Goal: Task Accomplishment & Management: Use online tool/utility

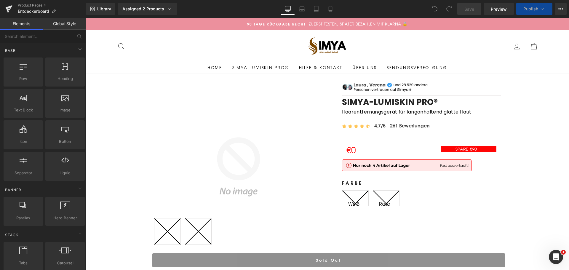
drag, startPoint x: 568, startPoint y: 33, endPoint x: 589, endPoint y: 22, distance: 23.3
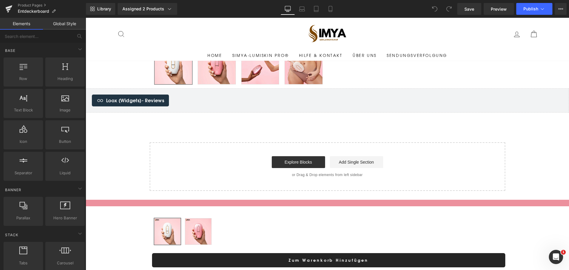
scroll to position [277, 0]
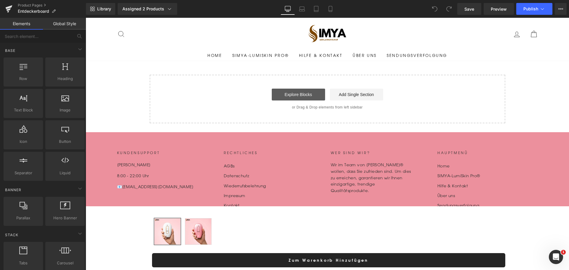
click at [296, 91] on link "Explore Blocks" at bounding box center [298, 95] width 53 height 12
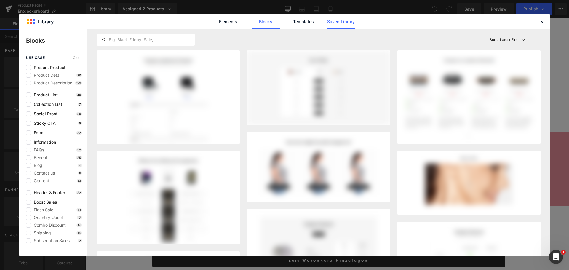
click at [332, 19] on link "Saved Library" at bounding box center [341, 21] width 28 height 15
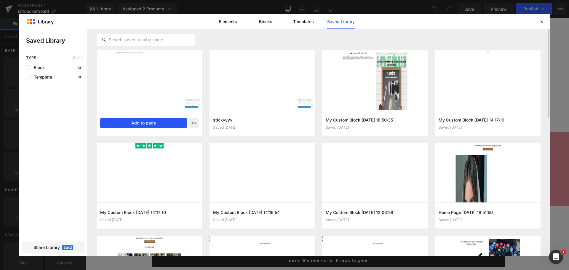
click at [158, 125] on button "Add to page" at bounding box center [143, 122] width 87 height 9
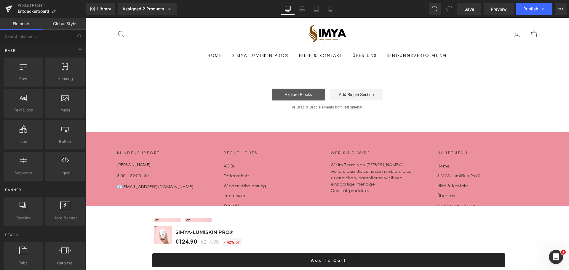
click at [291, 95] on link "Explore Blocks" at bounding box center [298, 95] width 53 height 12
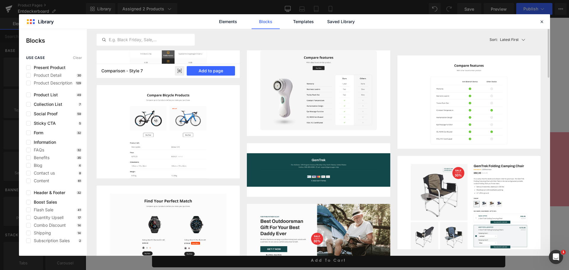
scroll to position [127, 0]
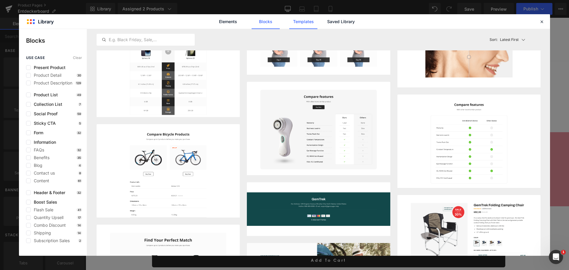
click at [306, 23] on link "Templates" at bounding box center [303, 21] width 28 height 15
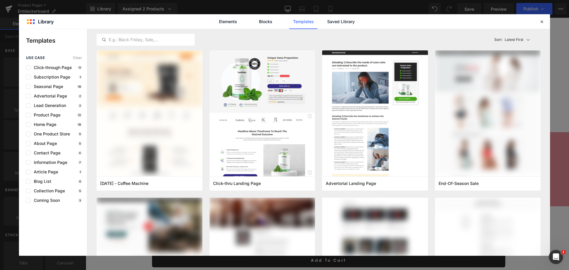
click at [544, 28] on div "Elements Blocks Templates Saved Library" at bounding box center [284, 21] width 531 height 15
click at [539, 20] on div at bounding box center [541, 21] width 7 height 7
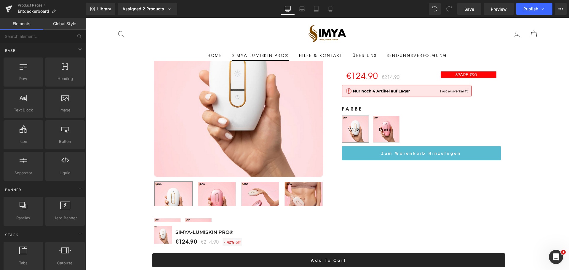
scroll to position [70, 0]
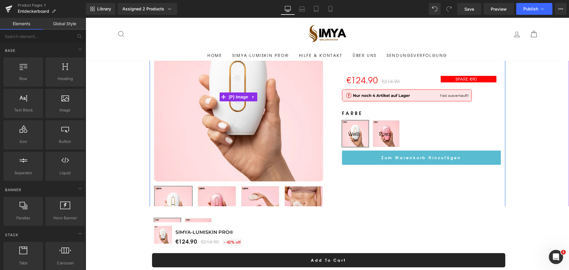
click at [275, 81] on img at bounding box center [238, 96] width 169 height 169
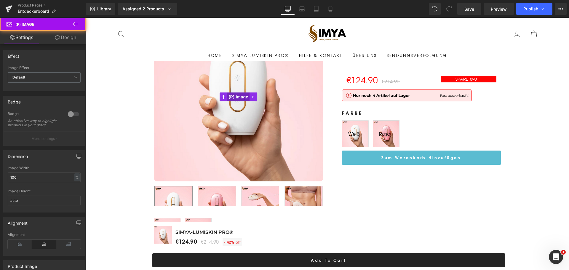
click at [237, 100] on span "(P) Image" at bounding box center [238, 96] width 23 height 9
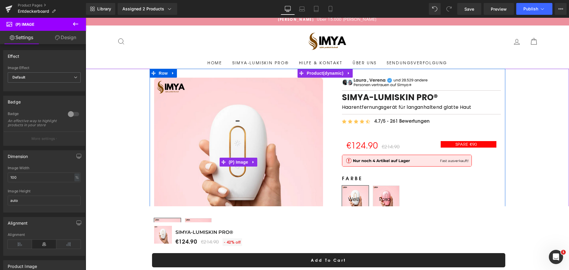
scroll to position [0, 0]
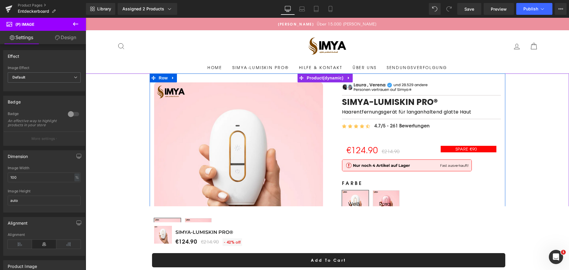
click at [311, 78] on div "Sale Off (P) Image" at bounding box center [327, 184] width 355 height 222
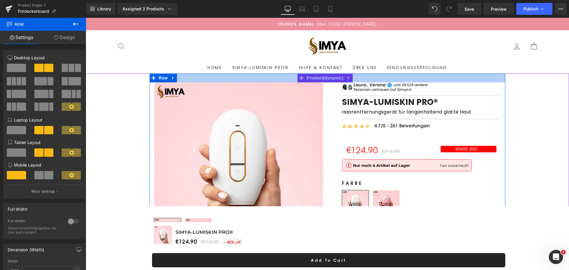
click at [324, 77] on div at bounding box center [327, 77] width 355 height 9
click at [328, 79] on div at bounding box center [327, 77] width 355 height 9
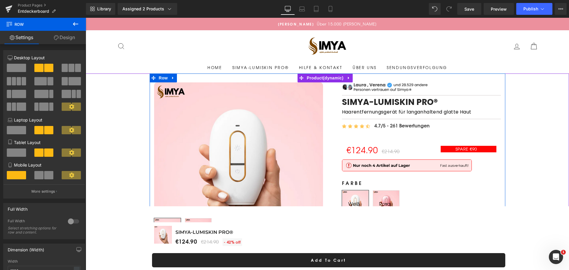
click at [333, 121] on div "Image Image Separator SIMYA-LumiSkin Pro® (P) Title Haarentfernungsgerät für la…" at bounding box center [416, 158] width 169 height 153
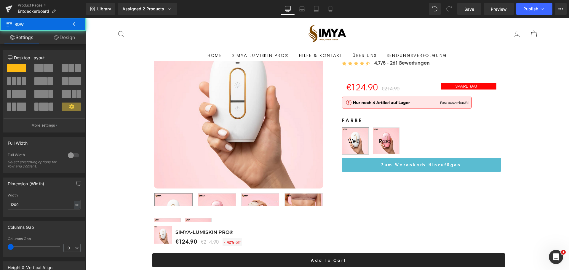
scroll to position [69, 0]
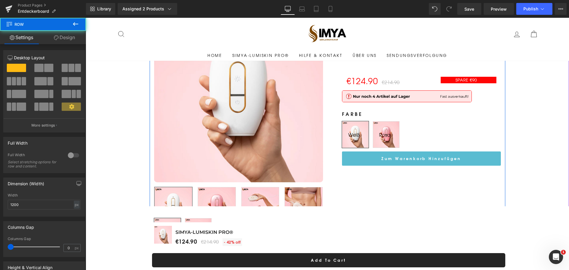
click at [242, 83] on img at bounding box center [238, 97] width 169 height 169
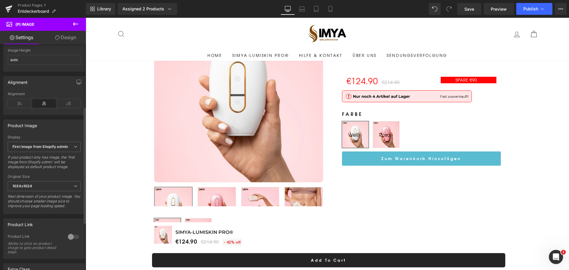
scroll to position [148, 0]
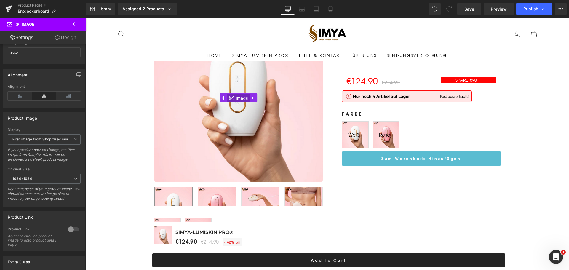
click at [240, 99] on span "(P) Image" at bounding box center [238, 98] width 23 height 9
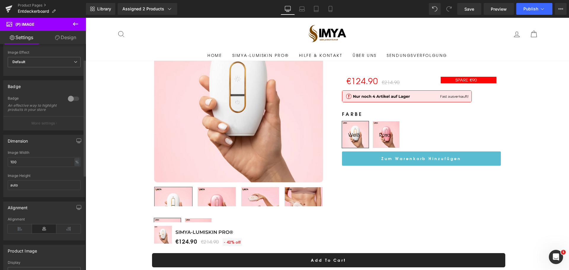
scroll to position [0, 0]
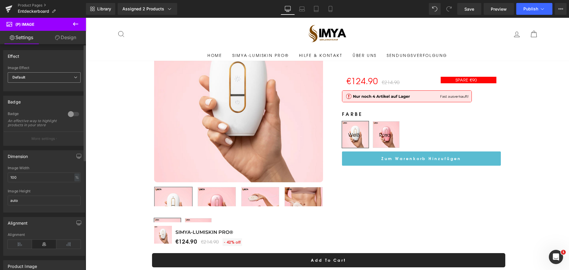
click at [43, 83] on div "Default Default Zoom Hover" at bounding box center [44, 78] width 73 height 13
click at [46, 79] on span "Default" at bounding box center [44, 77] width 73 height 10
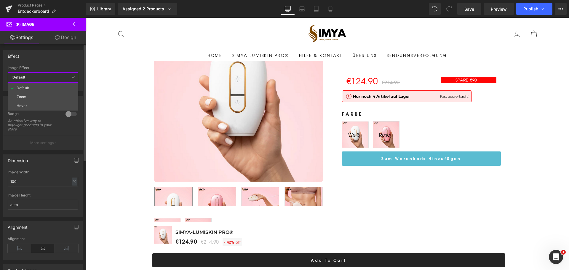
drag, startPoint x: 46, startPoint y: 79, endPoint x: 58, endPoint y: 68, distance: 16.6
click at [46, 79] on span "Default" at bounding box center [43, 77] width 71 height 10
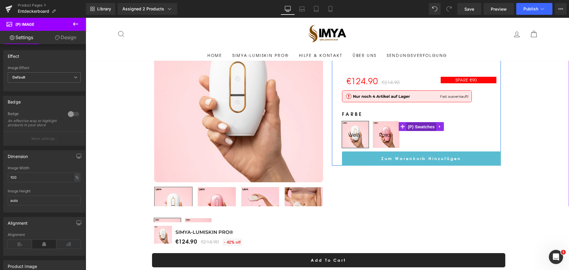
click at [416, 128] on span "(P) Swatches" at bounding box center [421, 126] width 30 height 9
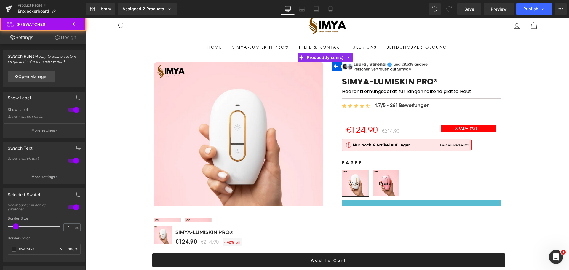
scroll to position [20, 0]
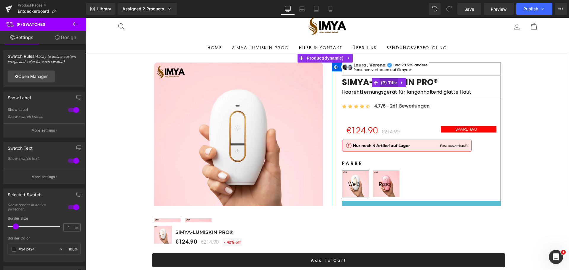
click at [385, 84] on span "(P) Title" at bounding box center [388, 82] width 19 height 9
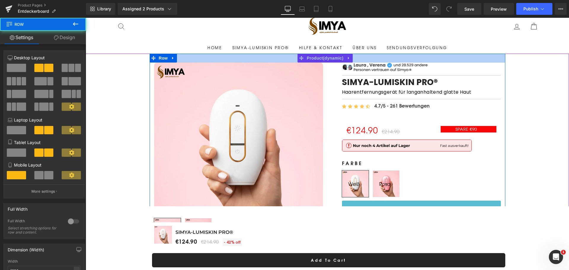
click at [314, 62] on div at bounding box center [327, 58] width 355 height 9
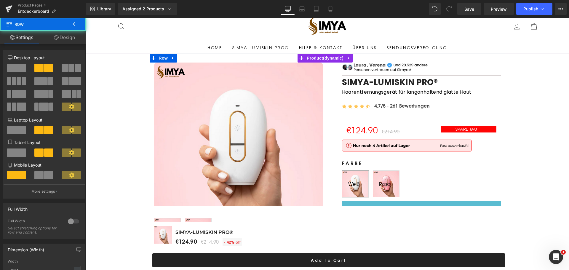
click at [326, 59] on div at bounding box center [327, 58] width 355 height 9
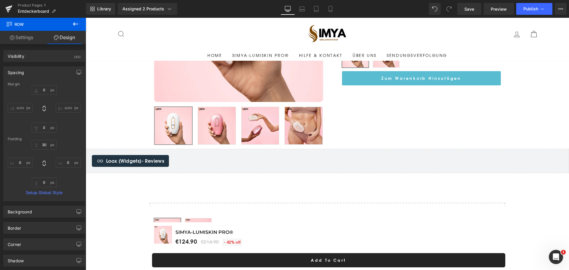
scroll to position [158, 0]
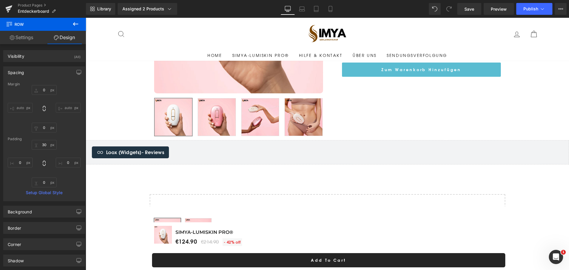
click at [372, 161] on div "Loox (Widgets) - Reviews Loox (Widgets)" at bounding box center [327, 152] width 483 height 24
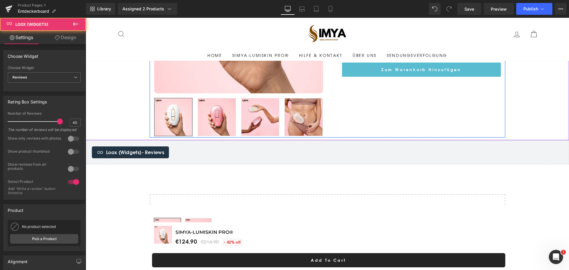
click at [377, 118] on div "Sale Off (P) Image" at bounding box center [327, 27] width 355 height 222
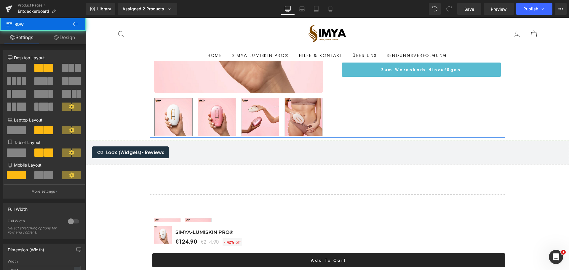
click at [347, 122] on div "Sale Off (P) Image" at bounding box center [327, 27] width 355 height 222
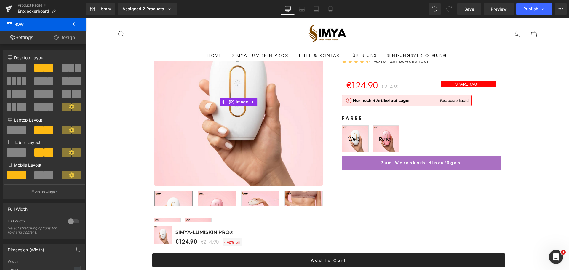
scroll to position [59, 0]
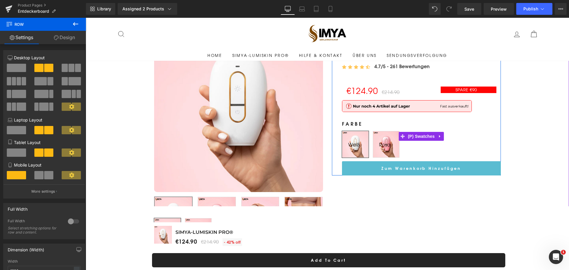
drag, startPoint x: 421, startPoint y: 122, endPoint x: 403, endPoint y: 92, distance: 35.1
click at [421, 121] on label "Farbe" at bounding box center [421, 125] width 159 height 11
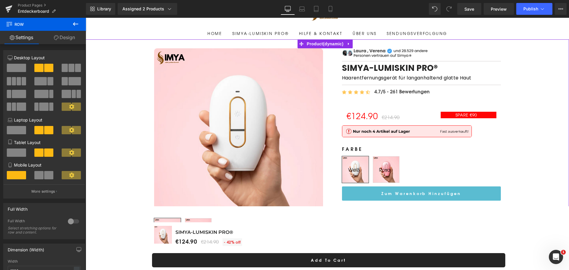
scroll to position [30, 0]
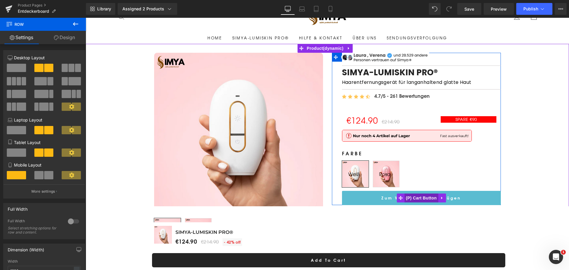
click at [423, 196] on span "(P) Cart Button" at bounding box center [421, 197] width 34 height 9
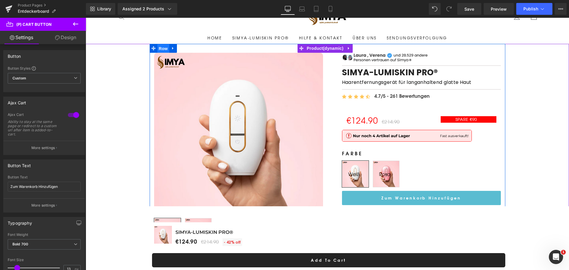
click at [157, 50] on span "Row" at bounding box center [163, 48] width 12 height 9
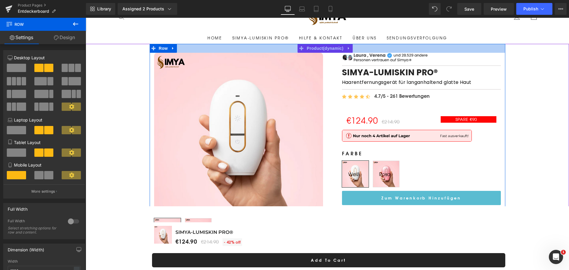
click at [339, 51] on div at bounding box center [327, 48] width 355 height 9
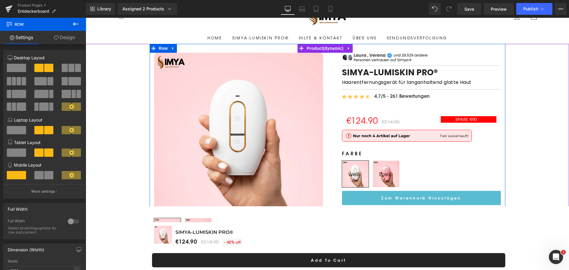
click at [337, 45] on div at bounding box center [327, 48] width 355 height 9
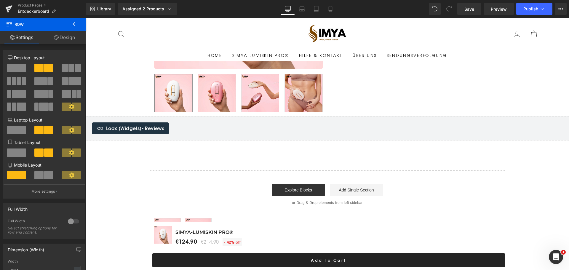
scroll to position [178, 0]
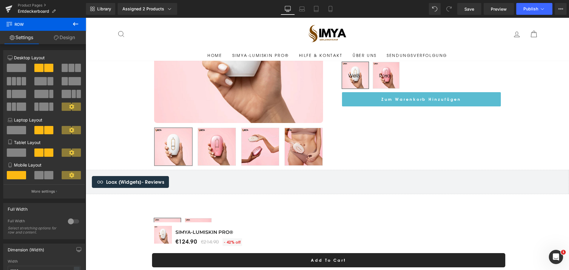
click at [220, 111] on img at bounding box center [238, 38] width 169 height 169
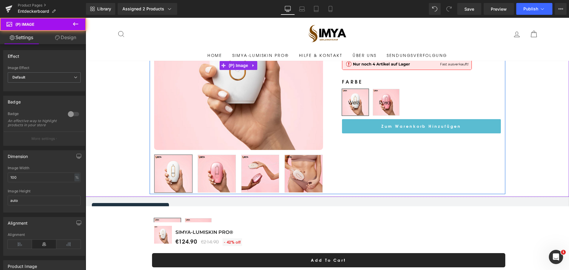
scroll to position [99, 0]
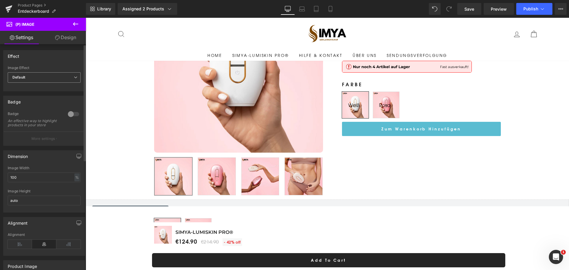
click at [45, 78] on span "Default" at bounding box center [44, 77] width 73 height 10
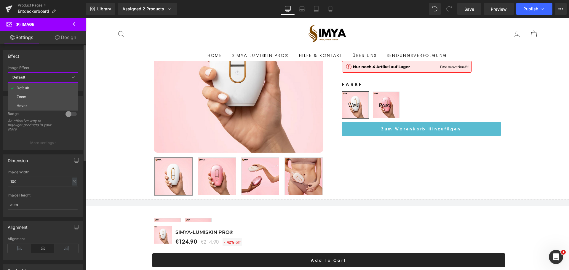
click at [45, 78] on span "Default" at bounding box center [43, 77] width 71 height 10
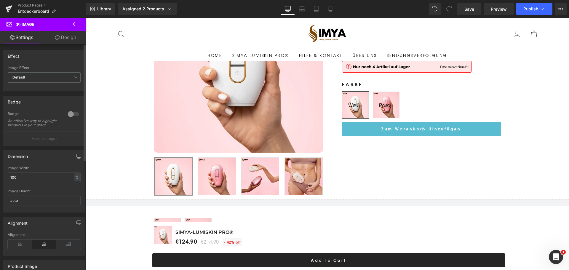
click at [69, 114] on div at bounding box center [73, 113] width 14 height 9
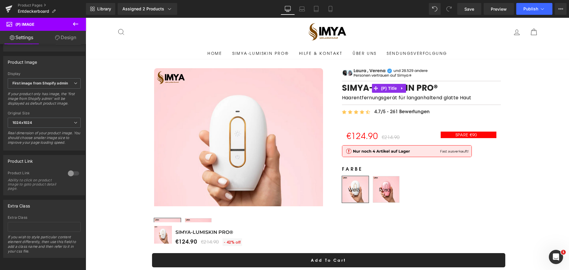
scroll to position [0, 0]
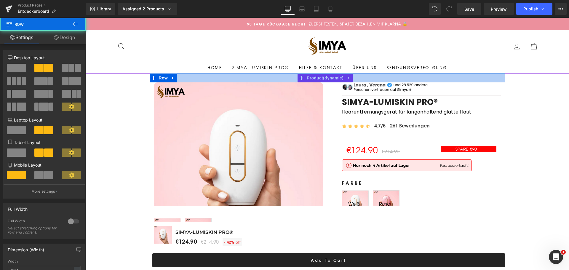
click at [327, 78] on div at bounding box center [327, 77] width 355 height 9
click at [327, 80] on div at bounding box center [327, 77] width 355 height 9
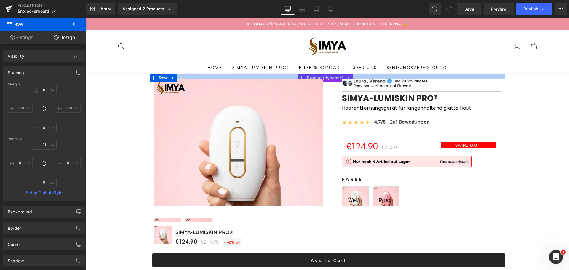
drag, startPoint x: 327, startPoint y: 81, endPoint x: 332, endPoint y: 78, distance: 5.7
click at [332, 77] on div at bounding box center [327, 75] width 355 height 5
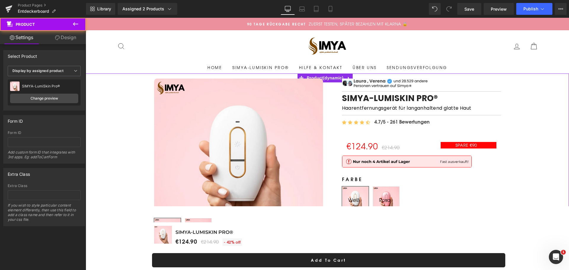
click at [529, 117] on div "Sale Off (P) Image" at bounding box center [327, 182] width 483 height 218
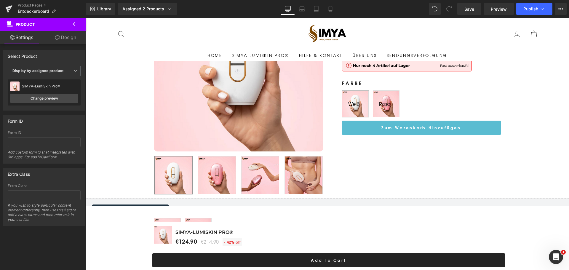
scroll to position [109, 0]
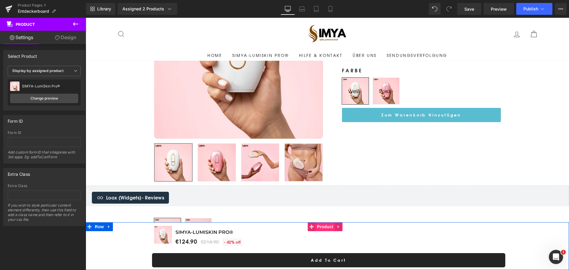
click at [329, 226] on span "Product" at bounding box center [325, 226] width 19 height 9
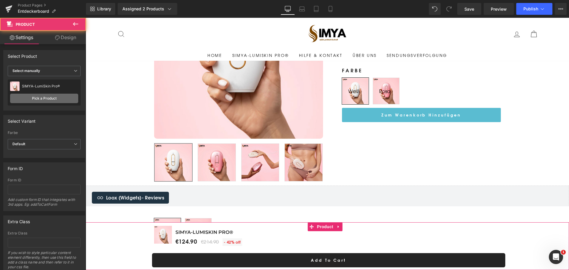
click at [35, 94] on link "Pick a Product" at bounding box center [44, 98] width 68 height 9
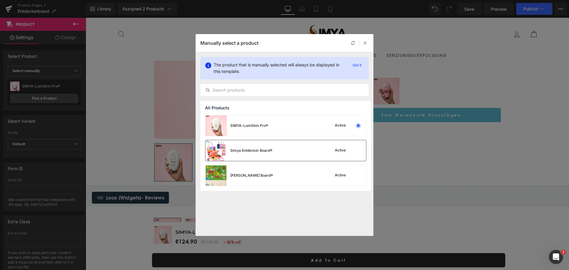
click at [292, 157] on div "Simya Entdecker Board® Active" at bounding box center [285, 150] width 161 height 21
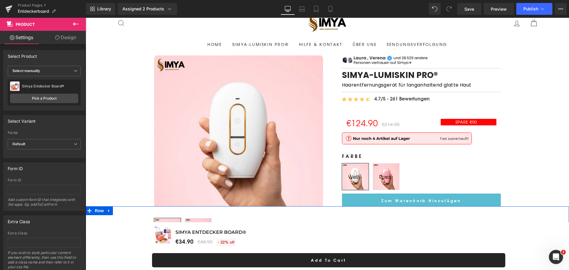
scroll to position [20, 0]
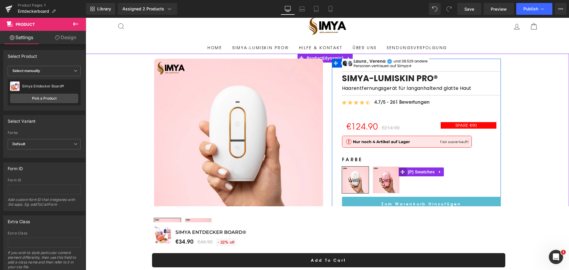
click at [403, 175] on span at bounding box center [402, 171] width 8 height 9
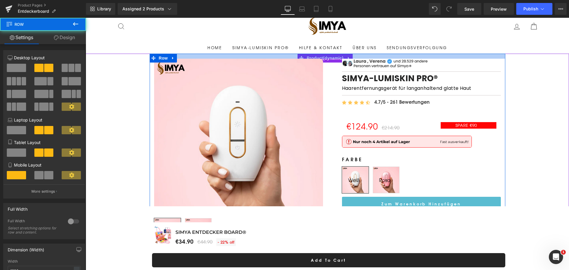
click at [326, 57] on div at bounding box center [327, 56] width 355 height 5
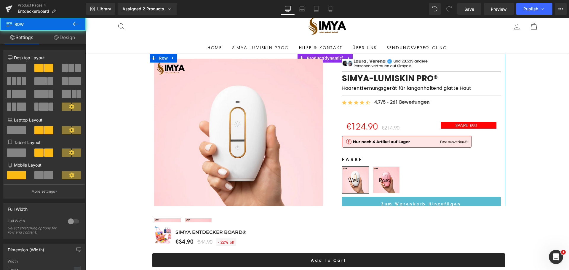
click at [327, 59] on div "Image Image Separator SIMYA-LumiSkin Pro® (P) Title Haarentfernungsgerät für la…" at bounding box center [416, 135] width 178 height 153
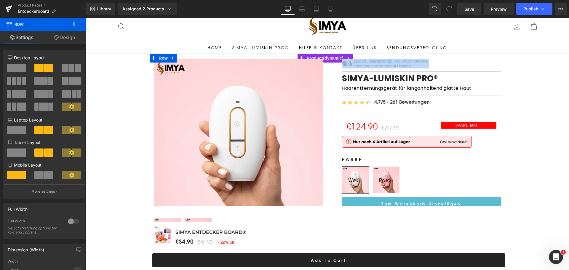
click at [327, 59] on div "Image Image Separator SIMYA-LumiSkin Pro® (P) Title Haarentfernungsgerät für la…" at bounding box center [416, 135] width 178 height 153
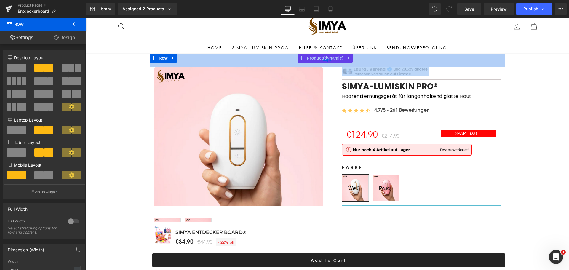
drag, startPoint x: 334, startPoint y: 54, endPoint x: 338, endPoint y: 67, distance: 13.5
click at [338, 67] on div "44px" at bounding box center [327, 60] width 355 height 13
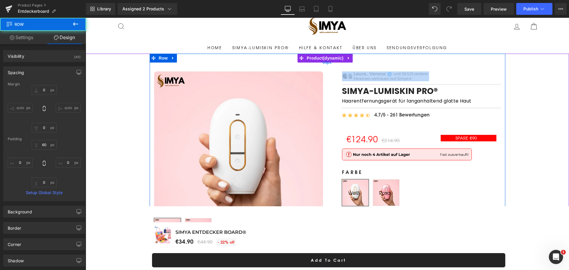
click at [327, 56] on div "60px" at bounding box center [327, 63] width 355 height 18
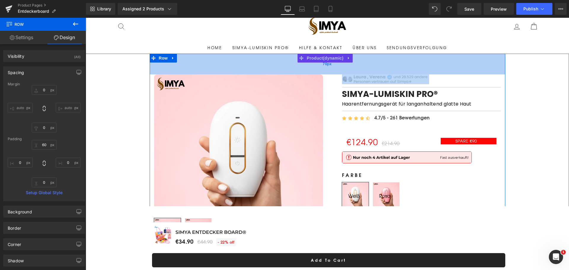
drag, startPoint x: 327, startPoint y: 56, endPoint x: 330, endPoint y: 61, distance: 5.5
click at [330, 60] on div "70px" at bounding box center [327, 64] width 355 height 21
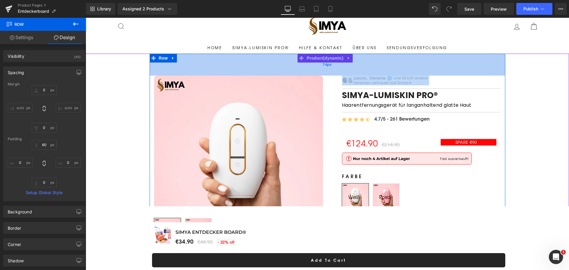
click at [302, 57] on div "74px" at bounding box center [327, 65] width 355 height 22
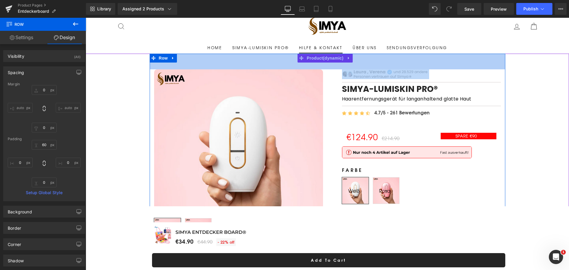
drag, startPoint x: 302, startPoint y: 57, endPoint x: 303, endPoint y: 51, distance: 6.4
click at [303, 51] on div "Menü schließen Home SIMYA-LumiSkin Pro® Hilfe & Kontakt Über uns Sendungsverfol…" at bounding box center [327, 266] width 483 height 536
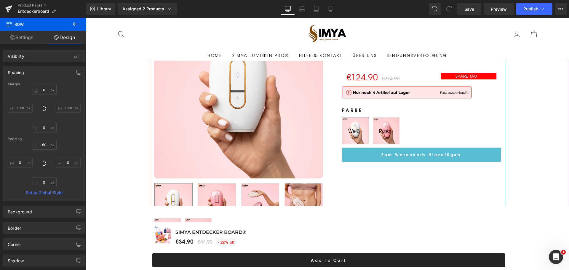
scroll to position [128, 0]
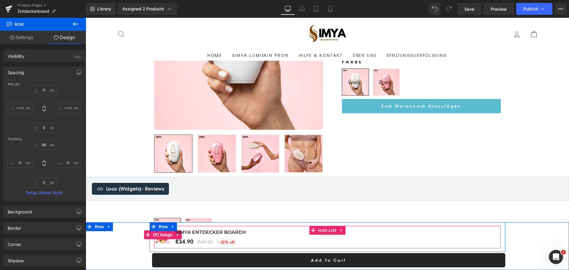
click at [158, 233] on span "(P) Image" at bounding box center [163, 234] width 23 height 9
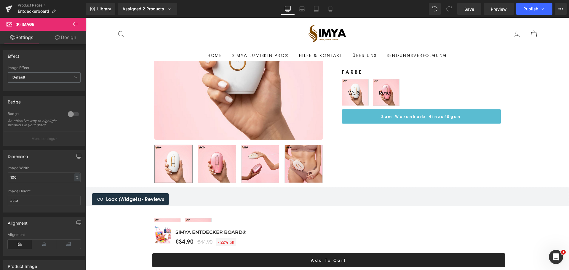
scroll to position [118, 0]
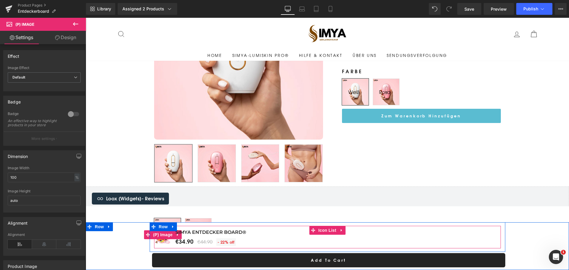
click at [160, 235] on span "(P) Image" at bounding box center [163, 234] width 23 height 9
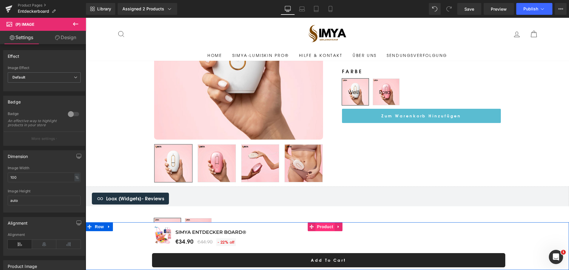
click at [326, 225] on span "Product" at bounding box center [325, 226] width 19 height 9
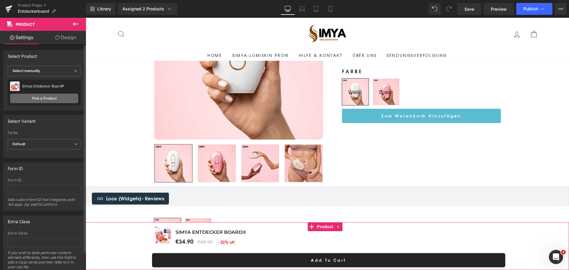
click at [33, 98] on link "Pick a Product" at bounding box center [44, 98] width 68 height 9
drag, startPoint x: 34, startPoint y: 95, endPoint x: 42, endPoint y: 76, distance: 20.7
click at [43, 70] on span "Select manually" at bounding box center [44, 71] width 73 height 10
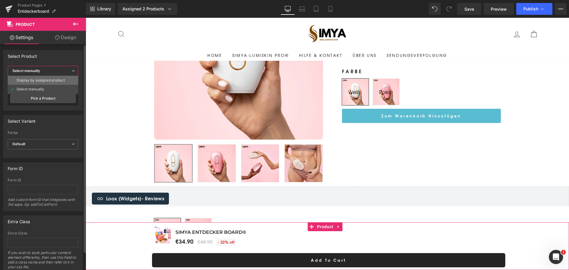
click at [51, 78] on div "Display by assigned product" at bounding box center [41, 80] width 48 height 4
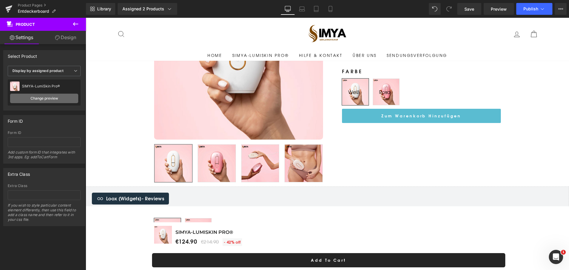
click at [49, 98] on link "Change preview" at bounding box center [44, 98] width 68 height 9
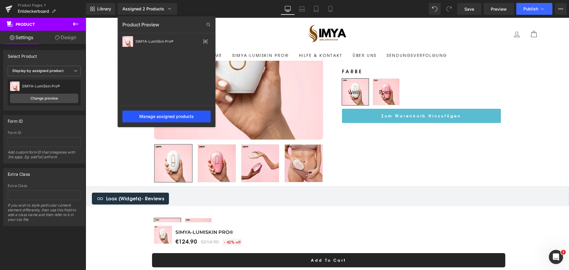
click at [188, 114] on div "Manage assigned products" at bounding box center [166, 117] width 88 height 12
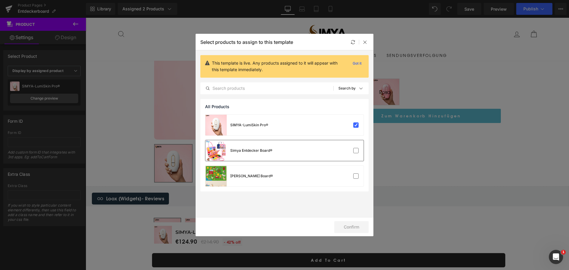
click at [255, 153] on div "Simya Entdecker Board®" at bounding box center [238, 150] width 67 height 21
click at [342, 129] on div "SIMYA-LumiSkin Pro®" at bounding box center [284, 125] width 158 height 21
click at [358, 226] on button "Confirm" at bounding box center [351, 227] width 34 height 12
click at [351, 225] on button "Success" at bounding box center [348, 227] width 42 height 12
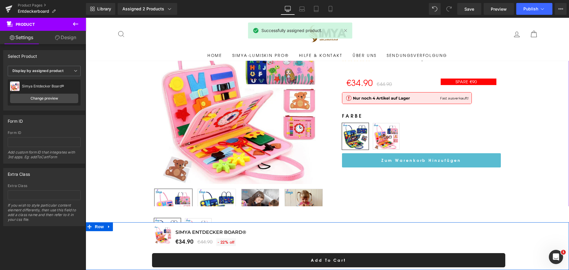
scroll to position [69, 0]
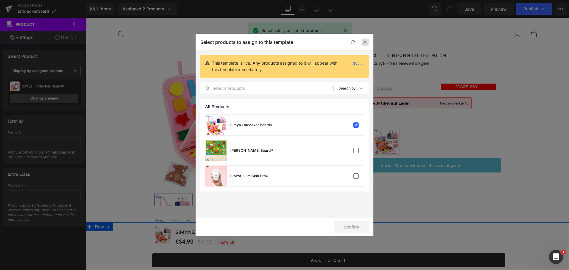
drag, startPoint x: 363, startPoint y: 44, endPoint x: 277, endPoint y: 26, distance: 87.4
click at [363, 44] on div at bounding box center [364, 42] width 7 height 7
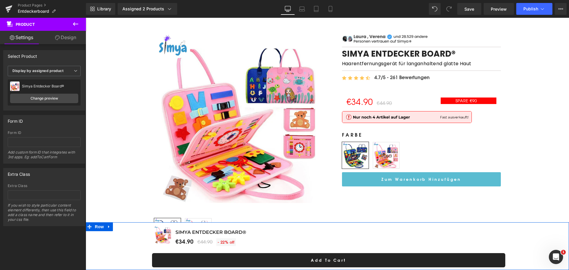
scroll to position [20, 0]
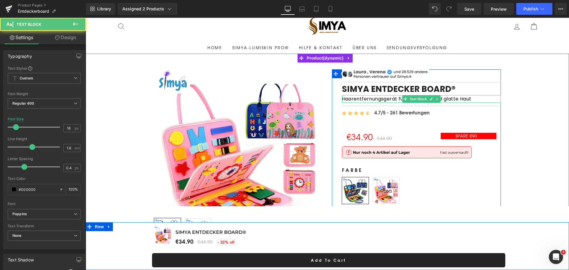
click at [360, 100] on p "Haarentfernungsgerät für langanhaltend glatte Haut" at bounding box center [421, 99] width 159 height 8
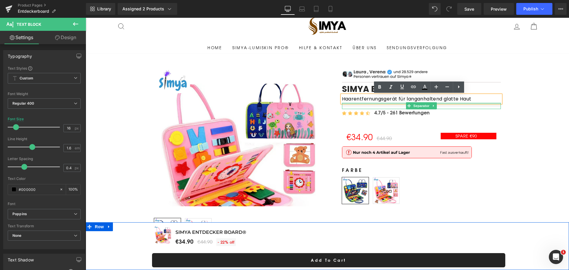
click at [361, 104] on div at bounding box center [421, 103] width 159 height 1
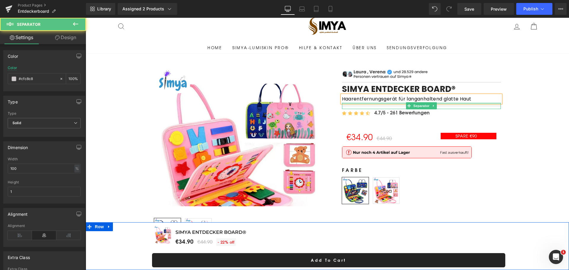
click at [361, 104] on div at bounding box center [421, 103] width 159 height 1
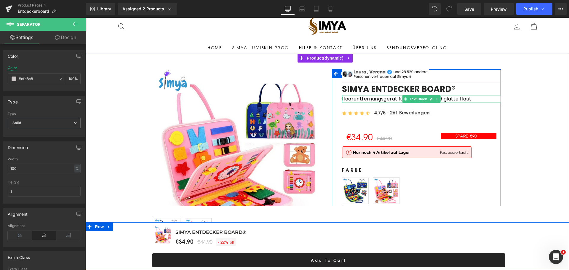
click at [366, 99] on p "Haarentfernungsgerät für langanhaltend glatte Haut" at bounding box center [421, 99] width 159 height 8
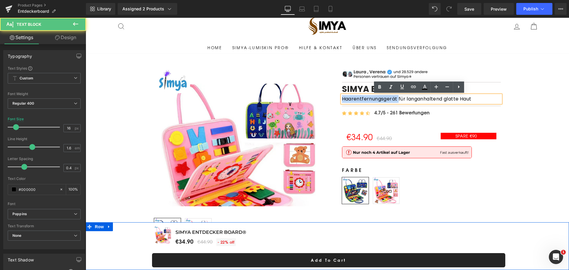
click at [366, 99] on p "Haarentfernungsgerät für langanhaltend glatte Haut" at bounding box center [421, 99] width 159 height 8
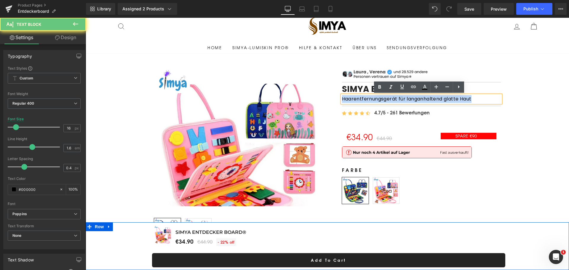
click at [366, 99] on p "Haarentfernungsgerät für langanhaltend glatte Haut" at bounding box center [421, 99] width 159 height 8
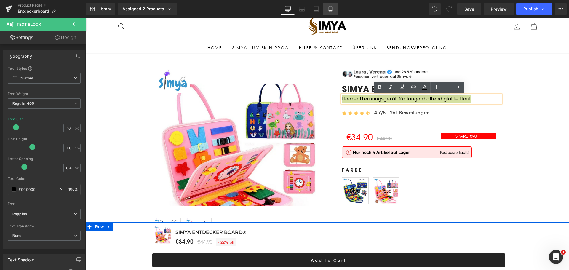
click at [332, 11] on icon at bounding box center [330, 9] width 3 height 6
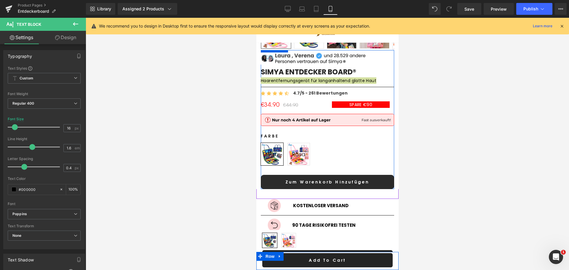
scroll to position [194, 0]
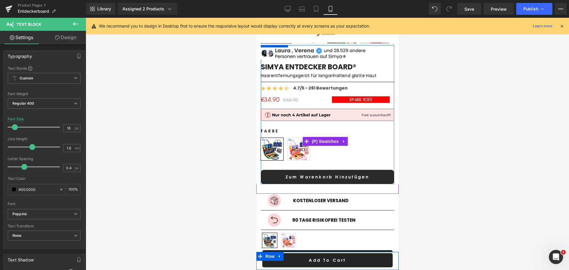
click at [301, 151] on span "Rosa" at bounding box center [299, 149] width 14 height 22
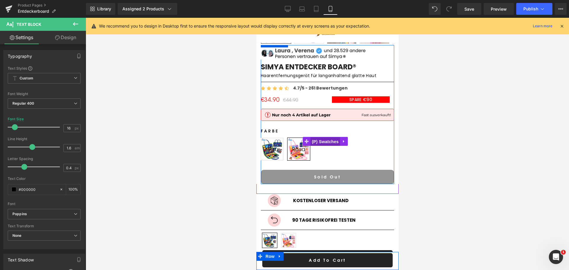
click at [326, 137] on span "(P) Swatches" at bounding box center [325, 141] width 30 height 9
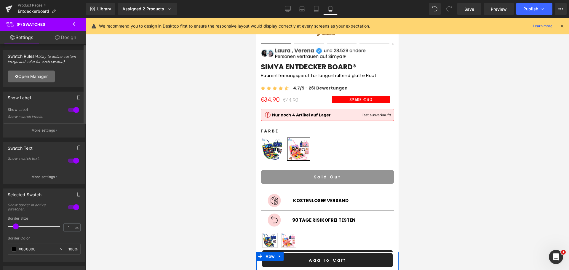
click at [38, 76] on link "Open Manager" at bounding box center [31, 77] width 47 height 12
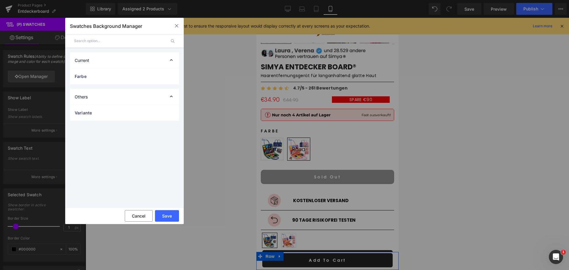
click at [180, 26] on button "button" at bounding box center [176, 25] width 9 height 9
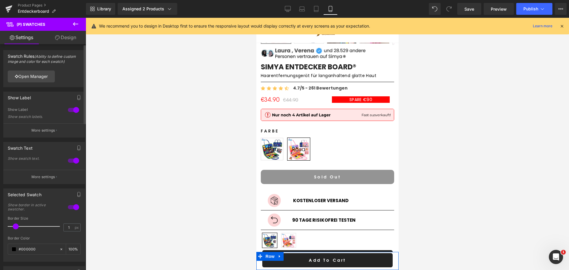
click at [74, 108] on div at bounding box center [73, 109] width 14 height 9
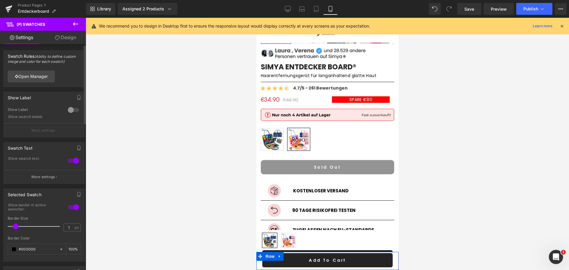
click at [74, 108] on div at bounding box center [73, 109] width 14 height 9
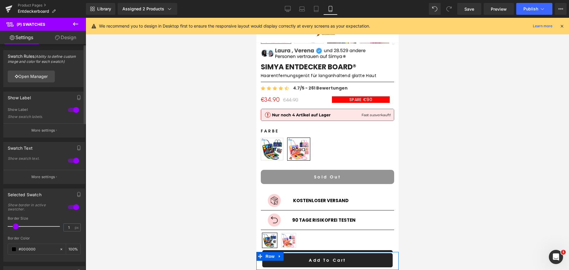
click at [71, 160] on div at bounding box center [73, 160] width 14 height 9
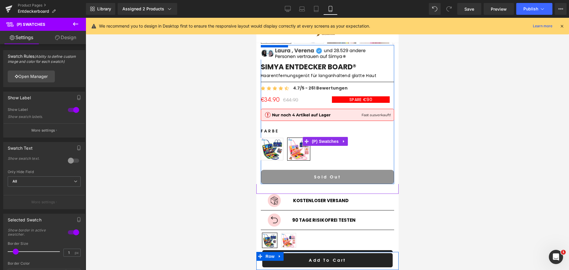
click at [272, 143] on span "Blau" at bounding box center [271, 149] width 23 height 23
click at [300, 147] on span "Rosa" at bounding box center [298, 149] width 23 height 23
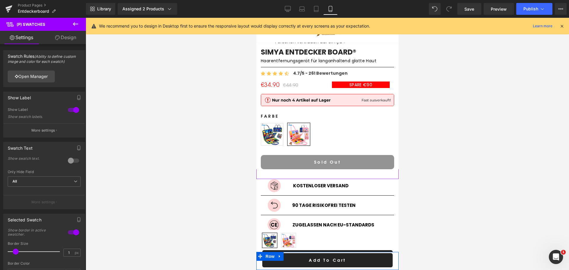
scroll to position [243, 0]
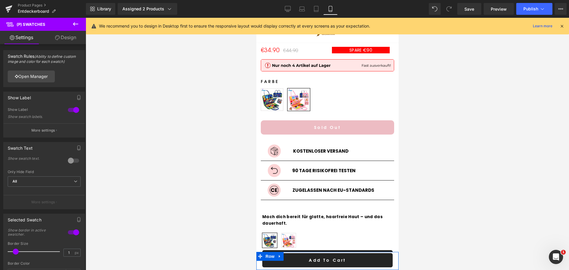
click at [354, 122] on button "Sold Out" at bounding box center [326, 127] width 133 height 14
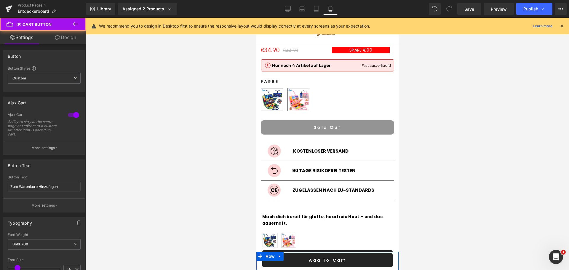
click at [458, 159] on div at bounding box center [327, 144] width 483 height 252
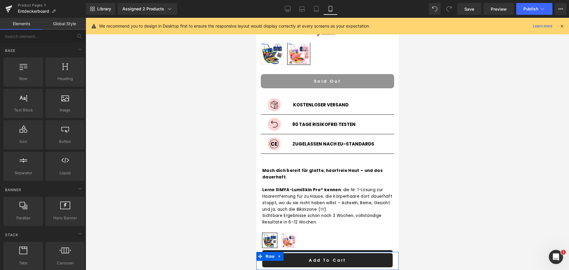
scroll to position [282, 0]
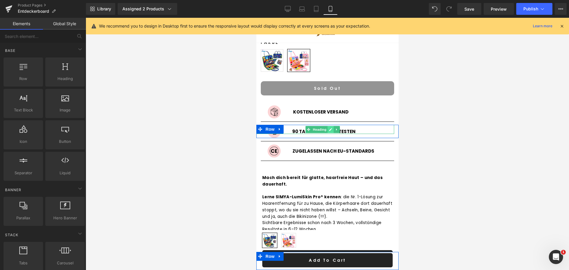
click at [329, 128] on icon at bounding box center [330, 130] width 3 height 4
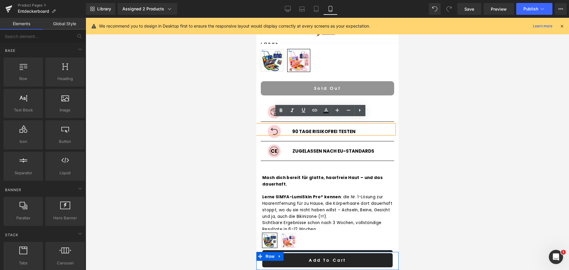
click at [323, 129] on h1 "90 Tage Risikofrei testen" at bounding box center [323, 131] width 141 height 5
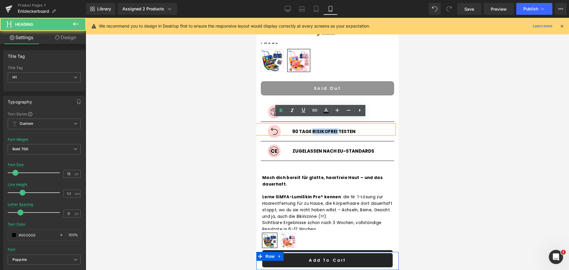
click at [323, 129] on h1 "90 Tage Risikofrei testen" at bounding box center [323, 131] width 141 height 5
click at [291, 129] on h1 "90 Tage Risikofrei testen" at bounding box center [323, 131] width 141 height 5
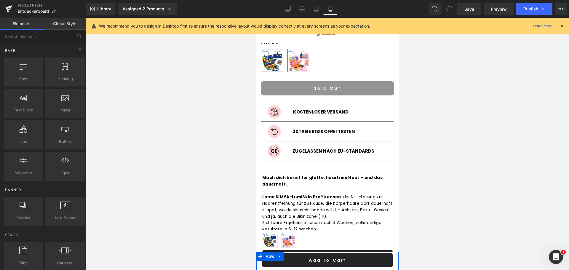
click at [472, 154] on div at bounding box center [327, 144] width 483 height 252
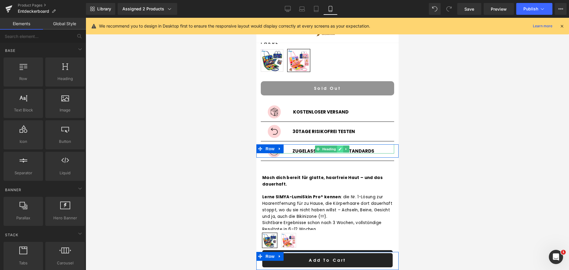
click at [338, 147] on icon at bounding box center [339, 149] width 3 height 4
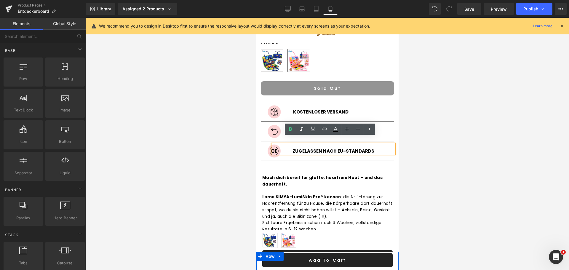
click at [318, 149] on h1 "Zugelassen nach EU-Standards" at bounding box center [332, 151] width 121 height 5
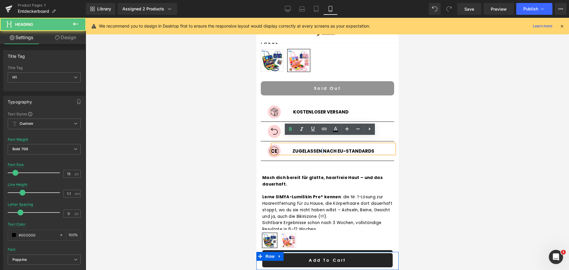
click at [318, 149] on h1 "Zugelassen nach EU-Standards" at bounding box center [332, 151] width 121 height 5
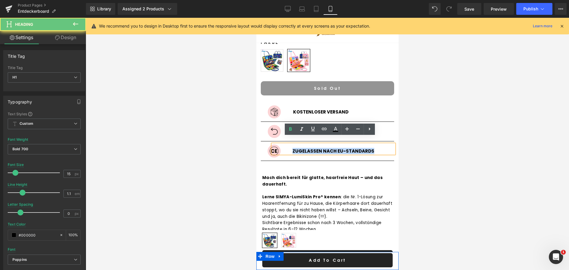
click at [318, 149] on h1 "Zugelassen nach EU-Standards" at bounding box center [332, 151] width 121 height 5
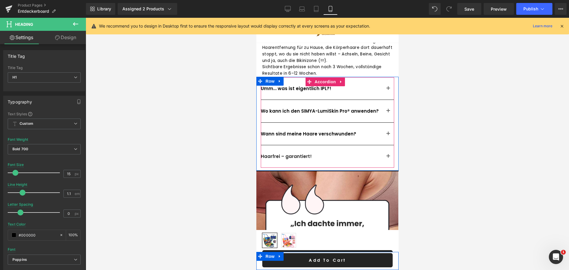
scroll to position [440, 0]
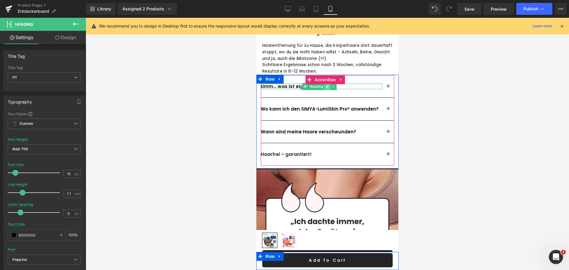
click at [325, 83] on link at bounding box center [327, 86] width 6 height 7
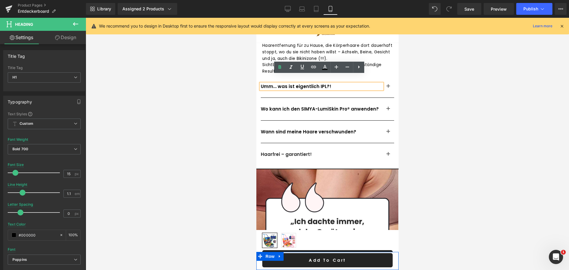
click at [322, 84] on h2 "Umm… was ist eigentlich IPL?!" at bounding box center [320, 87] width 121 height 6
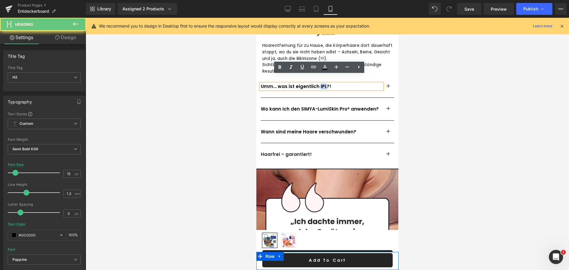
click at [322, 84] on h2 "Umm… was ist eigentlich IPL?!" at bounding box center [320, 87] width 121 height 6
paste div
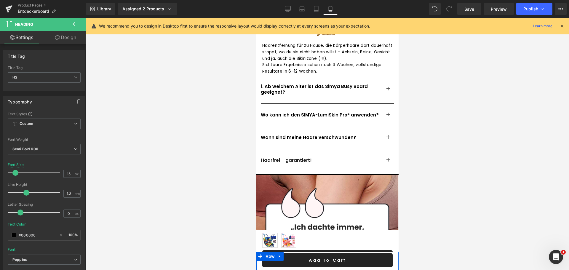
click at [455, 119] on div at bounding box center [327, 144] width 483 height 252
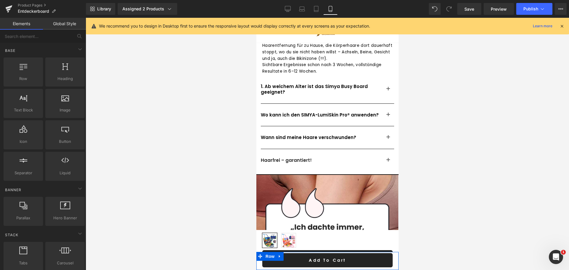
click at [385, 80] on button "button" at bounding box center [388, 89] width 12 height 28
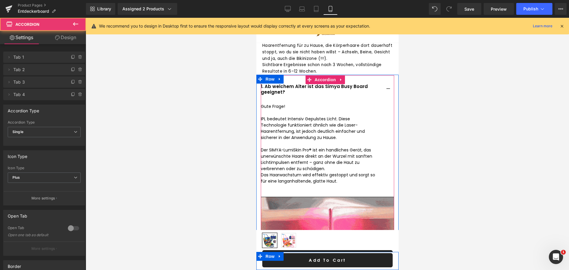
click at [388, 91] on span "button" at bounding box center [388, 91] width 0 height 0
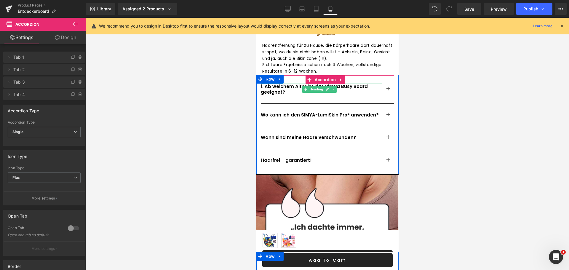
click at [329, 86] on link at bounding box center [327, 89] width 6 height 7
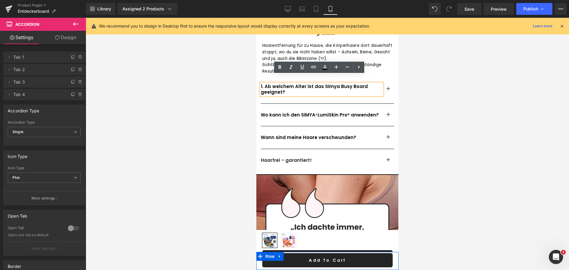
click at [265, 84] on h2 "1. Ab welchem Alter ist das Simya Busy Board geeignet?" at bounding box center [320, 90] width 121 height 12
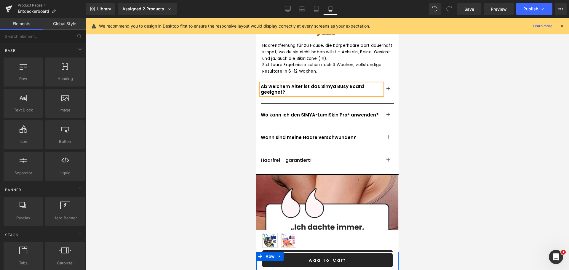
click at [229, 87] on div at bounding box center [327, 144] width 483 height 252
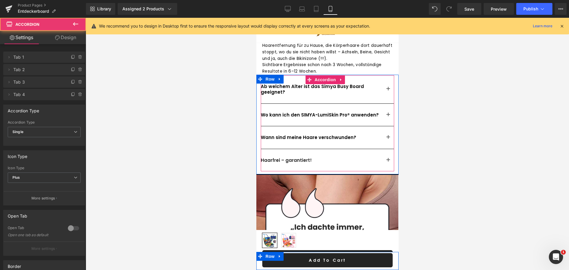
click at [384, 78] on button "button" at bounding box center [388, 89] width 12 height 28
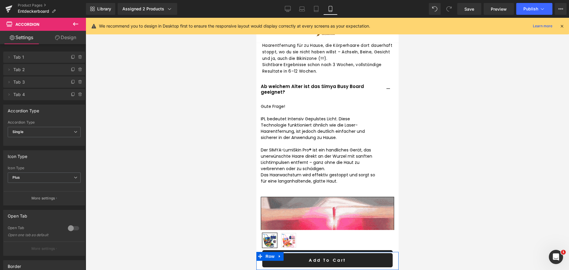
click at [272, 110] on p at bounding box center [318, 113] width 116 height 6
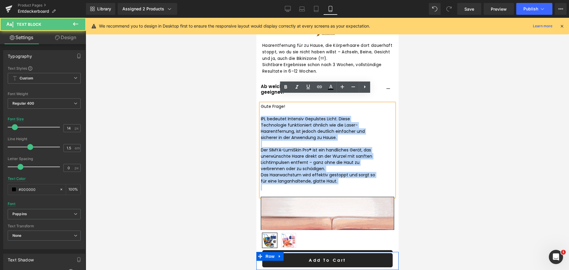
drag, startPoint x: 260, startPoint y: 111, endPoint x: 338, endPoint y: 178, distance: 102.5
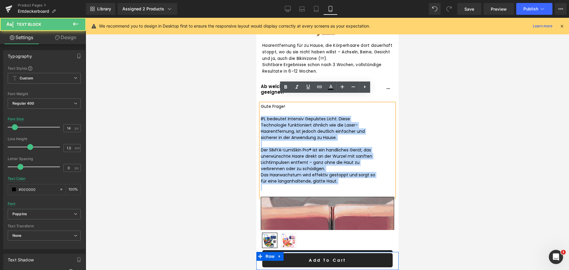
click at [338, 178] on div "Gute Frage! IPL bedeutet Intensiv Gepulstes Licht. Diese Technologie funktionie…" at bounding box center [326, 149] width 133 height 93
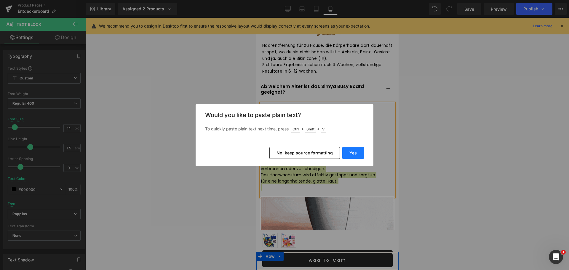
click at [352, 151] on button "Yes" at bounding box center [353, 153] width 22 height 12
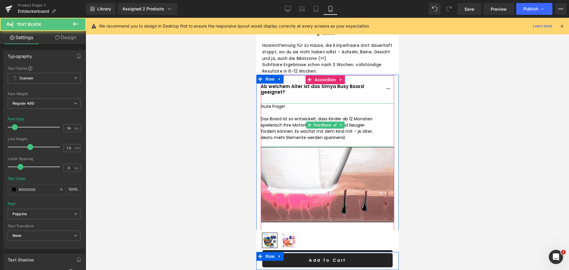
click at [264, 128] on p "Das Board ist so entwickelt, dass Kinder ab 12 Monaten spielerisch ihre Motorik…" at bounding box center [318, 128] width 116 height 25
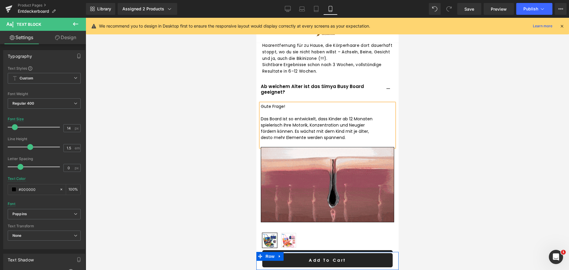
click at [386, 82] on button "button" at bounding box center [388, 89] width 12 height 28
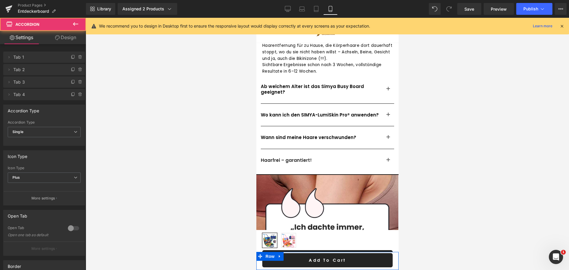
click at [386, 104] on button "button" at bounding box center [388, 115] width 12 height 23
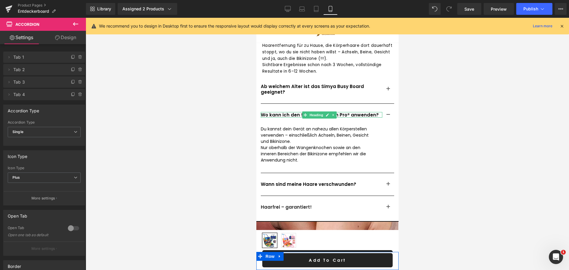
click at [351, 112] on h2 "Wo kann ich den SIMYA-LumiSkin Pro® anwenden?" at bounding box center [320, 115] width 121 height 6
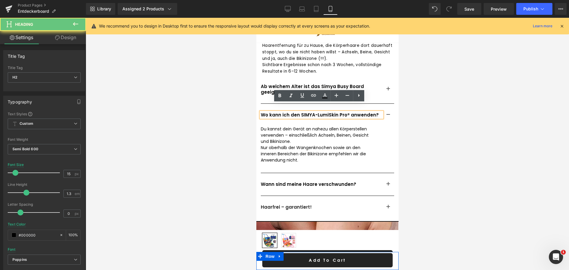
click at [329, 112] on h2 "Wo kann ich den SIMYA-LumiSkin Pro® anwenden?" at bounding box center [320, 115] width 121 height 6
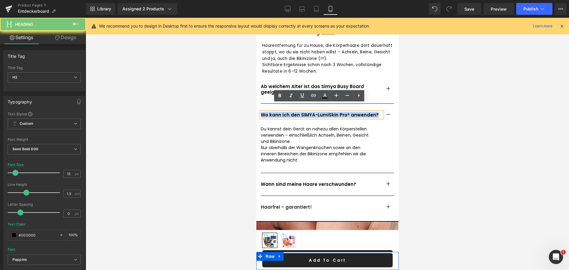
click at [329, 112] on h2 "Wo kann ich den SIMYA-LumiSkin Pro® anwenden?" at bounding box center [320, 115] width 121 height 6
paste div
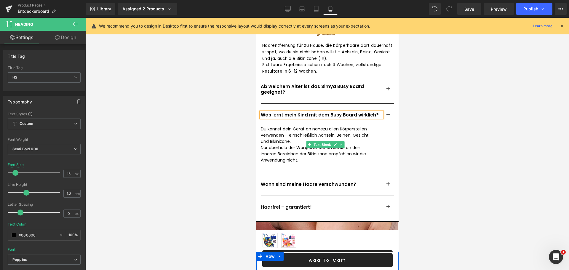
click at [270, 126] on p "Du kannst dein Gerät an nahezu allen Körperstellen verwenden – einschließlich A…" at bounding box center [318, 135] width 116 height 19
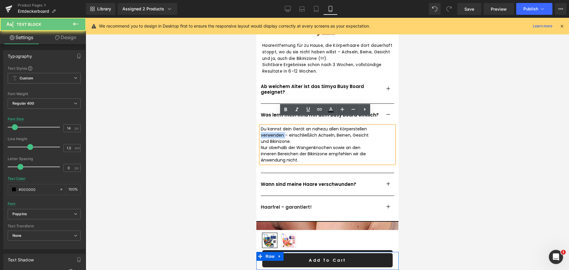
click at [270, 126] on p "Du kannst dein Gerät an nahezu allen Körperstellen verwenden – einschließlich A…" at bounding box center [318, 135] width 116 height 19
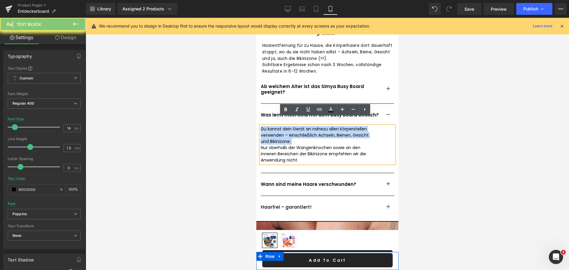
click at [270, 126] on p "Du kannst dein Gerät an nahezu allen Körperstellen verwenden – einschließlich A…" at bounding box center [318, 135] width 116 height 19
click at [290, 131] on p "Du kannst dein Gerät an nahezu allen Körperstellen verwenden – einschließlich A…" at bounding box center [318, 135] width 116 height 19
click at [289, 132] on p "Du kannst dein Gerät an nahezu allen Körperstellen verwenden – einschließlich A…" at bounding box center [318, 135] width 116 height 19
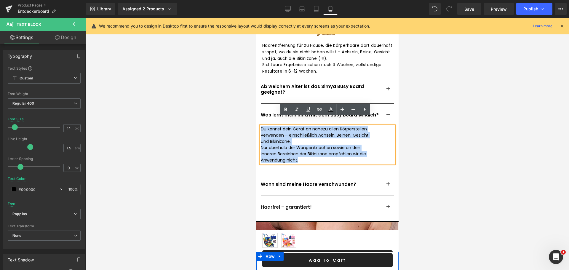
click at [262, 126] on div "Du kannst dein Gerät an nahezu allen Körperstellen verwenden – einschließlich A…" at bounding box center [326, 144] width 133 height 37
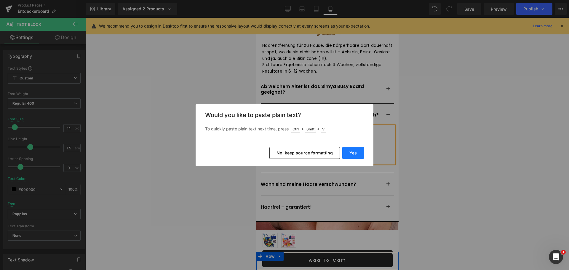
click at [344, 152] on button "Yes" at bounding box center [353, 153] width 22 height 12
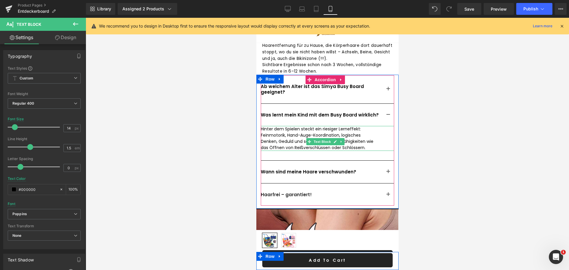
click at [271, 144] on p "Hinter dem Spielen steckt ein riesiger Lerneffekt: Feinmotorik, Hand-Auge-Koord…" at bounding box center [318, 138] width 116 height 25
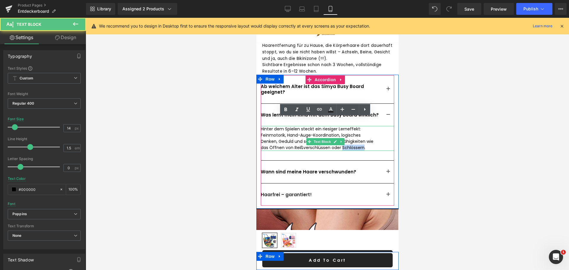
click at [271, 144] on p "Hinter dem Spielen steckt ein riesiger Lerneffekt: Feinmotorik, Hand-Auge-Koord…" at bounding box center [318, 138] width 116 height 25
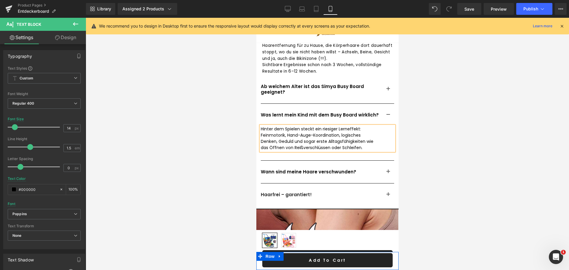
click at [385, 104] on button "button" at bounding box center [388, 115] width 12 height 23
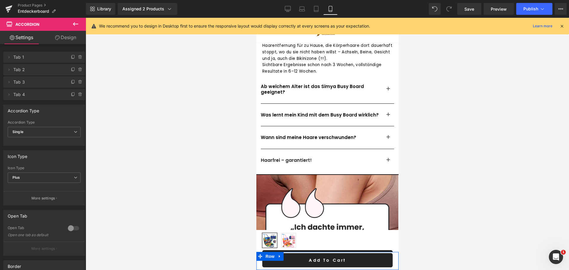
click at [382, 129] on button "button" at bounding box center [388, 137] width 12 height 23
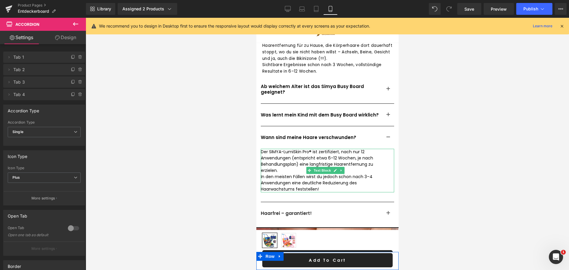
click at [280, 158] on p "Der SIMYA-LumiSkin Pro® ist zertifiziert, nach nur 12 Anwendungen (entspricht e…" at bounding box center [318, 161] width 116 height 25
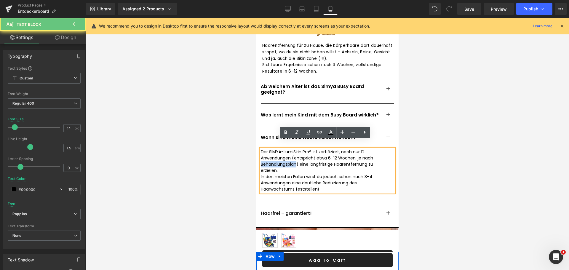
click at [280, 158] on p "Der SIMYA-LumiSkin Pro® ist zertifiziert, nach nur 12 Anwendungen (entspricht e…" at bounding box center [318, 161] width 116 height 25
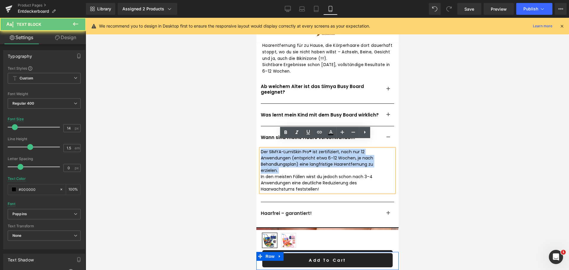
click at [280, 158] on p "Der SIMYA-LumiSkin Pro® ist zertifiziert, nach nur 12 Anwendungen (entspricht e…" at bounding box center [318, 161] width 116 height 25
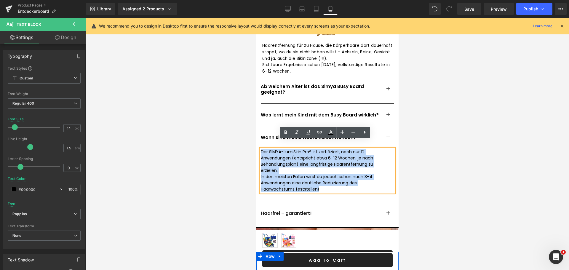
click at [261, 149] on div "Der SIMYA-LumiSkin Pro® ist zertifiziert, nach nur 12 Anwendungen (entspricht e…" at bounding box center [326, 171] width 133 height 44
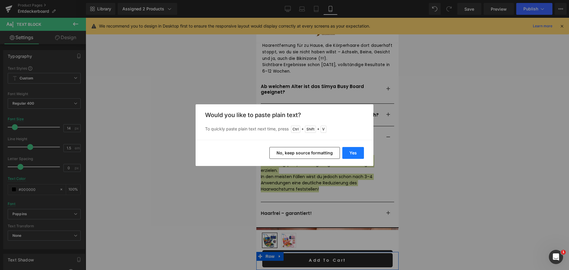
drag, startPoint x: 349, startPoint y: 153, endPoint x: 92, endPoint y: 135, distance: 256.9
click at [349, 153] on button "Yes" at bounding box center [353, 153] width 22 height 12
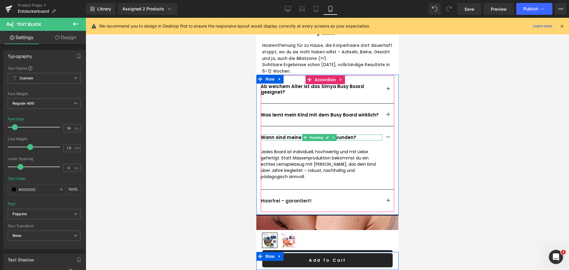
click at [285, 134] on h2 "Wann sind meine Haare verschwunden?" at bounding box center [320, 137] width 121 height 6
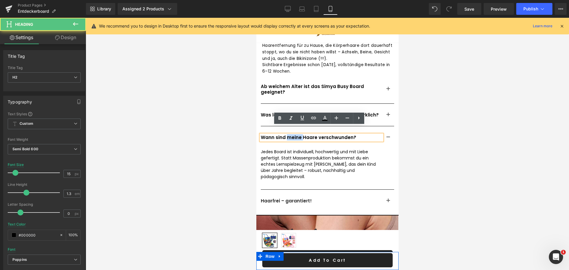
click at [285, 134] on h2 "Wann sind meine Haare verschwunden?" at bounding box center [320, 137] width 121 height 6
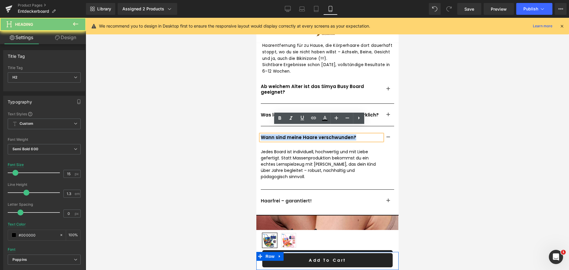
click at [285, 134] on h2 "Wann sind meine Haare verschwunden?" at bounding box center [320, 137] width 121 height 6
paste div
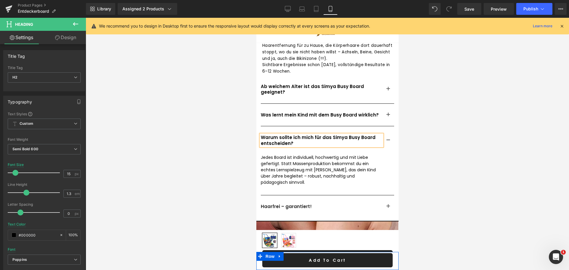
click at [388, 142] on span "button" at bounding box center [388, 142] width 0 height 0
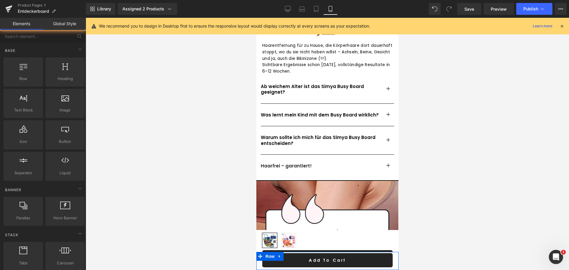
click at [418, 134] on div at bounding box center [327, 144] width 483 height 252
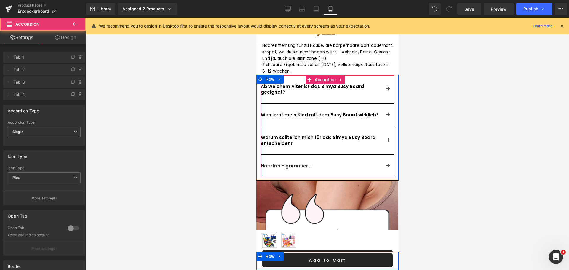
click at [388, 142] on span "button" at bounding box center [388, 142] width 0 height 0
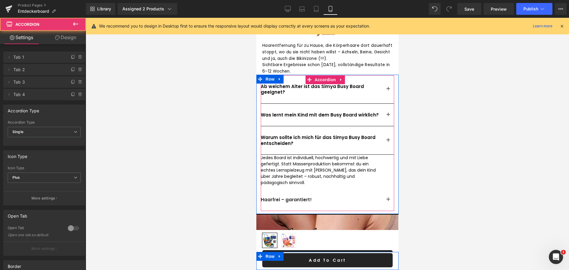
click at [388, 142] on span "button" at bounding box center [388, 142] width 0 height 0
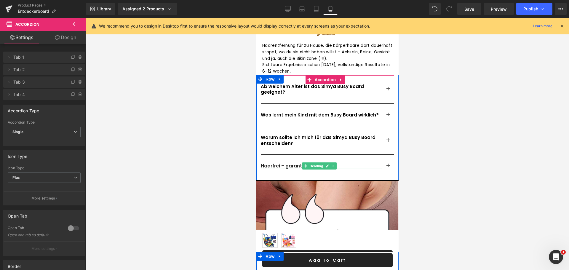
drag, startPoint x: 324, startPoint y: 158, endPoint x: 299, endPoint y: 156, distance: 25.6
click at [324, 162] on ul "Heading" at bounding box center [319, 165] width 34 height 7
click at [327, 164] on icon at bounding box center [326, 166] width 3 height 4
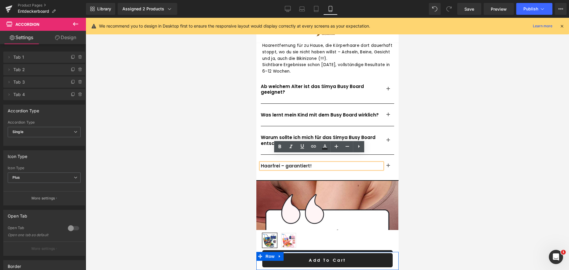
click at [307, 163] on h2 "Haarfrei – garantiert!" at bounding box center [320, 166] width 121 height 6
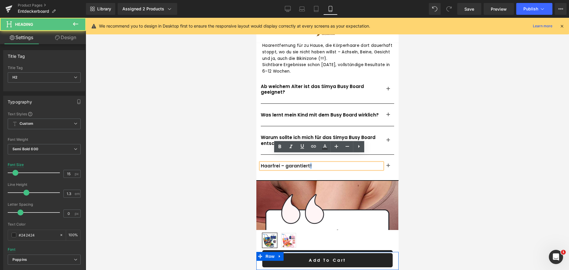
click at [307, 163] on h2 "Haarfrei – garantiert!" at bounding box center [320, 166] width 121 height 6
paste div
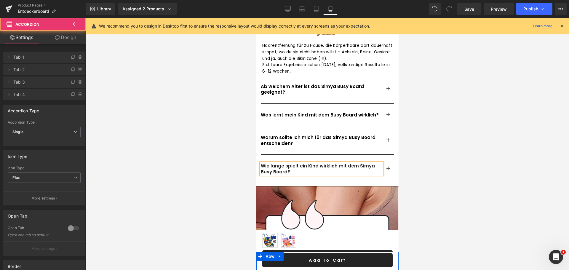
click at [382, 160] on button "button" at bounding box center [388, 169] width 12 height 28
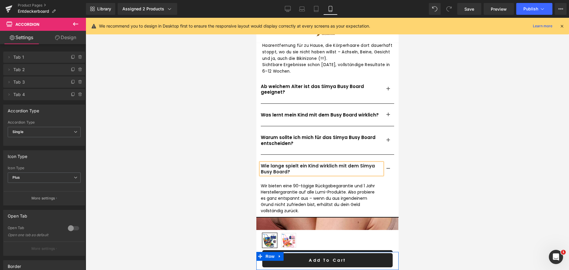
click at [387, 82] on button "button" at bounding box center [388, 89] width 12 height 28
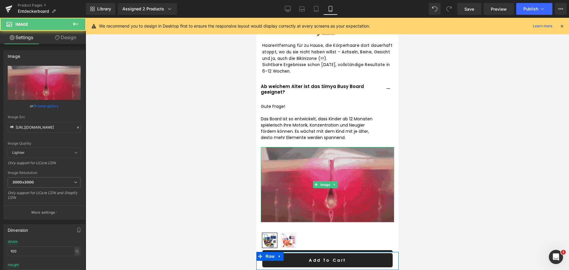
click at [347, 173] on img at bounding box center [326, 184] width 133 height 75
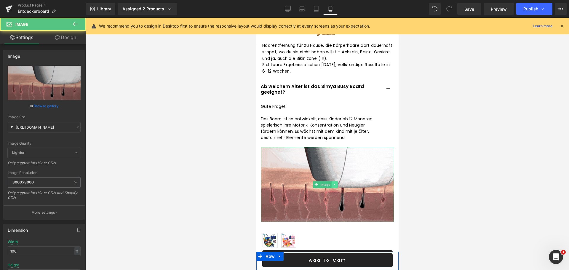
click at [336, 181] on link at bounding box center [334, 184] width 6 height 7
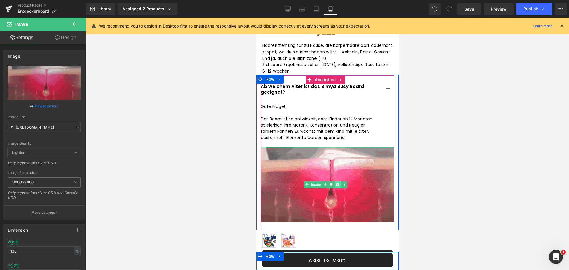
click at [340, 181] on link at bounding box center [337, 184] width 6 height 7
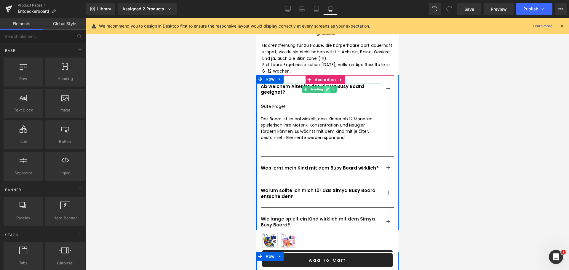
click at [326, 86] on link at bounding box center [327, 89] width 6 height 7
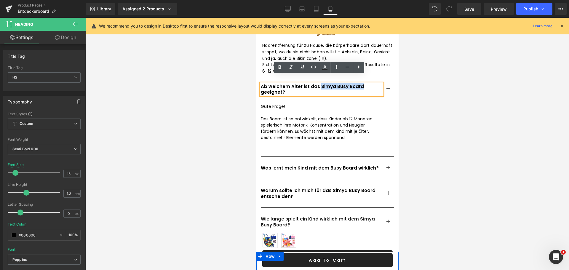
drag, startPoint x: 317, startPoint y: 77, endPoint x: 361, endPoint y: 78, distance: 44.5
click at [361, 84] on h2 "Ab welchem Alter ist das Simya Busy Board geeignet?" at bounding box center [320, 90] width 121 height 12
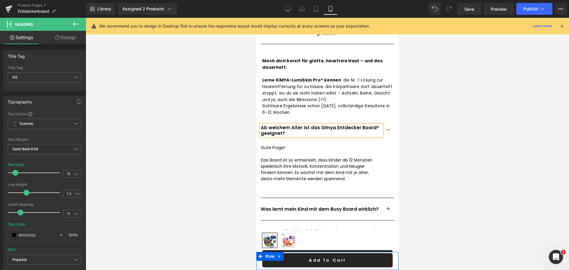
scroll to position [381, 0]
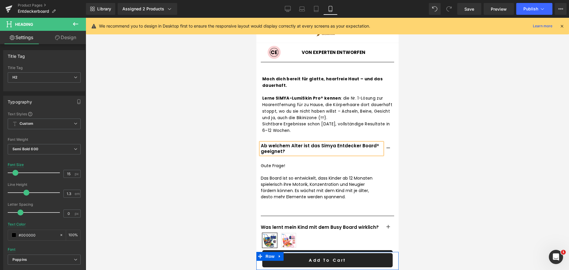
click at [382, 137] on button "button" at bounding box center [388, 148] width 12 height 28
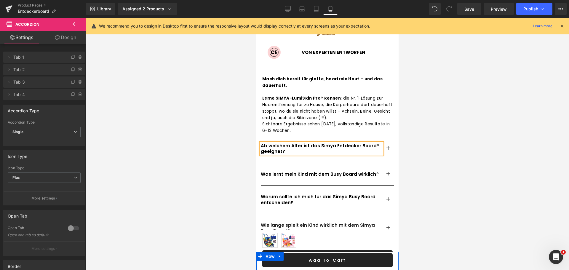
click at [209, 119] on div at bounding box center [327, 144] width 483 height 252
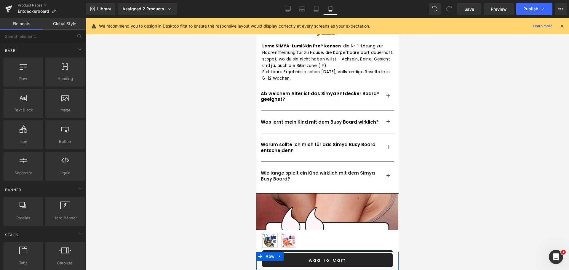
scroll to position [440, 0]
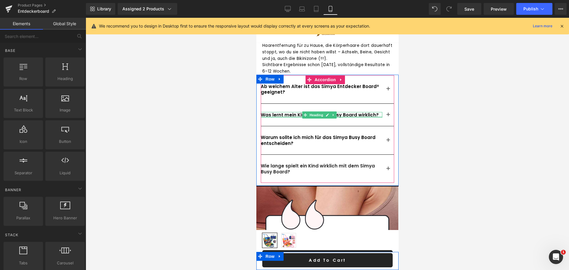
click at [356, 116] on div at bounding box center [320, 116] width 121 height 1
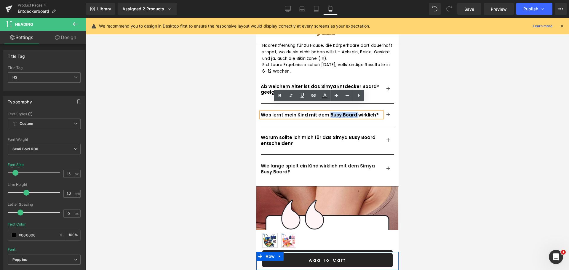
drag, startPoint x: 326, startPoint y: 107, endPoint x: 353, endPoint y: 107, distance: 26.7
click at [353, 112] on h2 "Was lernt mein Kind mit dem Busy Board wirklich?" at bounding box center [320, 115] width 121 height 6
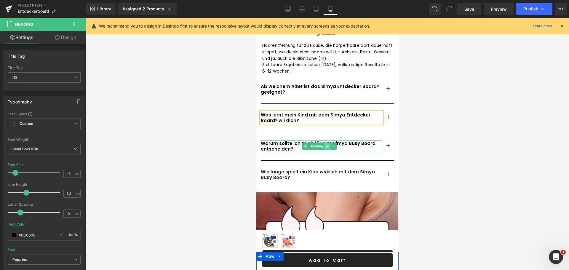
click at [328, 144] on icon at bounding box center [326, 146] width 3 height 4
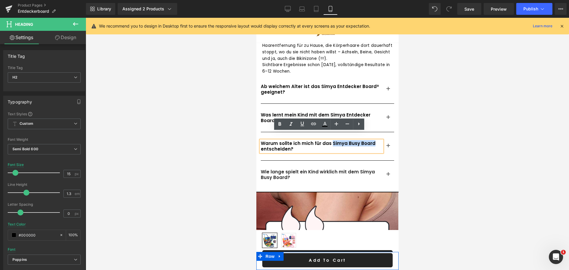
drag, startPoint x: 342, startPoint y: 133, endPoint x: 370, endPoint y: 136, distance: 28.3
click at [370, 140] on h2 "Warum sollte ich mich für das Simya Busy Board entscheiden?" at bounding box center [320, 146] width 121 height 12
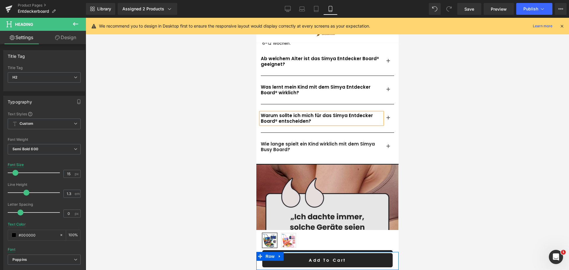
scroll to position [470, 0]
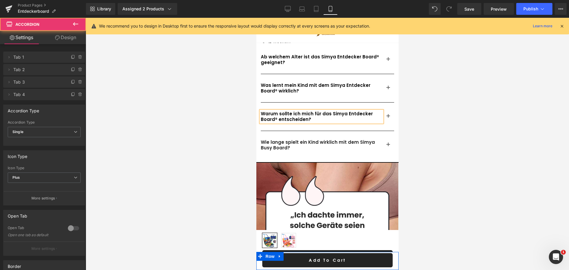
click at [384, 137] on button "button" at bounding box center [388, 145] width 12 height 28
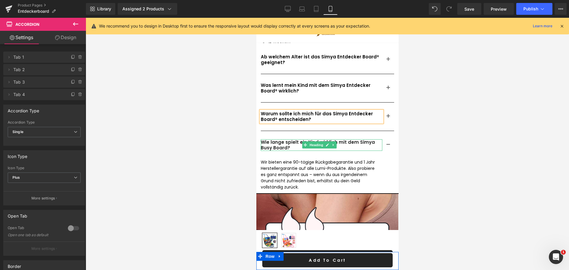
click at [354, 139] on h2 "Wie lange spielt ein Kind wirklich mit dem Simya Busy Board?" at bounding box center [320, 145] width 121 height 12
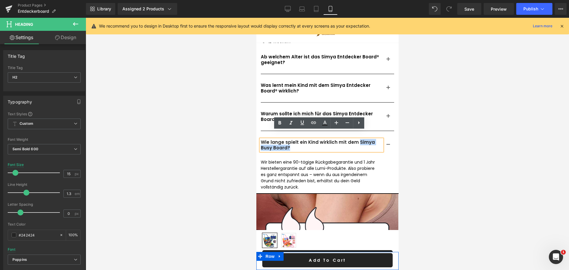
drag, startPoint x: 355, startPoint y: 134, endPoint x: 290, endPoint y: 143, distance: 65.4
click at [290, 143] on div "Wie lange spielt ein Kind wirklich mit dem Simya Busy Board?" at bounding box center [320, 145] width 121 height 12
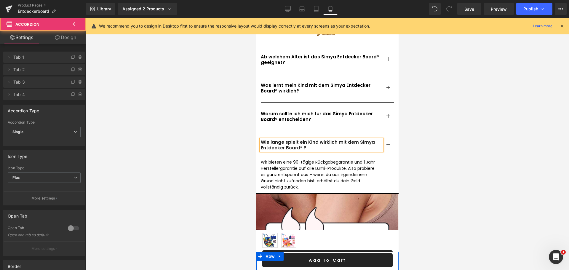
click at [382, 137] on button "button" at bounding box center [388, 145] width 12 height 28
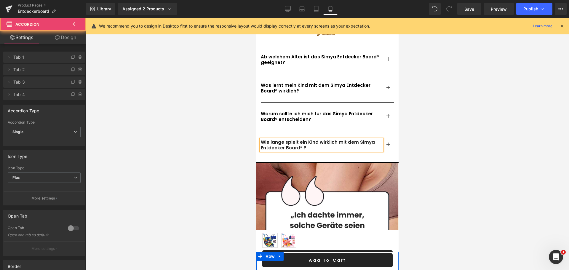
click at [382, 137] on button "button" at bounding box center [388, 145] width 12 height 28
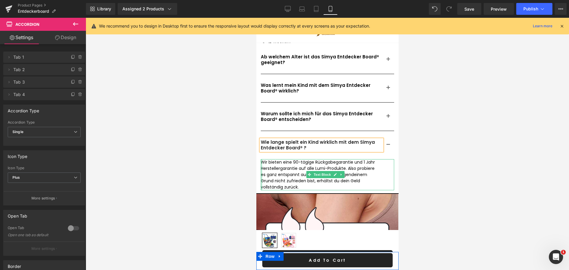
click at [261, 159] on div at bounding box center [260, 174] width 1 height 31
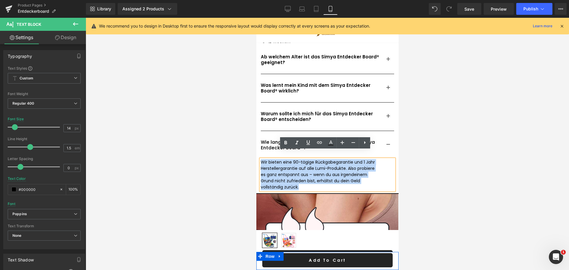
drag, startPoint x: 261, startPoint y: 153, endPoint x: 322, endPoint y: 180, distance: 66.8
click at [322, 180] on p "Wir bieten eine 90-tägige Rückgabegarantie und 1 Jahr Herstellergarantie auf al…" at bounding box center [318, 174] width 116 height 31
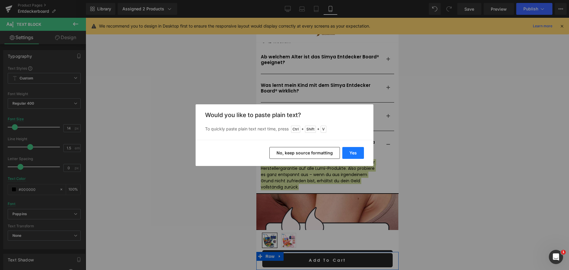
click at [347, 156] on button "Yes" at bounding box center [353, 153] width 22 height 12
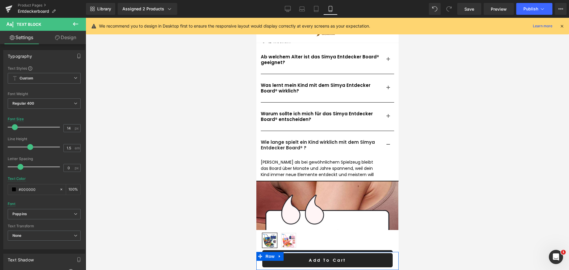
click at [382, 133] on button "button" at bounding box center [388, 145] width 12 height 28
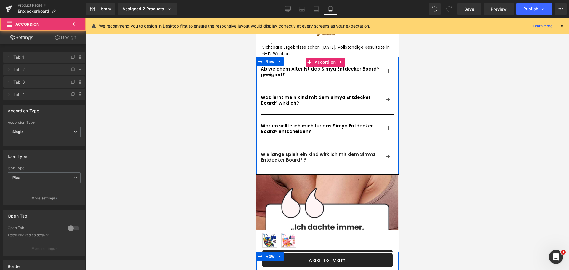
scroll to position [440, 0]
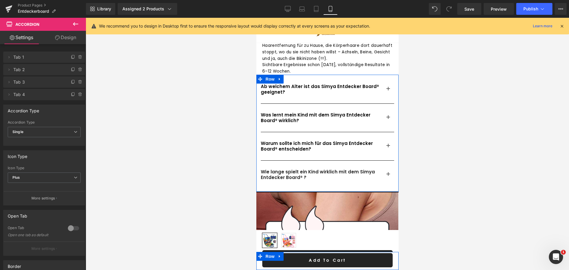
click at [384, 82] on button "button" at bounding box center [388, 89] width 12 height 28
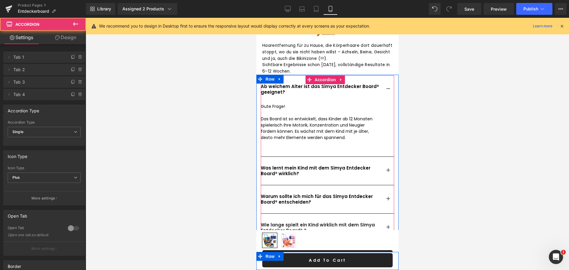
click at [384, 82] on button "button" at bounding box center [388, 89] width 12 height 28
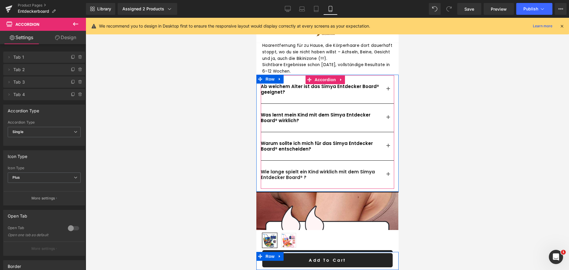
click at [383, 112] on button "button" at bounding box center [388, 118] width 12 height 28
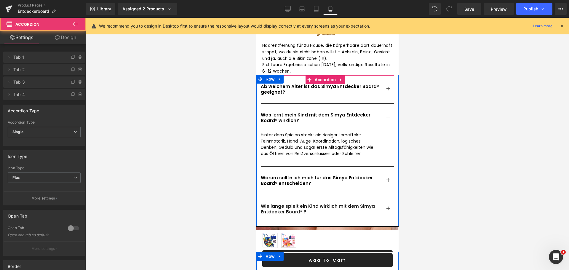
click at [383, 112] on button "button" at bounding box center [388, 118] width 12 height 28
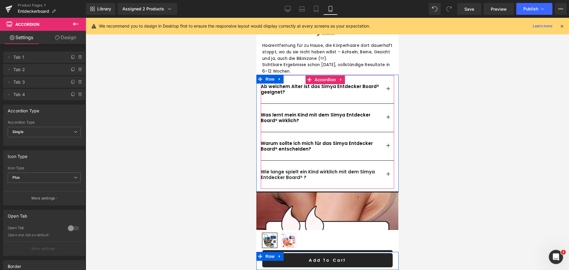
click at [382, 140] on button "button" at bounding box center [388, 146] width 12 height 28
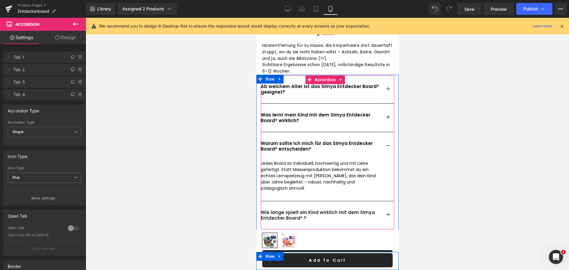
click at [382, 140] on button "button" at bounding box center [388, 146] width 12 height 28
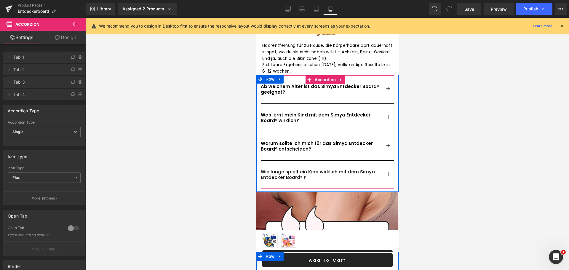
click at [382, 164] on button "button" at bounding box center [388, 175] width 12 height 28
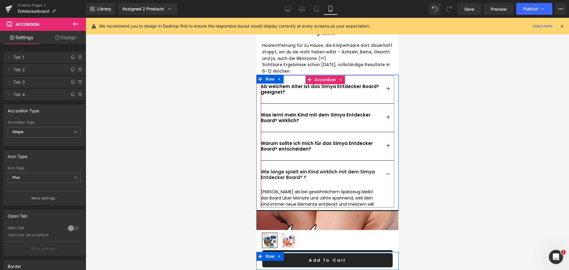
click at [382, 165] on button "button" at bounding box center [388, 175] width 12 height 28
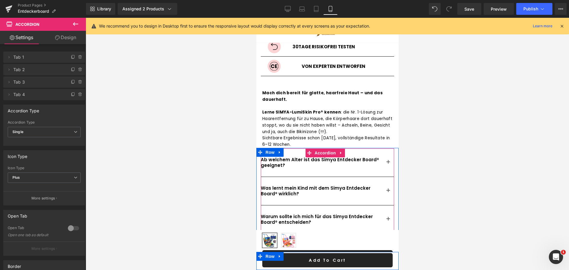
scroll to position [351, 0]
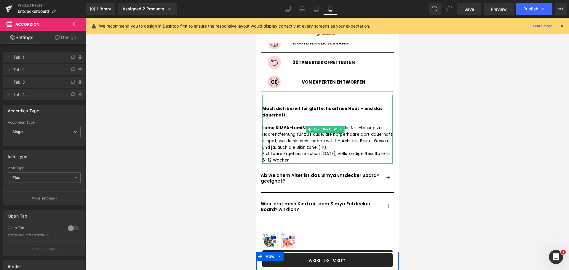
click at [266, 118] on p at bounding box center [327, 121] width 130 height 7
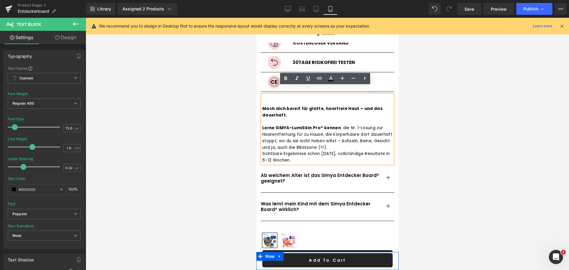
drag, startPoint x: 262, startPoint y: 100, endPoint x: 318, endPoint y: 152, distance: 76.9
click at [318, 152] on div "Mach dich bereit für glatte, haarfreie Haut – und das dauerhaft. Lerne SIMYA-Lu…" at bounding box center [327, 129] width 130 height 69
copy div "Mach dich bereit für glatte, haarfreie Haut – und das dauerhaft. Lerne SIMYA-Lu…"
click at [305, 118] on p at bounding box center [327, 121] width 130 height 7
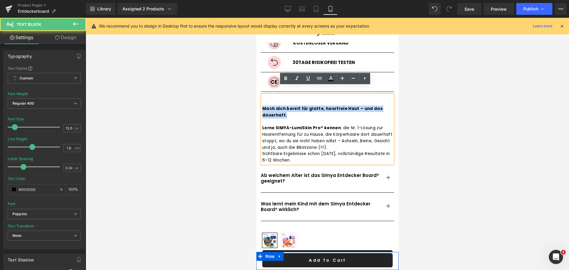
drag, startPoint x: 262, startPoint y: 98, endPoint x: 286, endPoint y: 105, distance: 25.0
click at [286, 105] on p "Mach dich bereit für glatte, haarfreie Haut – und das dauerhaft." at bounding box center [327, 111] width 130 height 13
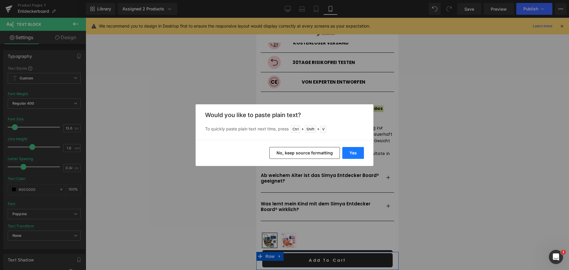
click at [355, 153] on button "Yes" at bounding box center [353, 153] width 22 height 12
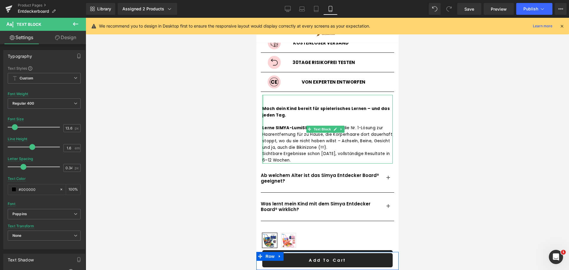
click at [263, 118] on div at bounding box center [262, 129] width 1 height 69
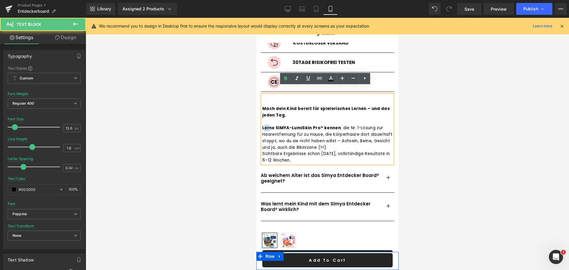
drag, startPoint x: 263, startPoint y: 118, endPoint x: 266, endPoint y: 119, distance: 3.0
click at [269, 125] on strong "Lerne SIMYA-LumiSkin Pro® kennen" at bounding box center [301, 128] width 79 height 6
click at [264, 125] on strong "Lerne SIMYA-LumiSkin Pro® kennen" at bounding box center [301, 128] width 79 height 6
drag, startPoint x: 262, startPoint y: 119, endPoint x: 325, endPoint y: 152, distance: 71.4
click at [325, 151] on div "Mach dein Kind bereit für spielerisches Lernen – und das jeden Tag. Lerne SIMYA…" at bounding box center [327, 129] width 130 height 69
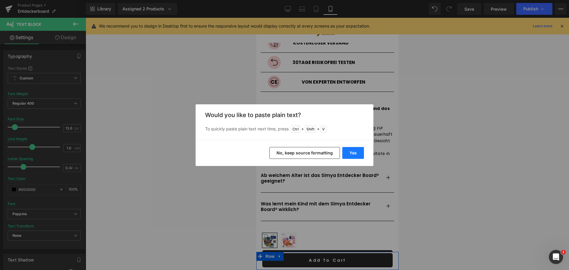
click at [347, 151] on button "Yes" at bounding box center [353, 153] width 22 height 12
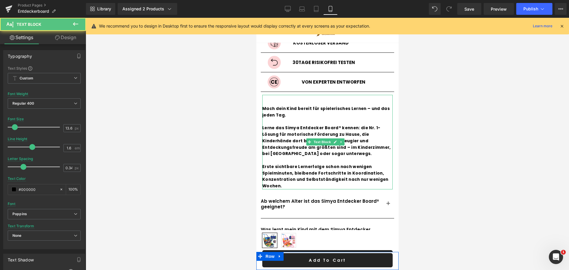
click at [278, 172] on b "Erste sichtbare Lernerfolge schon nach wenigen Spielminuten, bleibende Fortschr…" at bounding box center [325, 176] width 126 height 25
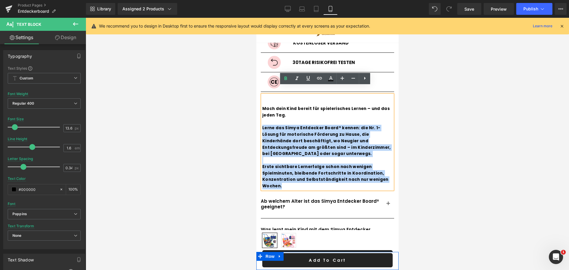
drag, startPoint x: 283, startPoint y: 176, endPoint x: 262, endPoint y: 119, distance: 60.7
click at [262, 119] on div "Mach dein Kind bereit für spielerisches Lernen – und das jeden Tag. Lerne das S…" at bounding box center [327, 142] width 130 height 95
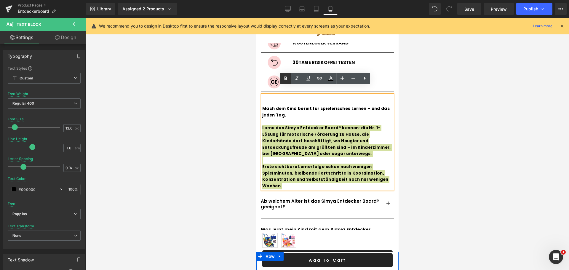
click at [283, 76] on icon at bounding box center [285, 78] width 7 height 7
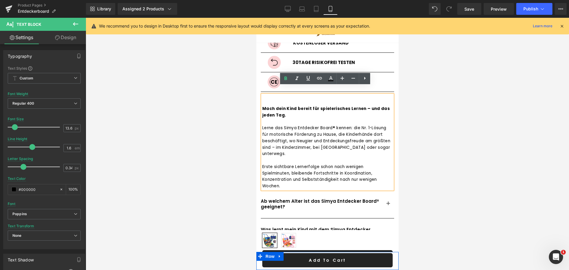
click at [406, 121] on div at bounding box center [327, 144] width 483 height 252
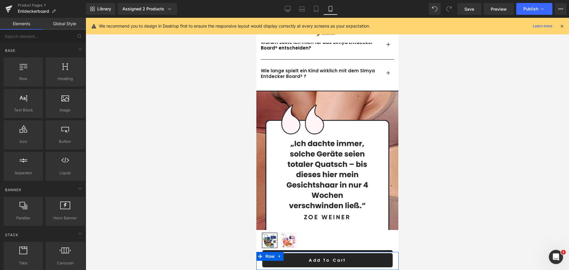
scroll to position [571, 0]
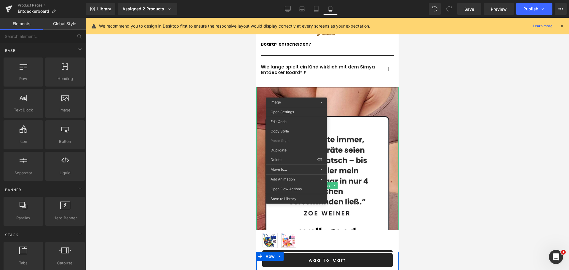
click at [202, 102] on div at bounding box center [327, 144] width 483 height 252
click at [183, 102] on div at bounding box center [327, 144] width 483 height 252
click at [341, 75] on div "Ab welchem Alter ist das Simya Entdecker Board® geeignet? Heading Gute Frage! D…" at bounding box center [327, 28] width 142 height 117
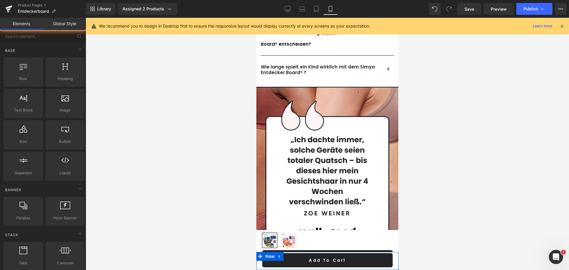
click at [430, 134] on div at bounding box center [327, 144] width 483 height 252
click at [322, 182] on span "Image" at bounding box center [325, 185] width 12 height 7
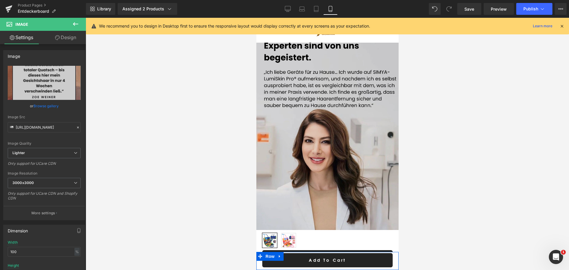
scroll to position [1623, 0]
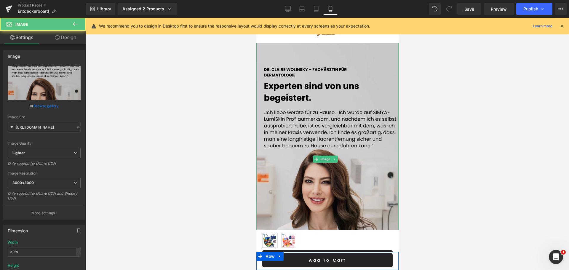
click at [367, 150] on img at bounding box center [327, 159] width 142 height 243
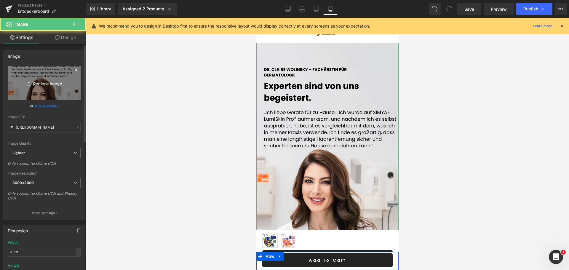
click at [33, 80] on icon "Replace Image" at bounding box center [43, 82] width 47 height 7
type input "C:\fakepath\DR. CLAIRE WOLINSKY – FACHÄRZTIN FÜR DERMATOLOGIE Auch Experten sin…"
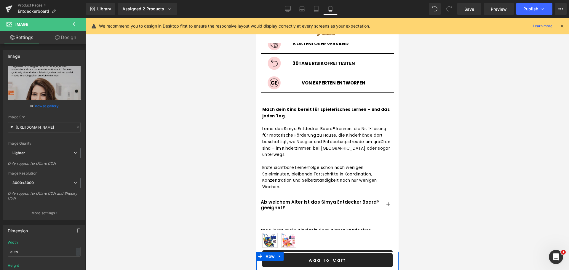
scroll to position [354, 0]
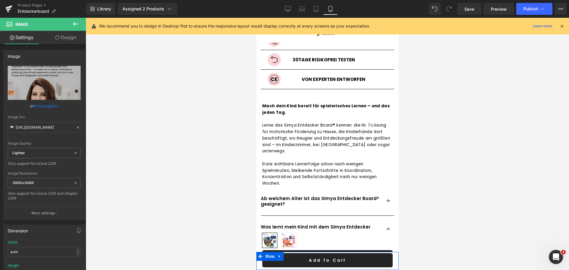
click at [302, 56] on div "30Tage Risikofrei testen Heading" at bounding box center [323, 57] width 141 height 9
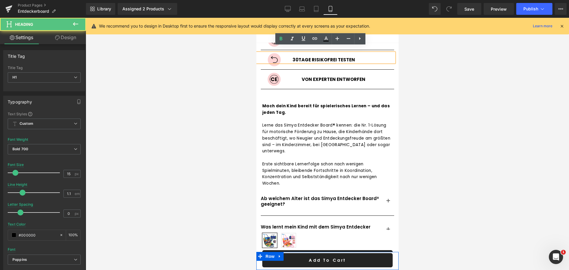
click at [295, 57] on h1 "30Tage Risikofrei testen" at bounding box center [323, 59] width 141 height 5
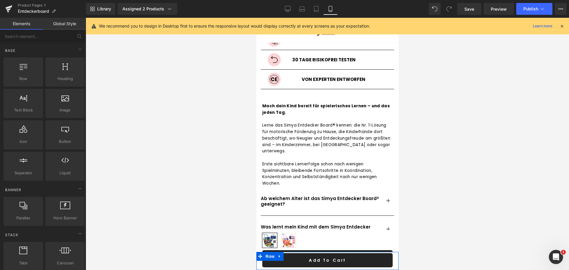
click at [422, 140] on div at bounding box center [327, 144] width 483 height 252
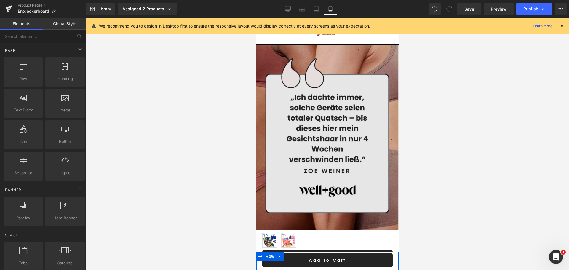
scroll to position [612, 0]
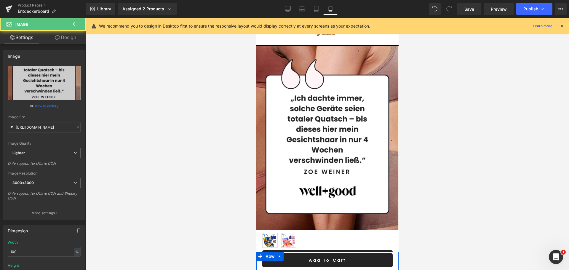
click at [439, 121] on div at bounding box center [327, 144] width 483 height 252
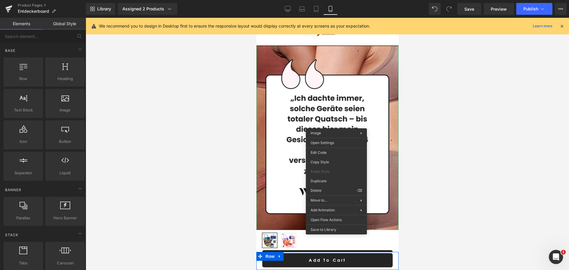
click at [444, 130] on div at bounding box center [327, 144] width 483 height 252
click at [216, 126] on div at bounding box center [327, 144] width 483 height 252
click at [470, 148] on div at bounding box center [327, 144] width 483 height 252
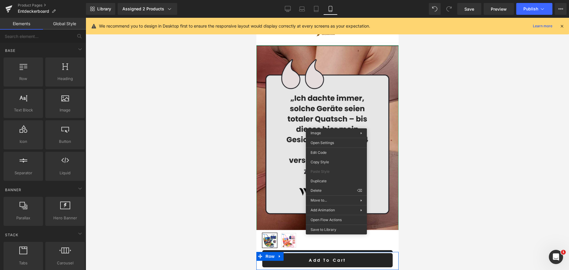
click at [382, 86] on img at bounding box center [327, 143] width 142 height 197
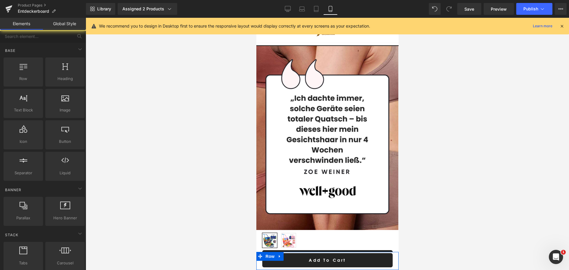
click at [473, 109] on div at bounding box center [327, 144] width 483 height 252
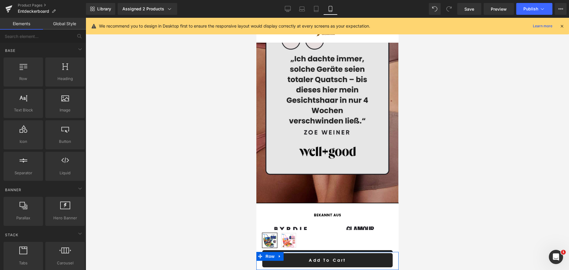
scroll to position [701, 0]
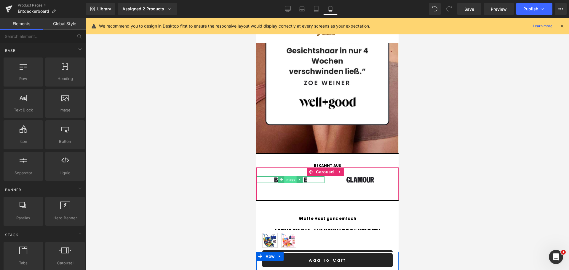
click at [289, 176] on span "Image" at bounding box center [290, 179] width 12 height 7
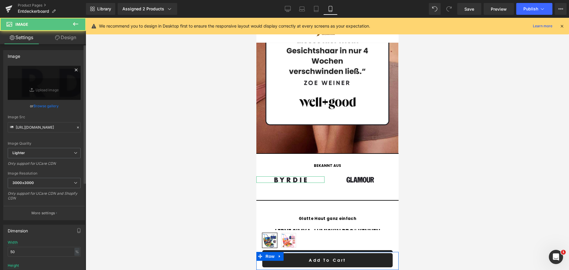
click at [30, 87] on icon at bounding box center [33, 90] width 6 height 6
type input "C:\fakepath\Design_ohne_Titel_-_2025-07-17T144530.842-removebg-preview.png"
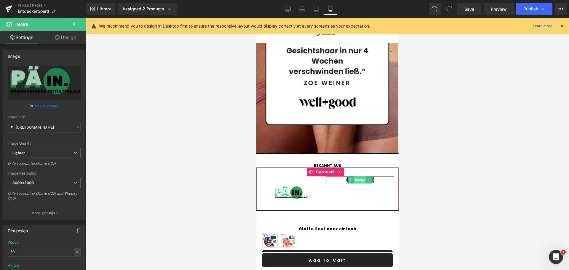
click at [361, 176] on span "Image" at bounding box center [359, 179] width 12 height 7
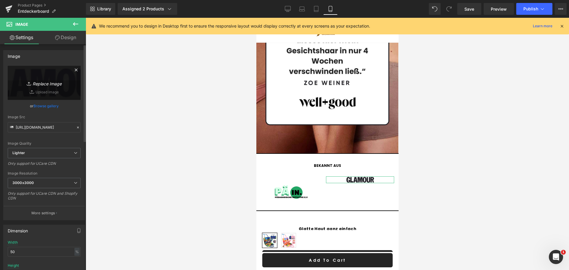
click at [47, 75] on link "Replace Image" at bounding box center [44, 83] width 73 height 34
type input "C:\fakepath\ChatGPT Image 17. Juli 2025, 14_16_10.png"
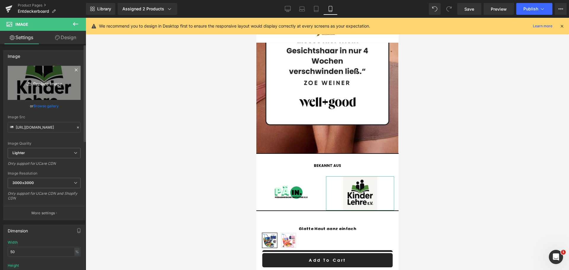
click at [54, 92] on link "Replace Image" at bounding box center [44, 83] width 73 height 34
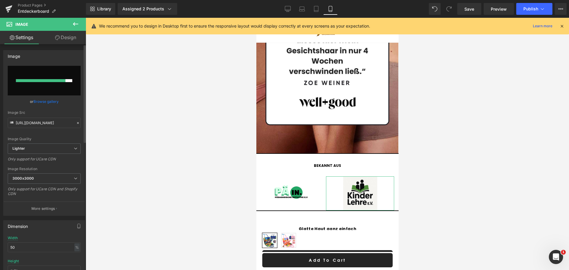
click at [40, 76] on input "file" at bounding box center [44, 81] width 73 height 30
type input "C:\fakepath\ChatGPT_Image_17._Juli_2025__14_16_10-removebg-preview.png"
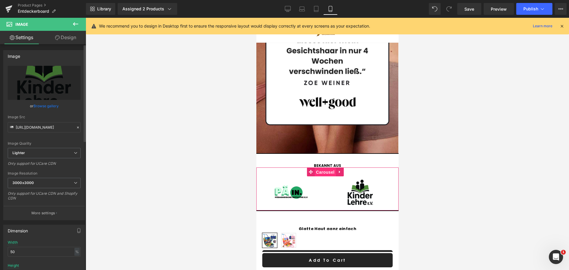
click at [324, 168] on span "Carousel" at bounding box center [324, 172] width 21 height 9
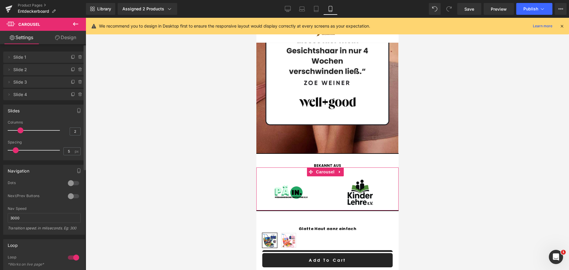
click at [67, 182] on div at bounding box center [73, 182] width 14 height 9
click at [329, 205] on span at bounding box center [330, 206] width 3 height 3
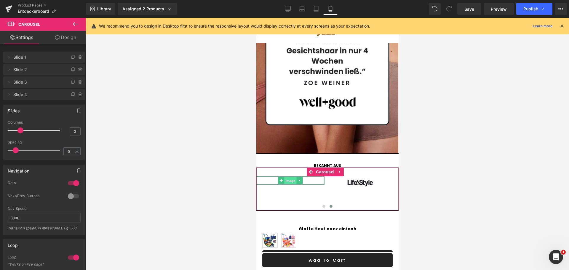
click at [289, 177] on span "Image" at bounding box center [290, 180] width 12 height 7
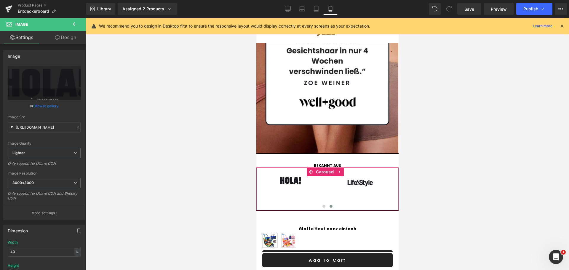
click at [256, 18] on div at bounding box center [256, 18] width 0 height 0
click at [289, 177] on span "Image" at bounding box center [290, 180] width 12 height 7
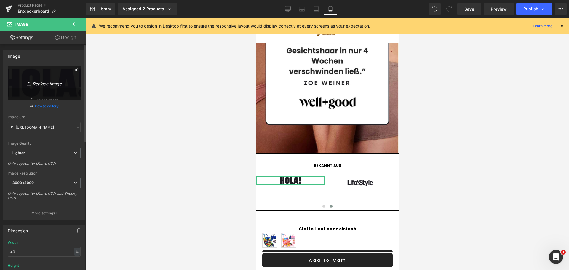
click at [48, 88] on link "Replace Image" at bounding box center [44, 83] width 73 height 34
click at [36, 80] on icon "Replace Image" at bounding box center [43, 82] width 47 height 7
type input "C:\fakepath\147c8e78-f5db-4fd9-a369-e9d906c829e9-removebg-preview.png"
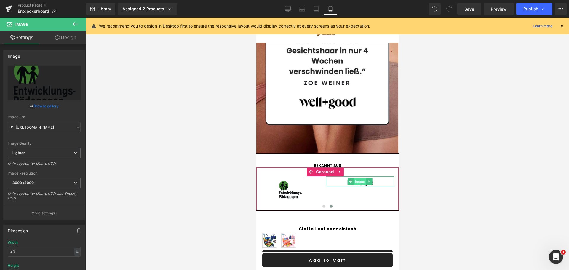
click at [360, 178] on span "Image" at bounding box center [359, 181] width 12 height 7
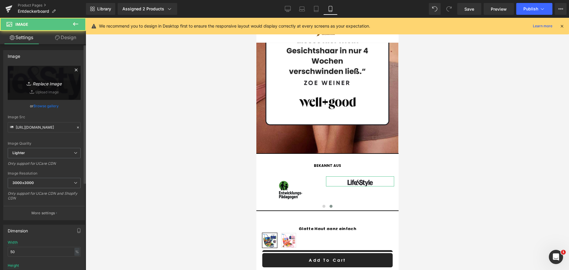
click at [60, 87] on link "Replace Image" at bounding box center [44, 83] width 73 height 34
click at [29, 83] on icon at bounding box center [30, 84] width 6 height 6
type input "C:\fakepath\Überschrift_hinzufügen__9_-removebg-preview.png"
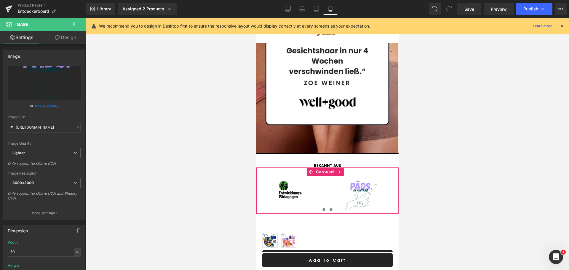
click at [322, 208] on span at bounding box center [323, 209] width 3 height 3
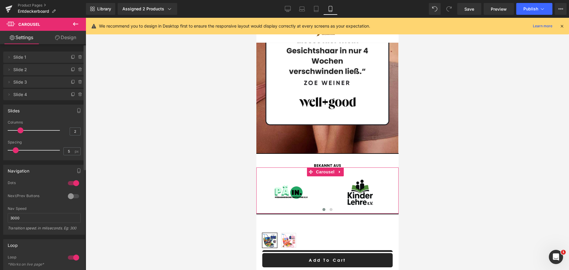
click at [73, 182] on div at bounding box center [73, 182] width 14 height 9
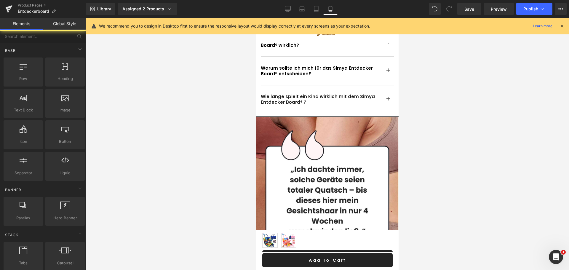
click at [233, 126] on div at bounding box center [327, 144] width 483 height 252
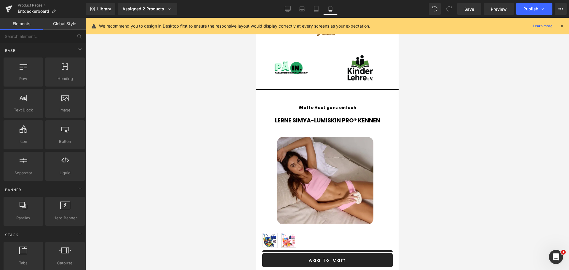
scroll to position [840, 0]
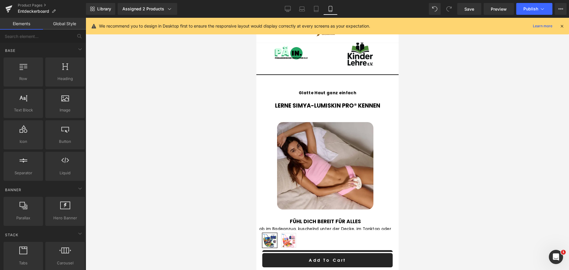
drag, startPoint x: 397, startPoint y: 118, endPoint x: 656, endPoint y: 114, distance: 259.0
click at [331, 90] on strong "Glatte Haut ganz einfach" at bounding box center [326, 93] width 57 height 6
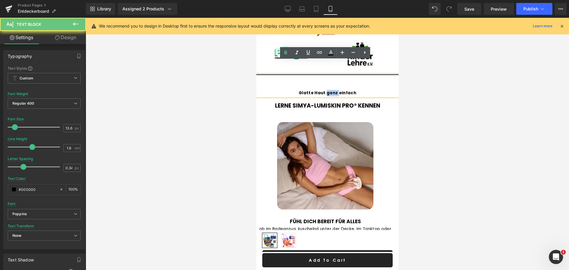
click at [331, 90] on strong "Glatte Haut ganz einfach" at bounding box center [326, 93] width 57 height 6
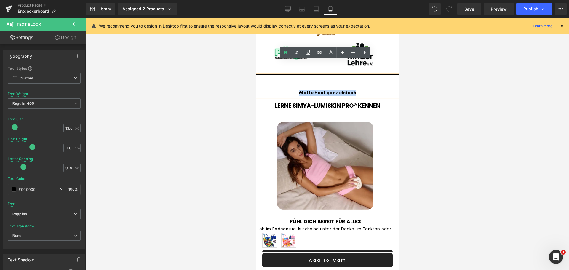
copy strong "Glatte Haut ganz einfach"
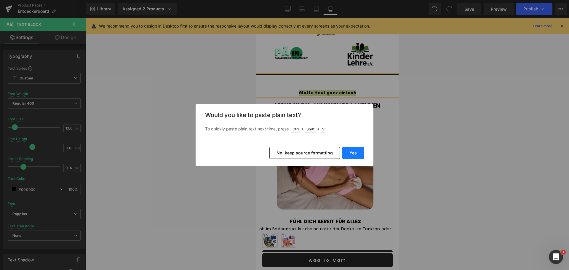
click at [353, 154] on button "Yes" at bounding box center [353, 153] width 22 height 12
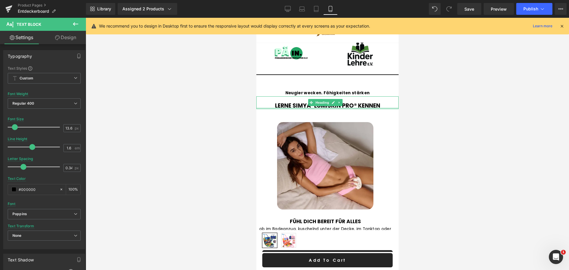
click at [293, 108] on div at bounding box center [327, 108] width 142 height 1
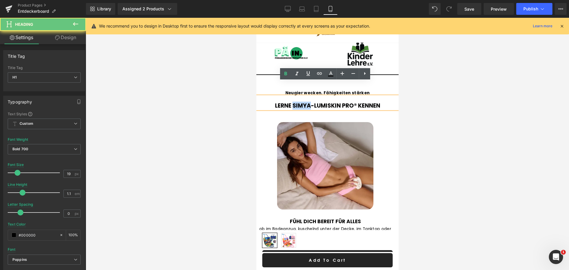
click at [293, 103] on h1 "Lerne SIMYA-LumiSkin Pro® kennen" at bounding box center [327, 106] width 142 height 6
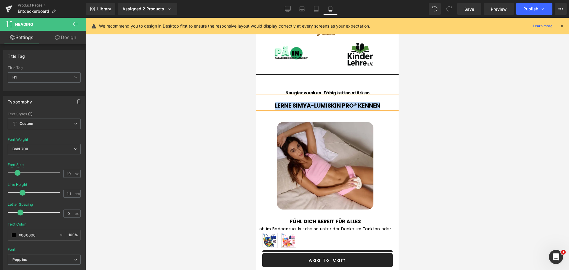
paste div
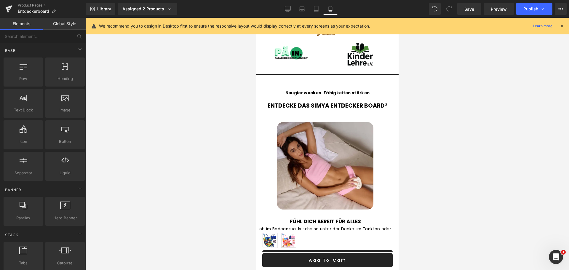
click at [443, 175] on div at bounding box center [327, 144] width 483 height 252
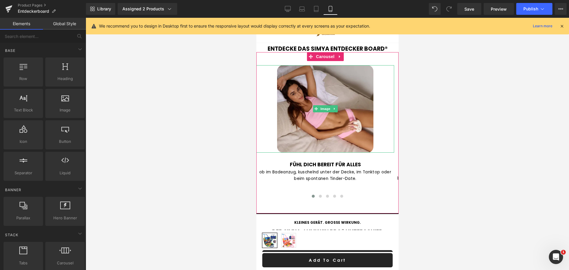
scroll to position [900, 0]
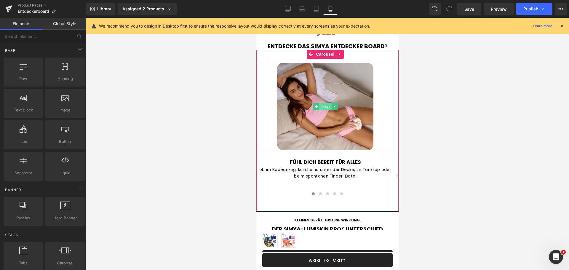
click at [324, 103] on span "Image" at bounding box center [325, 106] width 12 height 7
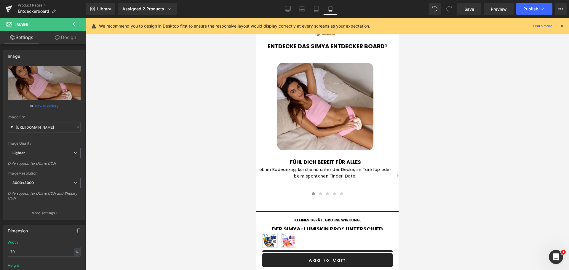
click at [145, 133] on div at bounding box center [327, 144] width 483 height 252
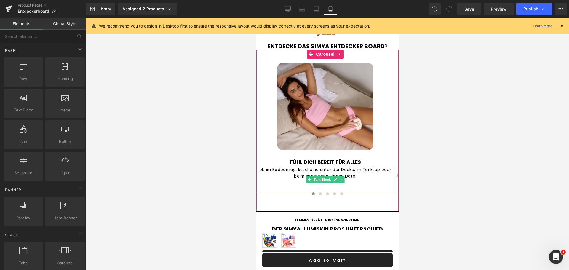
click at [320, 166] on p "ob im Badeanzug, kuschelnd unter der Decke, im Tanktop oder beim spontanen Tind…" at bounding box center [325, 172] width 138 height 13
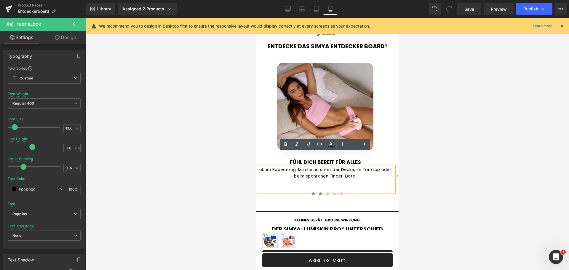
click at [318, 192] on span at bounding box center [319, 193] width 3 height 3
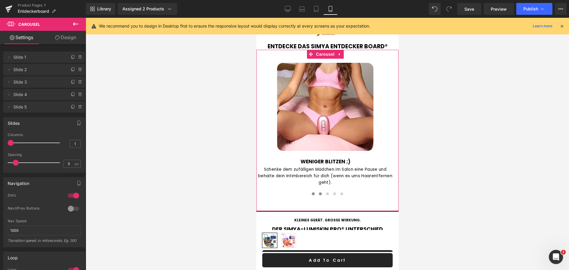
click at [311, 192] on span at bounding box center [312, 193] width 3 height 3
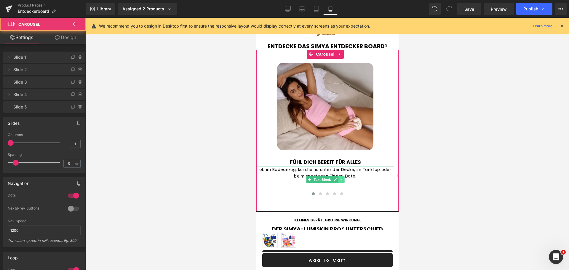
click at [343, 176] on link at bounding box center [341, 179] width 6 height 7
click at [343, 178] on icon at bounding box center [343, 179] width 3 height 3
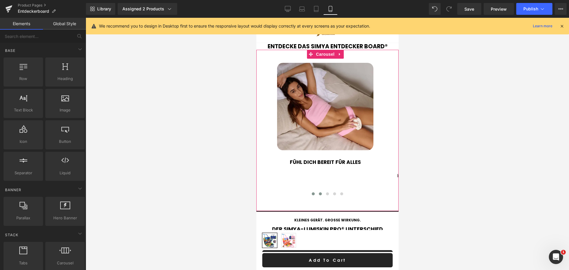
click at [320, 191] on button at bounding box center [319, 194] width 7 height 6
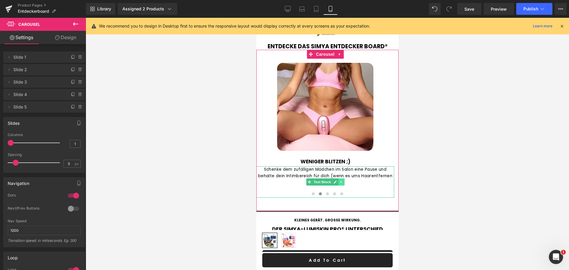
click at [342, 180] on icon at bounding box center [340, 182] width 3 height 4
click at [344, 180] on icon at bounding box center [343, 181] width 3 height 3
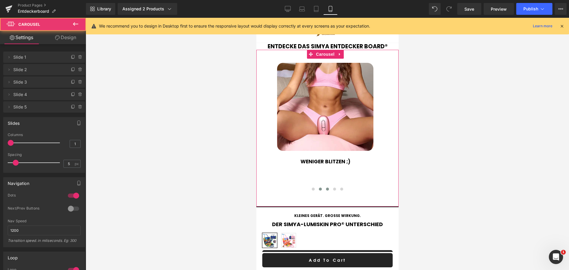
click at [326, 186] on button at bounding box center [327, 189] width 7 height 6
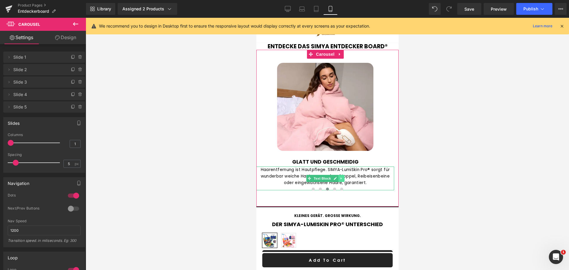
click at [343, 175] on link at bounding box center [341, 178] width 6 height 7
click at [345, 177] on icon at bounding box center [343, 178] width 3 height 3
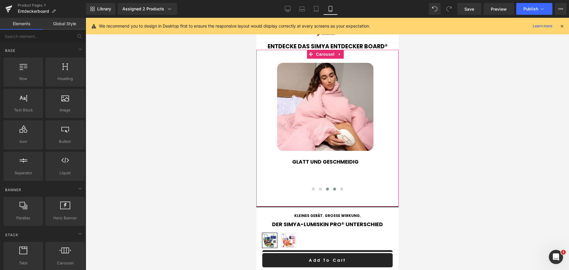
click at [334, 186] on button at bounding box center [334, 189] width 7 height 6
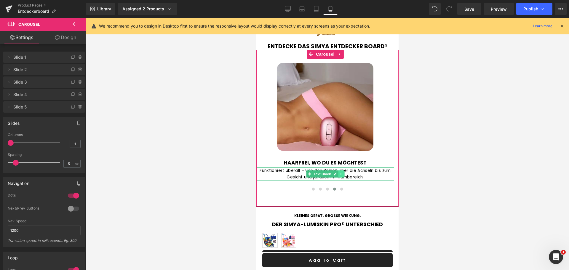
click at [342, 170] on link at bounding box center [341, 173] width 6 height 7
click at [344, 172] on icon at bounding box center [343, 173] width 3 height 3
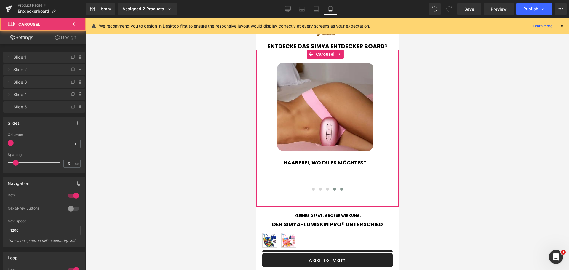
click at [340, 188] on span at bounding box center [341, 189] width 3 height 3
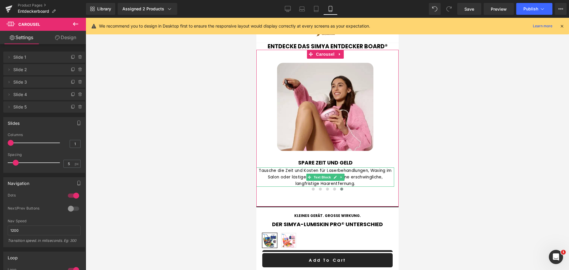
click at [344, 167] on p "Tausche die Zeit und Kosten für Laserbehandlungen, Waxing im Salon oder lästige…" at bounding box center [325, 176] width 138 height 19
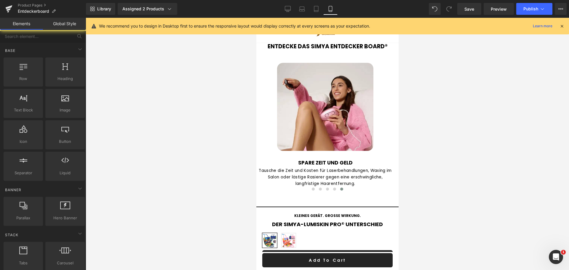
drag, startPoint x: 407, startPoint y: 195, endPoint x: 399, endPoint y: 191, distance: 8.2
click at [407, 194] on div at bounding box center [327, 144] width 483 height 252
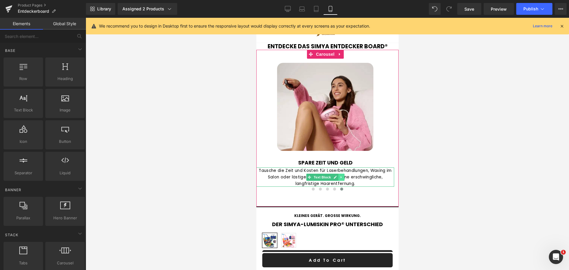
click at [342, 175] on icon at bounding box center [340, 177] width 3 height 4
click at [345, 175] on icon at bounding box center [343, 176] width 3 height 3
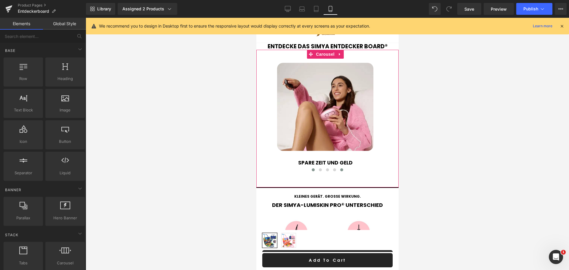
click at [311, 168] on span at bounding box center [312, 169] width 3 height 3
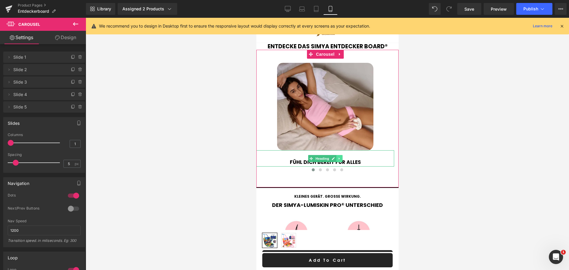
click at [339, 157] on icon at bounding box center [338, 159] width 3 height 4
click at [342, 157] on icon at bounding box center [341, 158] width 3 height 3
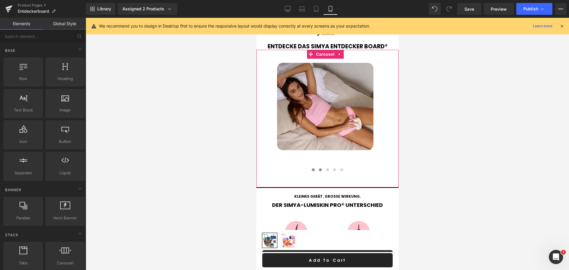
click at [318, 168] on span at bounding box center [319, 169] width 3 height 3
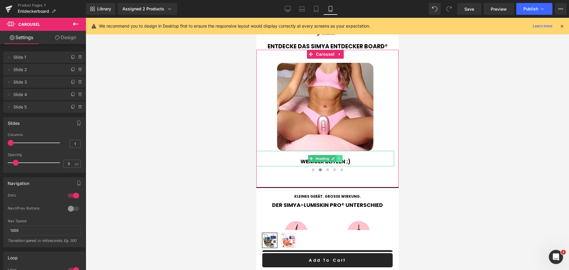
click at [338, 155] on link at bounding box center [339, 158] width 6 height 7
click at [341, 157] on icon at bounding box center [341, 158] width 3 height 3
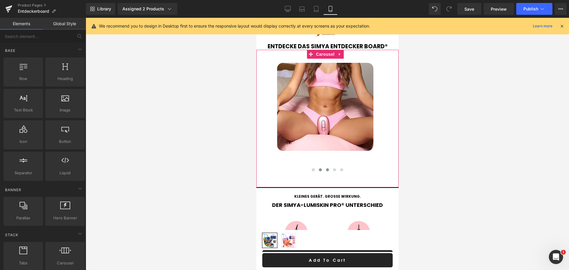
click at [326, 168] on span at bounding box center [327, 169] width 3 height 3
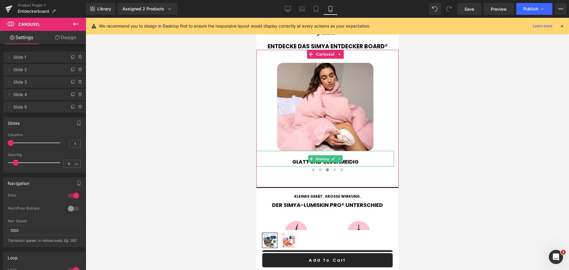
click at [337, 155] on link at bounding box center [339, 158] width 6 height 7
click at [340, 157] on icon at bounding box center [341, 158] width 3 height 3
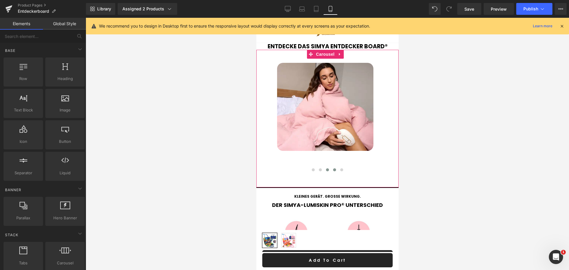
click at [334, 167] on button at bounding box center [334, 170] width 7 height 6
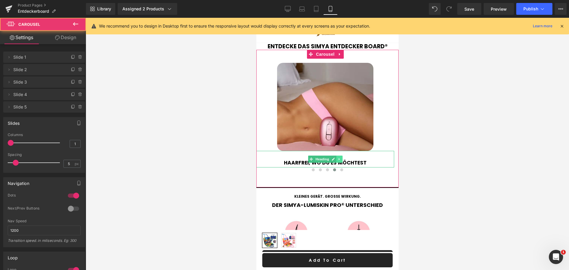
click at [341, 156] on link at bounding box center [339, 159] width 6 height 7
click at [342, 158] on icon at bounding box center [341, 159] width 3 height 3
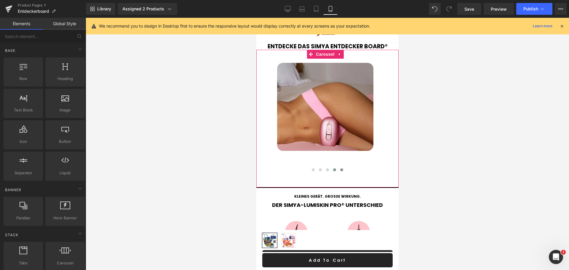
click at [340, 168] on span at bounding box center [341, 169] width 3 height 3
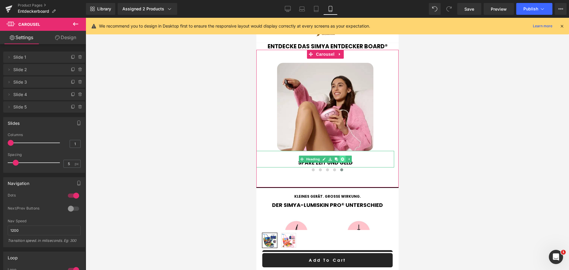
click at [342, 157] on icon at bounding box center [341, 159] width 3 height 4
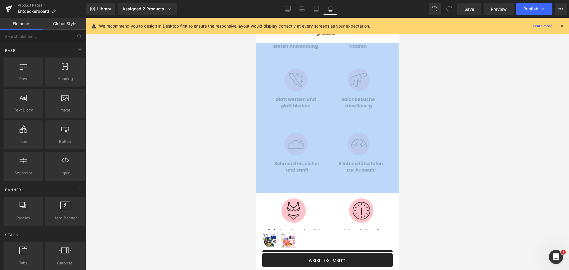
scroll to position [1140, 0]
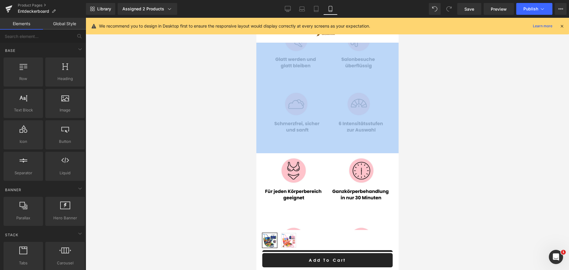
drag, startPoint x: 398, startPoint y: 112, endPoint x: 399, endPoint y: 129, distance: 17.2
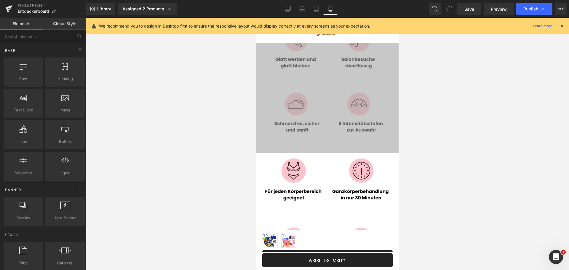
click at [430, 135] on div at bounding box center [327, 144] width 483 height 252
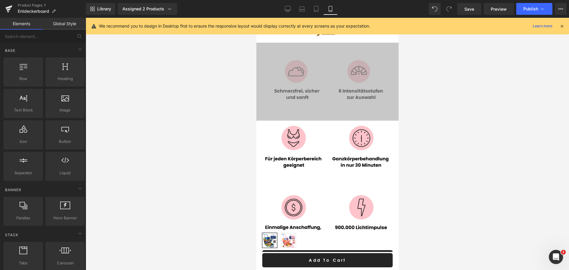
scroll to position [886, 0]
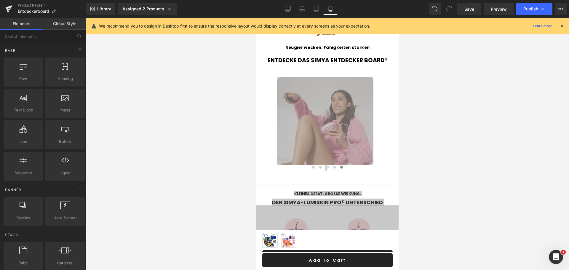
click at [453, 156] on div at bounding box center [327, 144] width 483 height 252
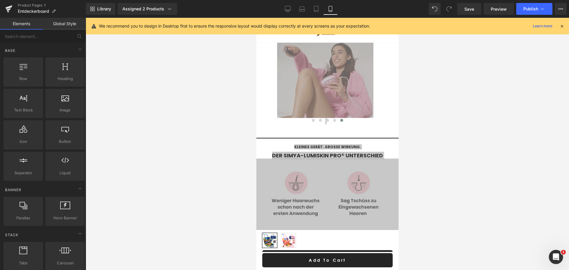
scroll to position [935, 0]
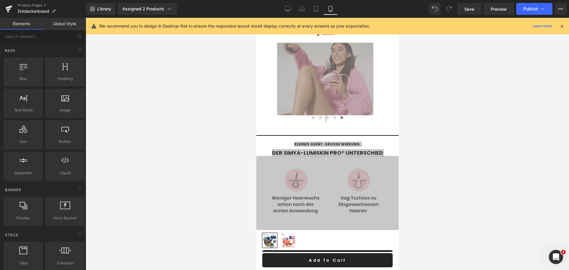
click at [192, 157] on div at bounding box center [327, 144] width 483 height 252
click at [478, 170] on div at bounding box center [327, 144] width 483 height 252
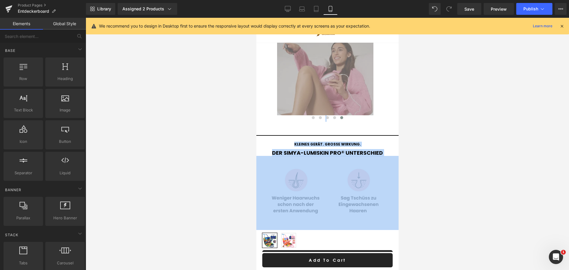
click at [391, 135] on div "Kleines Gerät. Große Wirkung." at bounding box center [327, 142] width 142 height 15
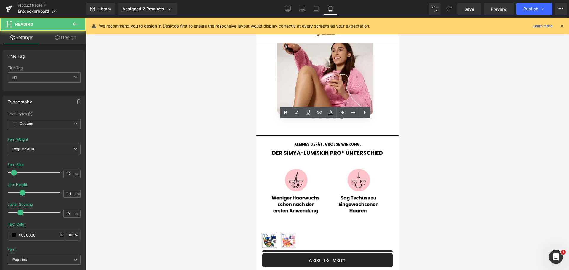
click at [406, 162] on div at bounding box center [327, 144] width 483 height 252
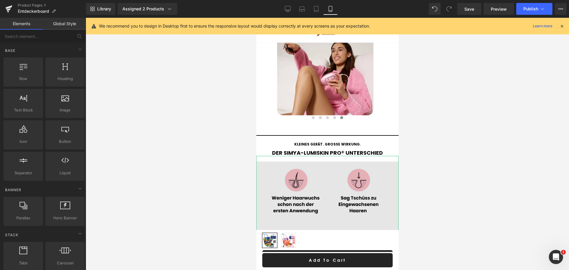
click at [306, 156] on img at bounding box center [327, 257] width 142 height 202
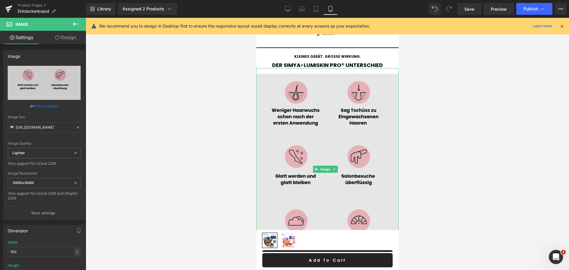
scroll to position [1024, 0]
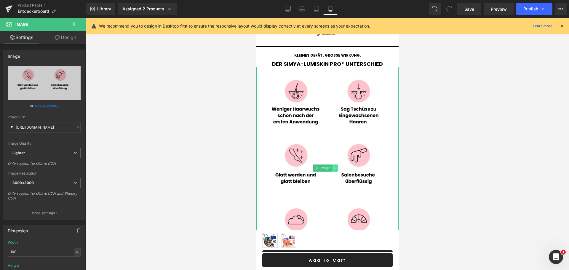
click at [335, 166] on icon at bounding box center [333, 168] width 3 height 4
click at [339, 166] on icon at bounding box center [336, 167] width 3 height 3
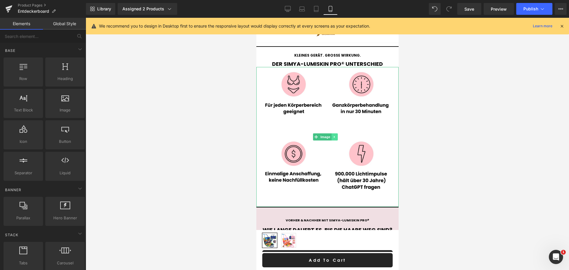
click at [335, 135] on icon at bounding box center [333, 137] width 3 height 4
click at [337, 135] on icon at bounding box center [336, 137] width 3 height 4
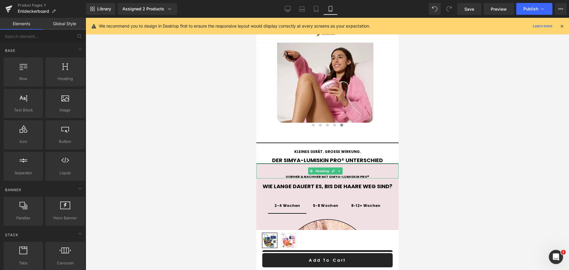
scroll to position [925, 0]
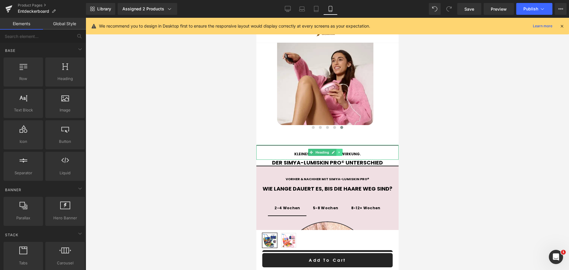
click at [339, 150] on icon at bounding box center [338, 152] width 3 height 4
click at [342, 151] on icon at bounding box center [341, 152] width 3 height 3
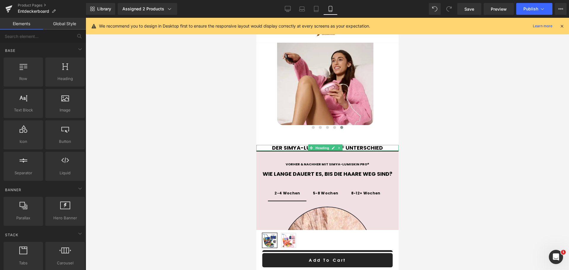
click at [339, 146] on icon at bounding box center [338, 148] width 3 height 4
click at [340, 144] on link at bounding box center [342, 147] width 6 height 7
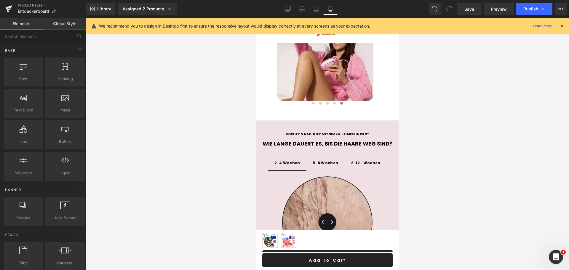
scroll to position [975, 0]
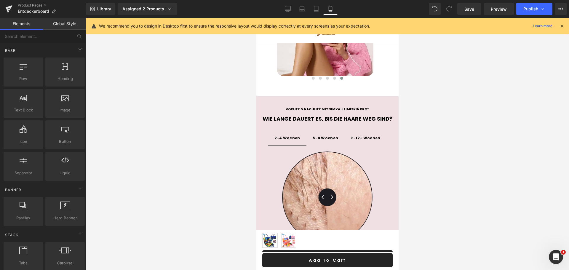
click at [331, 135] on strong "5-8 Wochen" at bounding box center [325, 137] width 25 height 5
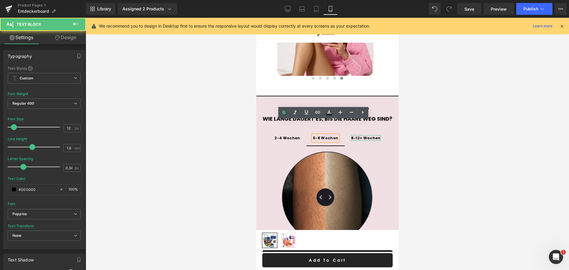
click at [366, 135] on strong "8-12+ Wochen" at bounding box center [365, 137] width 29 height 5
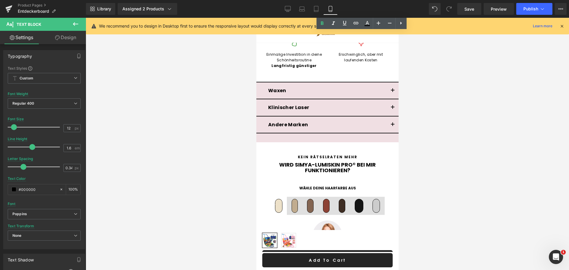
scroll to position [1717, 0]
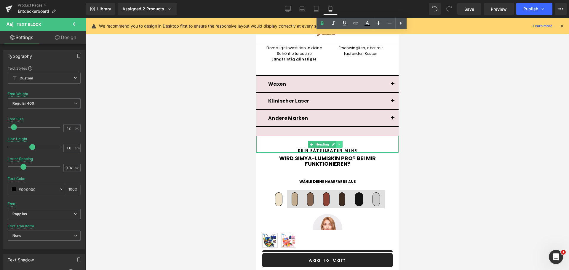
click at [339, 141] on link at bounding box center [339, 144] width 6 height 7
click at [340, 142] on icon at bounding box center [341, 144] width 3 height 4
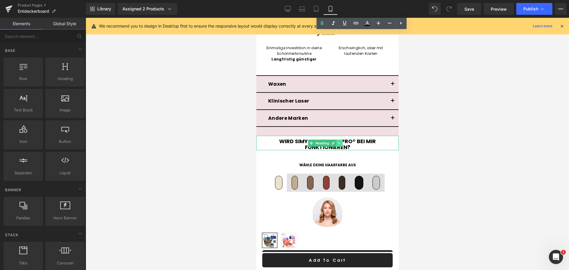
click at [342, 140] on link at bounding box center [339, 143] width 6 height 7
click at [343, 141] on icon at bounding box center [341, 142] width 3 height 3
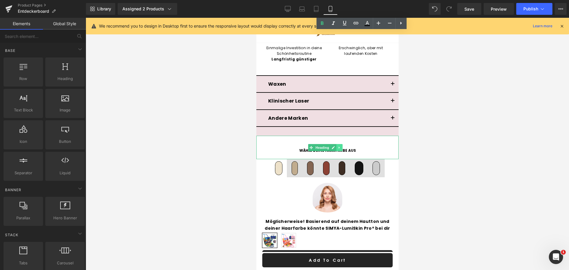
click at [339, 144] on link at bounding box center [339, 147] width 6 height 7
click at [342, 144] on link at bounding box center [342, 147] width 6 height 7
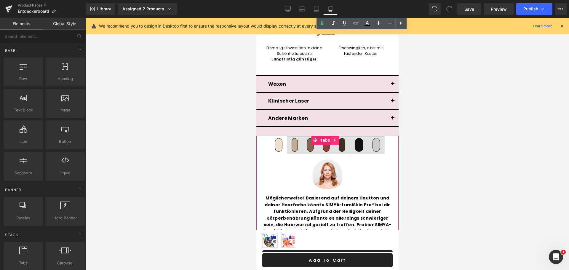
click at [335, 138] on icon at bounding box center [335, 140] width 4 height 4
click at [338, 138] on icon at bounding box center [339, 140] width 4 height 4
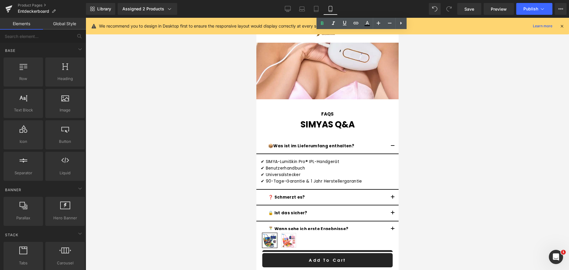
scroll to position [1954, 0]
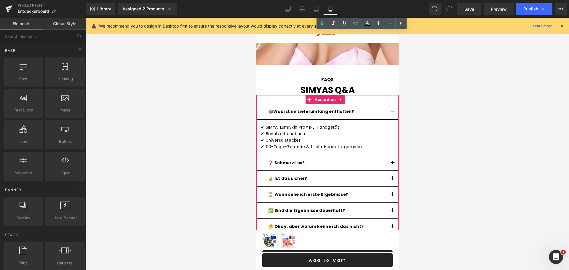
click at [389, 104] on button "button" at bounding box center [392, 111] width 12 height 15
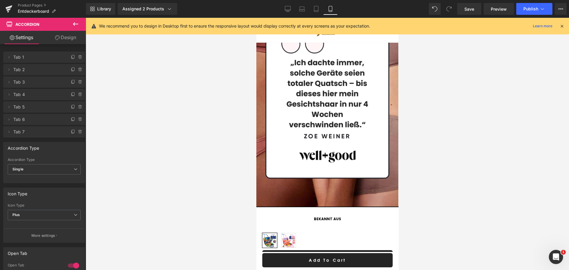
scroll to position [687, 0]
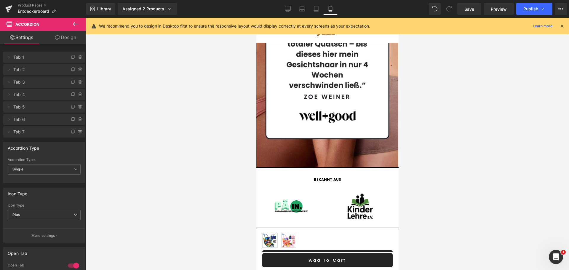
click at [438, 174] on div at bounding box center [327, 144] width 483 height 252
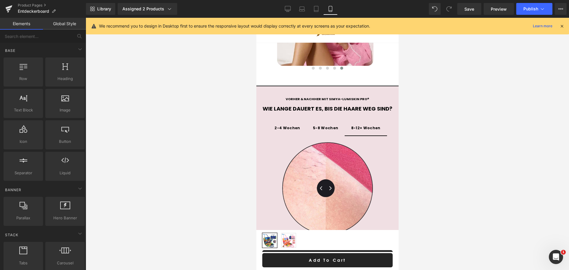
scroll to position [984, 0]
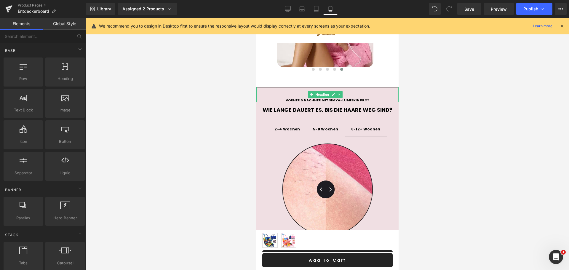
click at [339, 93] on icon at bounding box center [338, 95] width 3 height 4
click at [342, 93] on icon at bounding box center [341, 94] width 3 height 3
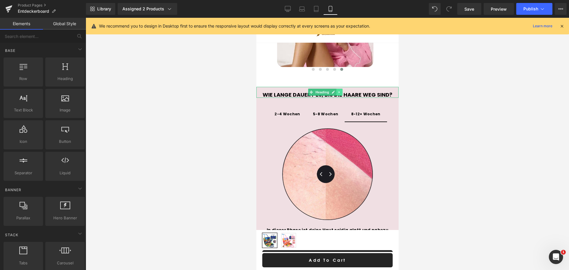
click at [339, 90] on icon at bounding box center [338, 92] width 3 height 4
click at [342, 91] on icon at bounding box center [341, 92] width 3 height 3
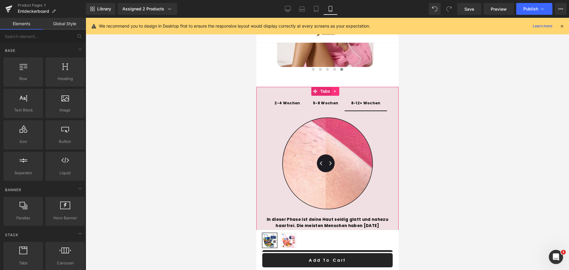
click at [338, 87] on link at bounding box center [335, 91] width 8 height 9
click at [341, 87] on link at bounding box center [339, 91] width 8 height 9
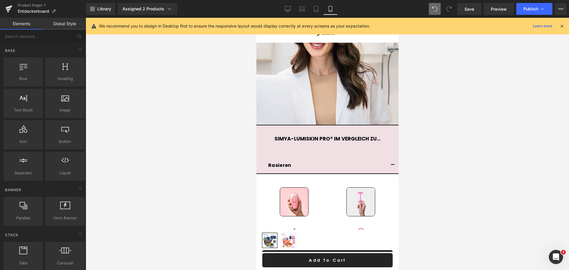
scroll to position [1231, 0]
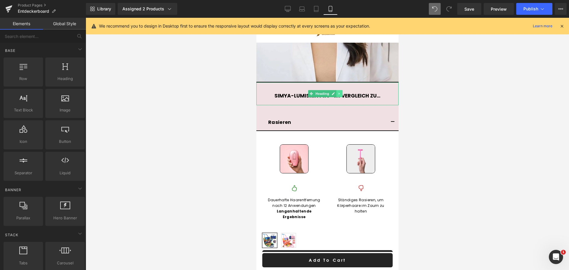
click at [337, 90] on link at bounding box center [339, 93] width 6 height 7
click at [343, 92] on icon at bounding box center [341, 94] width 3 height 4
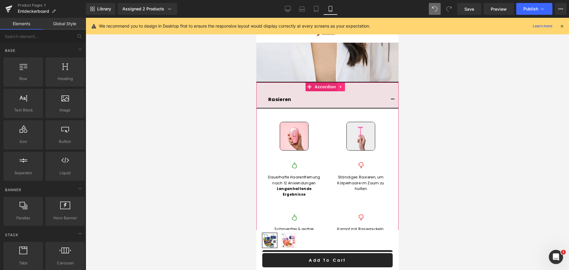
click at [341, 85] on icon at bounding box center [341, 87] width 4 height 4
click at [345, 85] on icon at bounding box center [344, 87] width 4 height 4
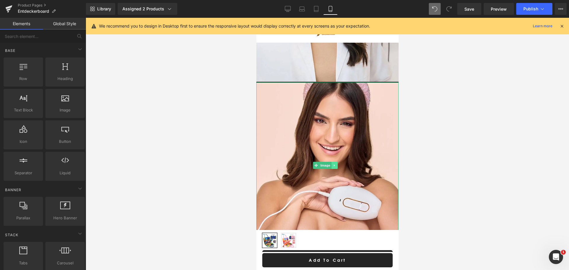
click at [336, 162] on link at bounding box center [334, 165] width 6 height 7
click at [438, 129] on div at bounding box center [327, 144] width 483 height 252
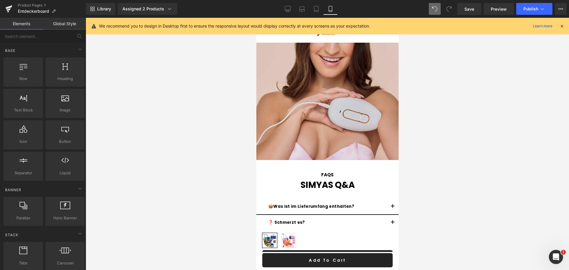
scroll to position [1309, 0]
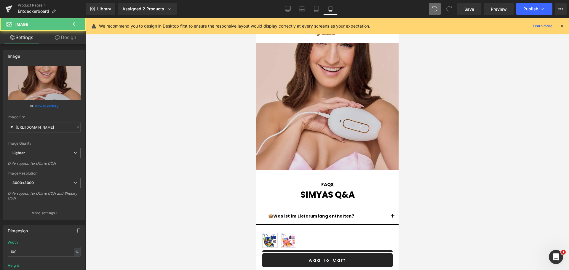
click at [348, 97] on img at bounding box center [327, 87] width 142 height 166
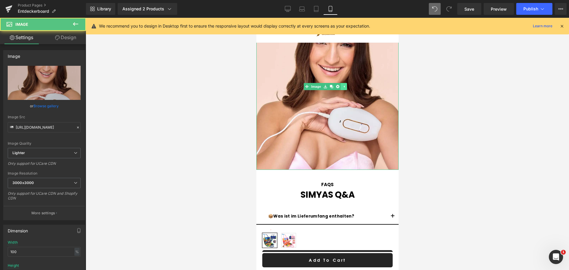
click at [342, 85] on icon at bounding box center [343, 87] width 3 height 4
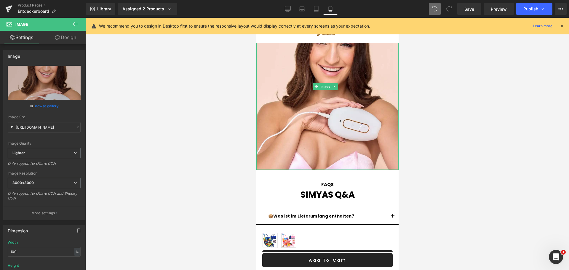
click at [334, 85] on icon at bounding box center [333, 87] width 3 height 4
click at [340, 83] on link at bounding box center [343, 86] width 6 height 7
click at [335, 85] on icon at bounding box center [333, 87] width 3 height 4
click at [336, 85] on icon at bounding box center [336, 86] width 3 height 3
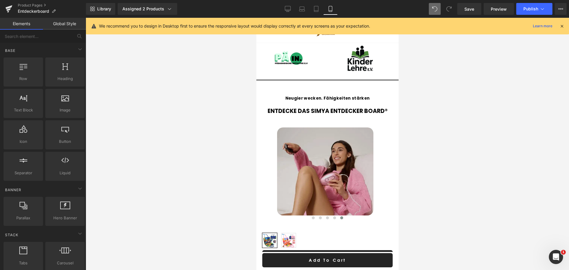
scroll to position [885, 0]
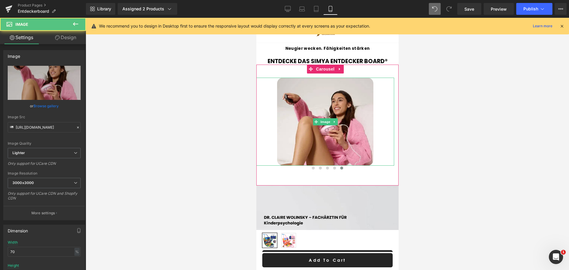
click at [272, 111] on div at bounding box center [325, 122] width 138 height 88
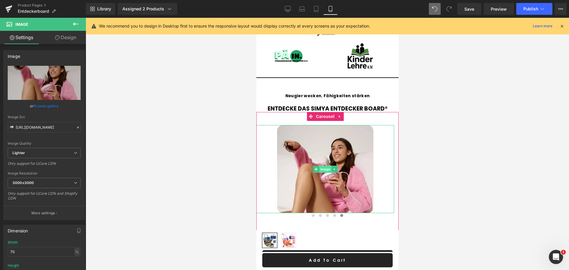
scroll to position [845, 0]
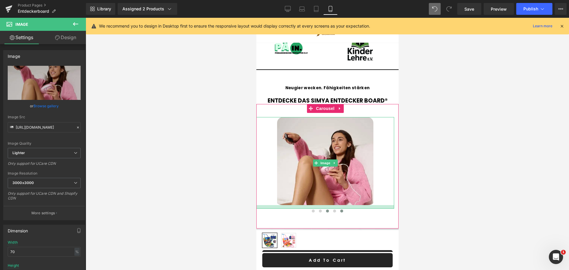
drag, startPoint x: 328, startPoint y: 189, endPoint x: 328, endPoint y: 193, distance: 3.6
click at [328, 205] on div at bounding box center [325, 207] width 138 height 4
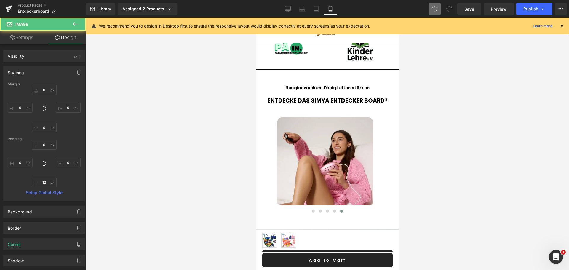
drag, startPoint x: 464, startPoint y: 181, endPoint x: 81, endPoint y: 175, distance: 383.4
click at [464, 181] on div at bounding box center [327, 144] width 483 height 252
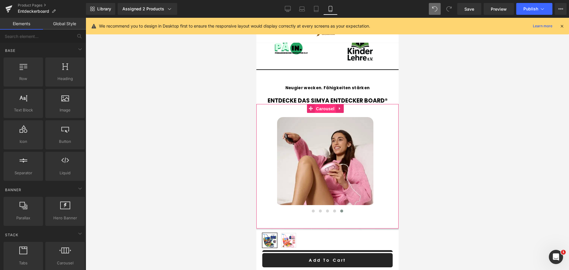
click at [323, 104] on span "Carousel" at bounding box center [324, 108] width 21 height 9
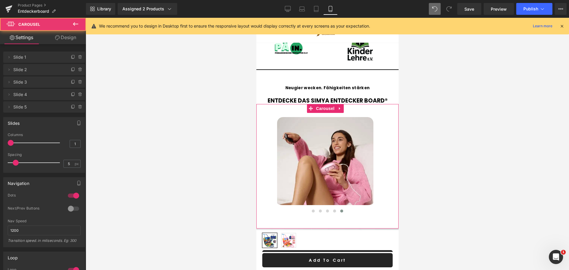
click at [66, 41] on link "Design" at bounding box center [65, 37] width 43 height 13
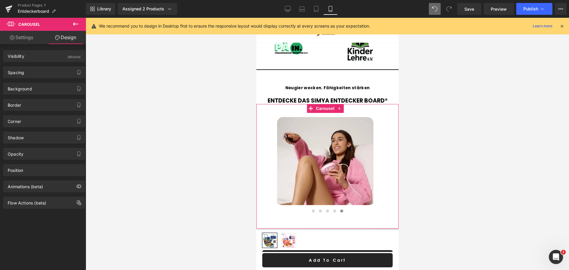
type input "transparent"
type input "0"
click at [35, 84] on div "Background" at bounding box center [44, 88] width 81 height 11
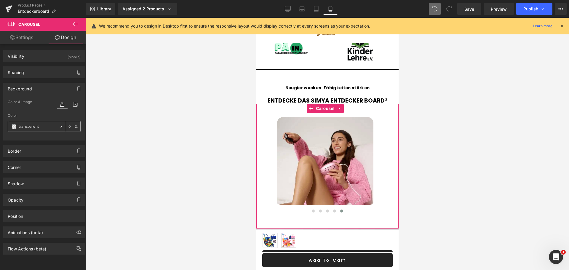
click at [16, 126] on span at bounding box center [14, 126] width 5 height 5
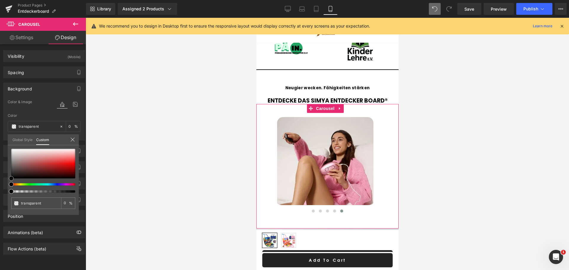
type input "#d5b3b3"
type input "100"
type input "#d5b3b3"
type input "100"
click at [30, 156] on div at bounding box center [43, 164] width 64 height 30
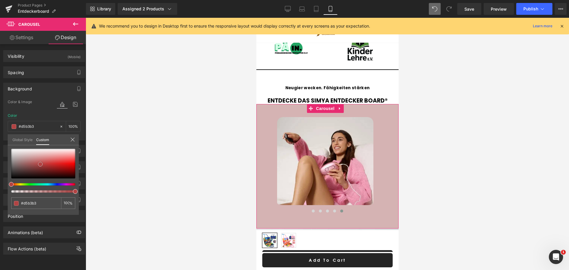
type input "#b54444"
type input "#b14343"
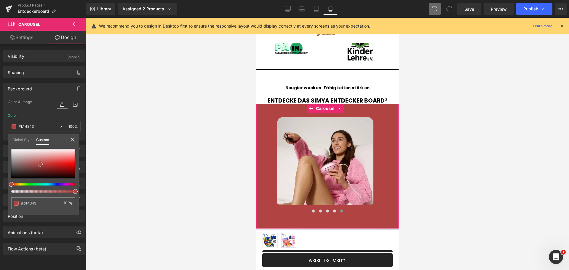
click at [40, 164] on div at bounding box center [43, 164] width 64 height 30
type input "#b54444"
type input "#b94b4b"
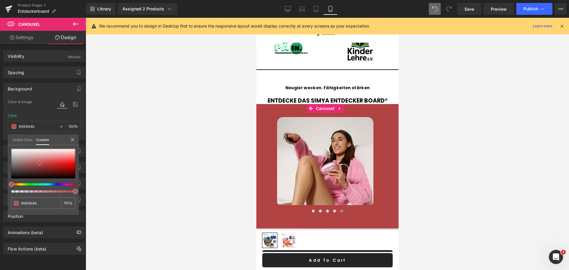
type input "#bb5252"
type input "#bd5656"
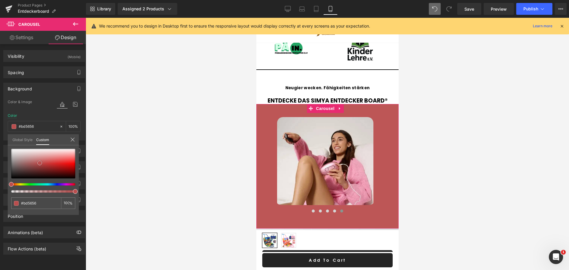
type input "#bf5e5e"
type input "#c06666"
type input "#c17070"
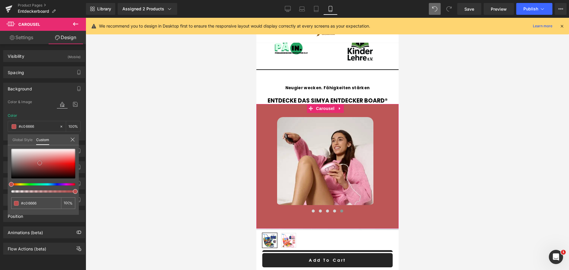
type input "#c17070"
type input "#c37373"
type input "#c47c7c"
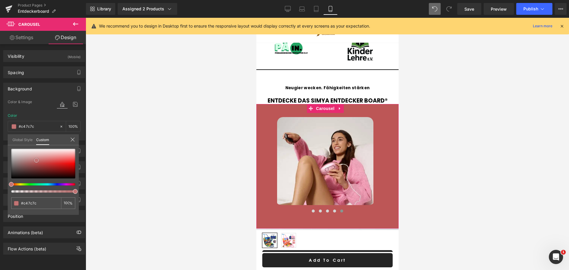
type input "#c58181"
type input "#c78989"
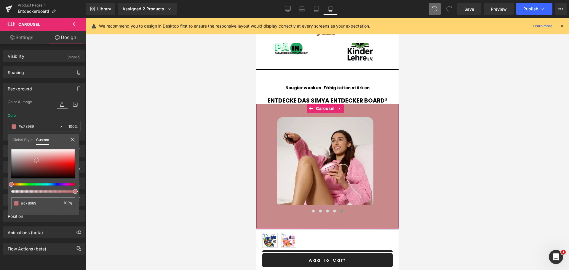
type input "#c98c8c"
drag, startPoint x: 40, startPoint y: 161, endPoint x: 35, endPoint y: 156, distance: 6.9
click at [35, 156] on span at bounding box center [34, 158] width 5 height 5
type input "#ca9090"
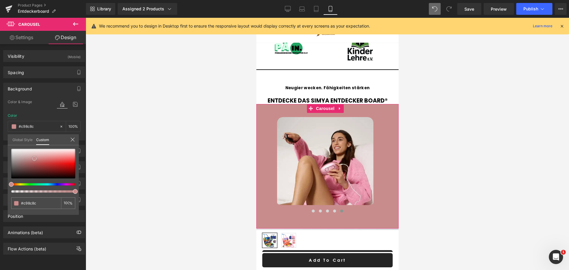
type input "#ca9090"
type input "#ce9696"
type input "#d19d9d"
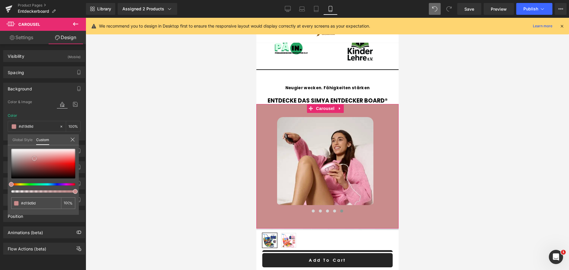
type input "#d5a8a8"
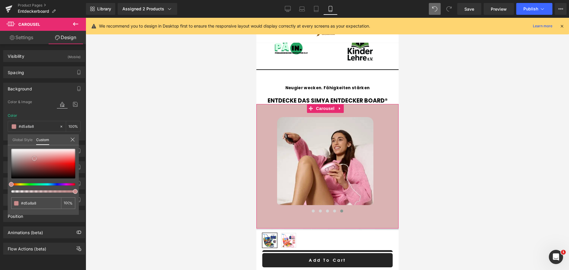
type input "#dab3b3"
type input "#dbb7b7"
type input "#debfbf"
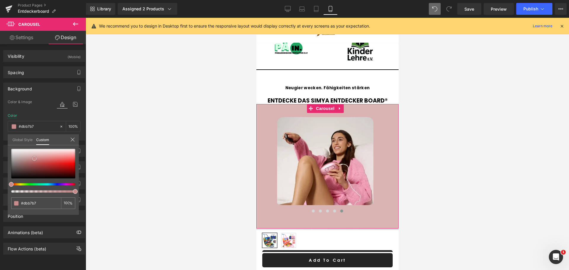
type input "#debfbf"
type input "#e1c5c5"
type input "#e4cccc"
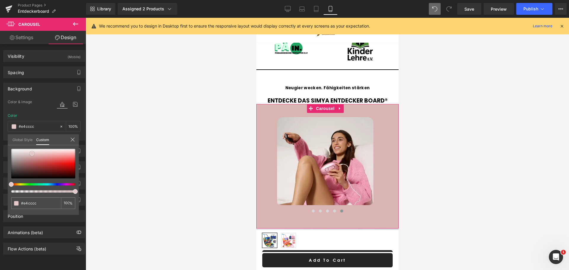
type input "#ead6d6"
type input "#eddddd"
type input "#efe0e0"
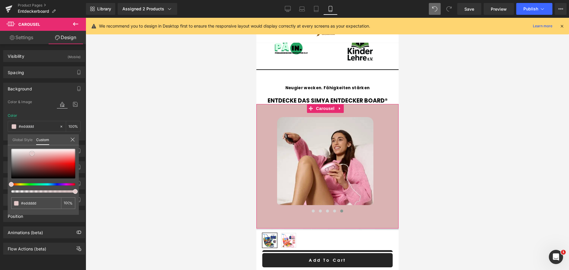
type input "#efe0e0"
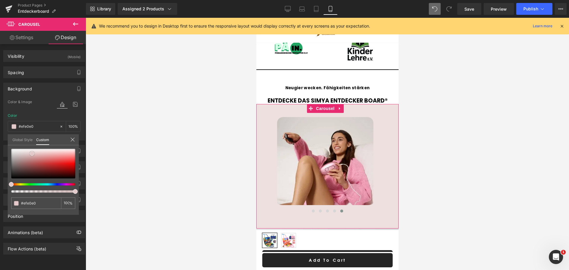
type input "#f1e4e4"
type input "#f2e7e7"
type input "#f6eeee"
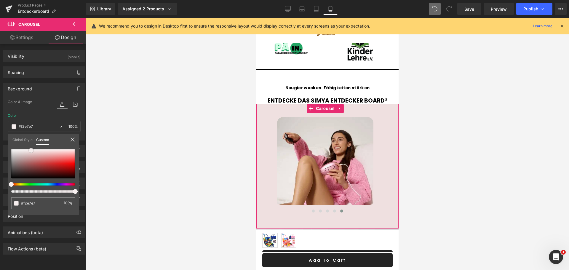
type input "#f6eeee"
type input "#f7f1f1"
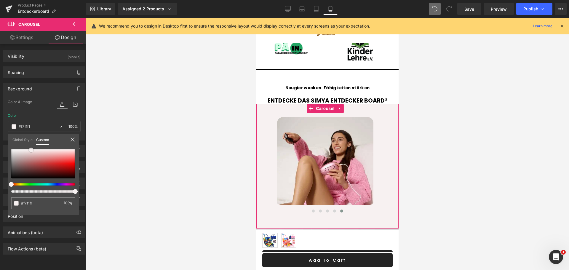
type input "#f9f5f5"
type input "#ffffff"
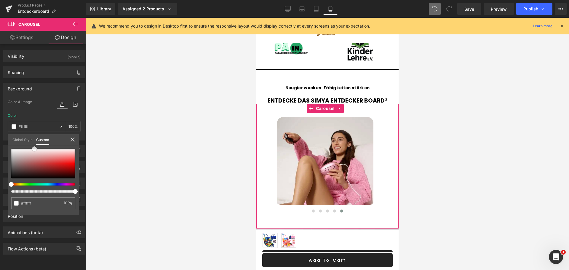
type input "#fff9f9"
type input "#fbf8f8"
type input "#f8f1f1"
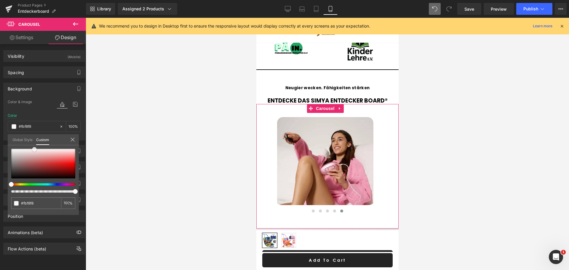
type input "#f8f1f1"
type input "#f6eeee"
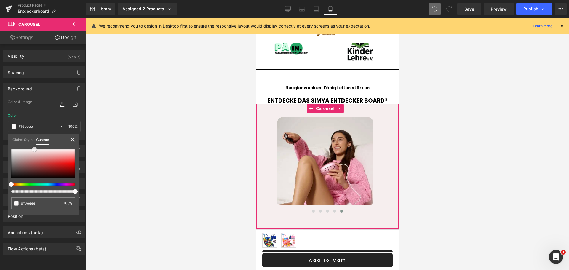
type input "#f4eaea"
drag, startPoint x: 34, startPoint y: 156, endPoint x: 45, endPoint y: 150, distance: 12.8
click at [35, 149] on span at bounding box center [34, 149] width 5 height 5
type input "#f1e3e3"
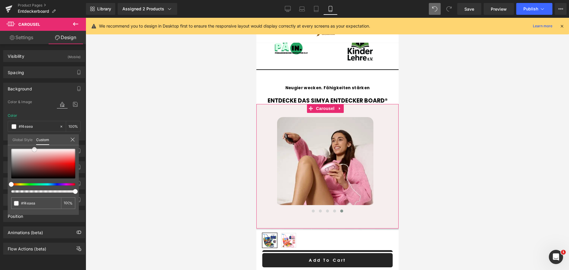
type input "#f1e3e3"
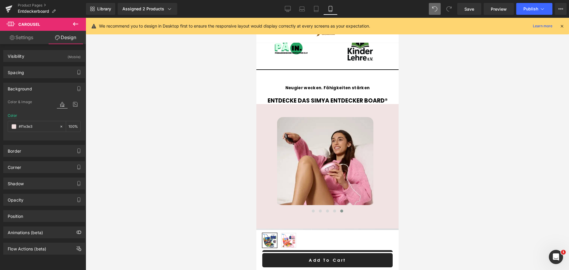
click at [180, 127] on div at bounding box center [327, 144] width 483 height 252
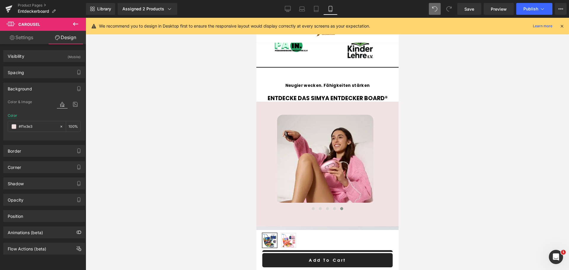
scroll to position [844, 0]
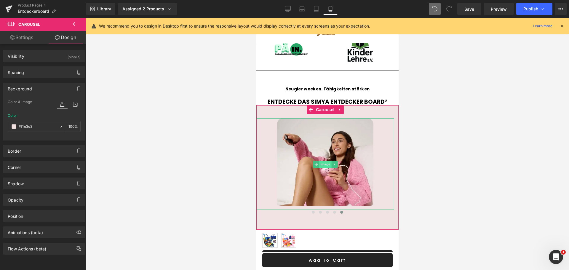
click at [326, 161] on span "Image" at bounding box center [325, 164] width 12 height 7
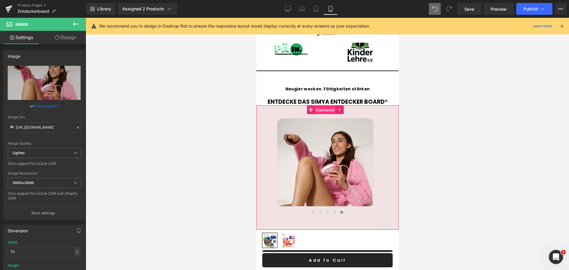
click at [325, 105] on span "Carousel" at bounding box center [324, 109] width 21 height 9
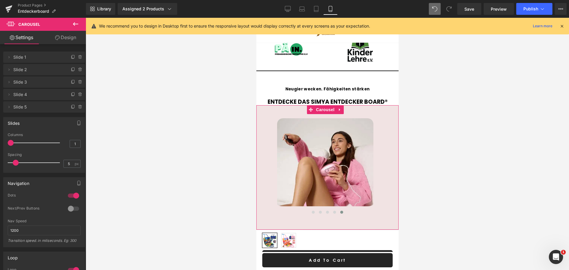
click at [69, 40] on link "Design" at bounding box center [65, 37] width 43 height 13
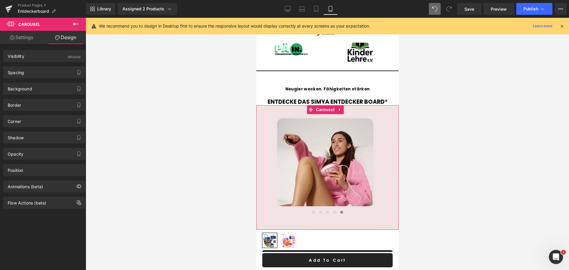
click at [29, 41] on link "Settings" at bounding box center [21, 37] width 43 height 13
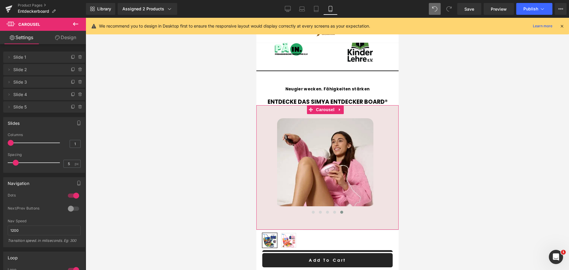
click at [61, 36] on link "Design" at bounding box center [65, 37] width 43 height 13
type input "100"
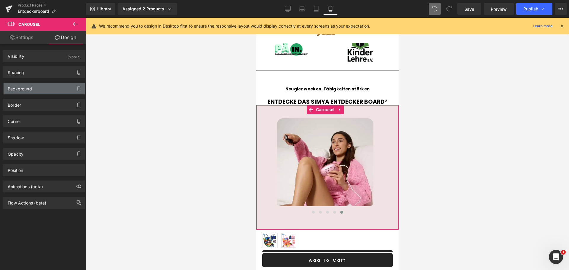
click at [33, 93] on div "Background" at bounding box center [44, 88] width 81 height 11
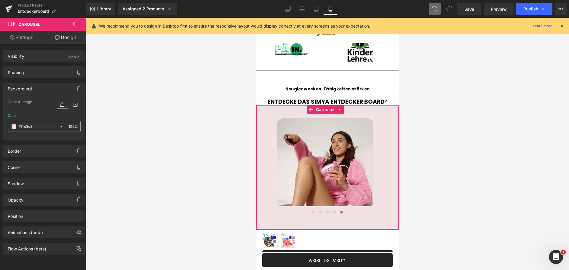
click at [60, 127] on icon at bounding box center [61, 126] width 4 height 4
type input "none"
type input "0"
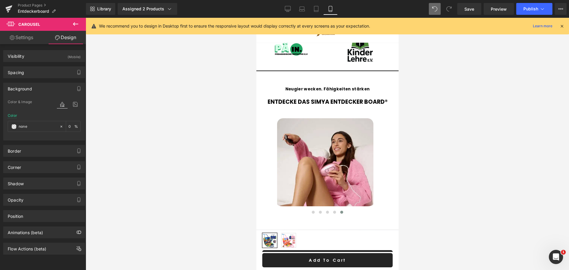
click at [188, 132] on div at bounding box center [327, 144] width 483 height 252
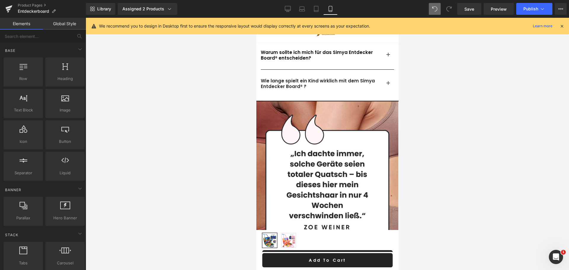
scroll to position [598, 0]
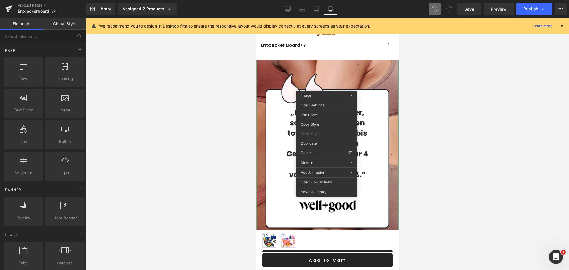
click at [467, 97] on div at bounding box center [327, 144] width 483 height 252
click at [214, 102] on div at bounding box center [327, 144] width 483 height 252
click at [211, 129] on div at bounding box center [327, 144] width 483 height 252
drag, startPoint x: 526, startPoint y: 119, endPoint x: 495, endPoint y: 116, distance: 30.7
click at [526, 119] on div at bounding box center [327, 144] width 483 height 252
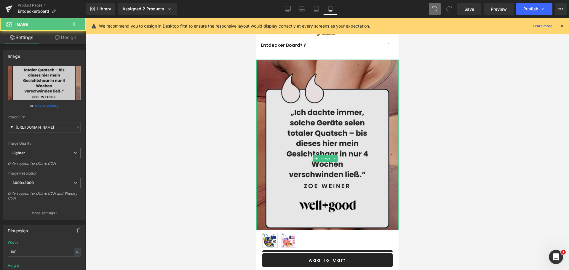
click at [332, 65] on img at bounding box center [327, 158] width 142 height 197
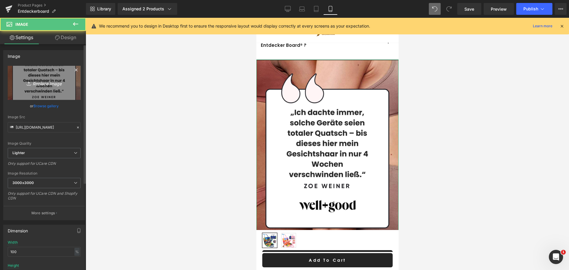
click at [58, 84] on icon "Replace Image" at bounding box center [43, 82] width 47 height 7
type input "C:\fakepath\[PERSON_NAME] – FACHÄRZTIN FÜR DERMATOLOGIE Auch Experten sind von …"
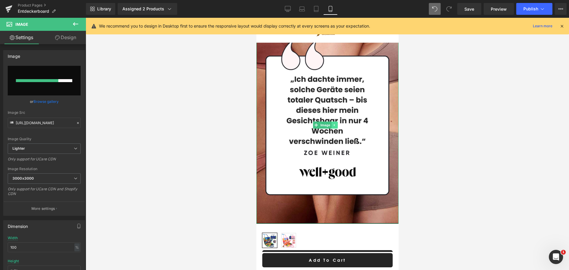
scroll to position [647, 0]
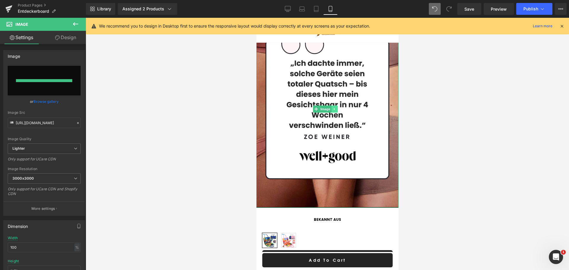
type input "[URL][DOMAIN_NAME]"
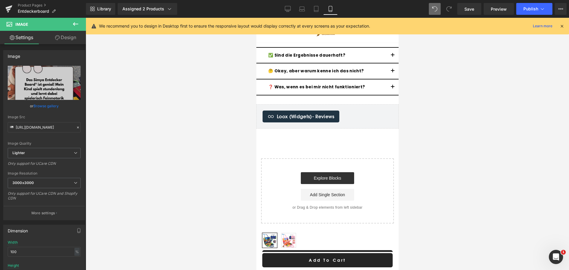
scroll to position [1470, 0]
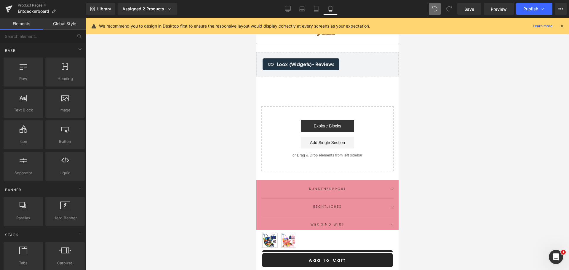
click at [325, 182] on button "Kundensupport" at bounding box center [327, 189] width 132 height 14
click at [391, 180] on div "Kundensupport Kundensupport [DATE] - [DATE] 8:00 - 22:00 Uhr 📧[EMAIL_ADDRESS][D…" at bounding box center [327, 255] width 142 height 150
click at [390, 188] on icon "button" at bounding box center [391, 189] width 3 height 3
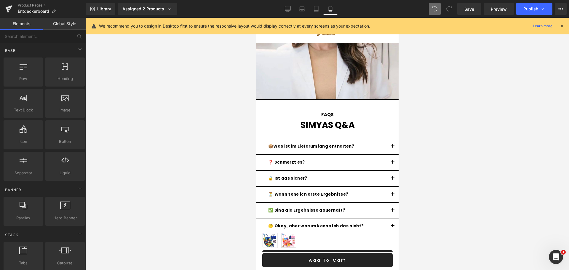
scroll to position [1269, 0]
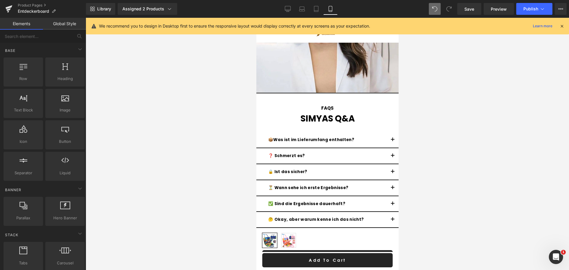
drag, startPoint x: 395, startPoint y: 239, endPoint x: 656, endPoint y: 229, distance: 261.2
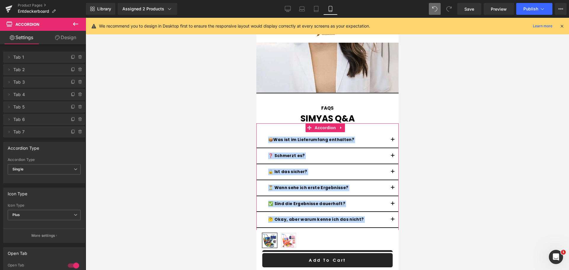
drag, startPoint x: 266, startPoint y: 112, endPoint x: 362, endPoint y: 214, distance: 139.8
click at [362, 214] on div "📦Was ist im Lieferumfang enthalten? Text Block ✔ SIMYA-LumiSkin Pro® IPL-Handge…" at bounding box center [327, 187] width 142 height 111
copy div "📦Lor ips do Sitametconse adipiscin? Elit Seddo ✔ EIUSM-TempOrin Utl® ETD-Magnaa…"
click at [388, 132] on button "button" at bounding box center [392, 139] width 12 height 15
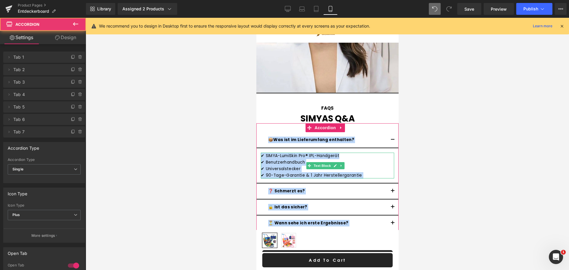
click at [321, 153] on div "✔ SIMYA-LumiSkin Pro® IPL-Handgerät ✔ Benutzerhandbuch ✔ Universalstecker ✔ 90-…" at bounding box center [326, 166] width 133 height 26
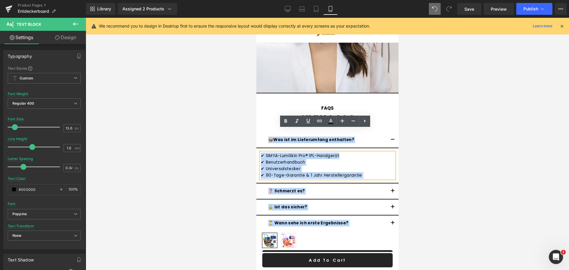
click at [263, 153] on div "✔ SIMYA-LumiSkin Pro® IPL-Handgerät ✔ Benutzerhandbuch ✔ Universalstecker ✔ 90-…" at bounding box center [326, 166] width 133 height 26
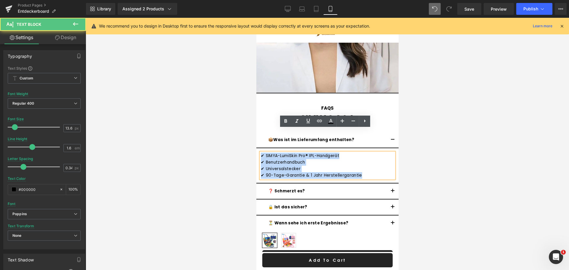
drag, startPoint x: 262, startPoint y: 133, endPoint x: 359, endPoint y: 151, distance: 99.4
click at [359, 153] on div "✔ SIMYA-LumiSkin Pro® IPL-Handgerät ✔ Benutzerhandbuch ✔ Universalstecker ✔ 90-…" at bounding box center [326, 166] width 133 height 26
click at [360, 172] on div "✔ 90-Tage-Garantie & 1 Jahr Herstellergarantie" at bounding box center [326, 175] width 133 height 7
click at [363, 172] on div "✔ 90-Tage-Garantie & 1 Jahr Herstellergarantie" at bounding box center [326, 175] width 133 height 7
drag, startPoint x: 364, startPoint y: 151, endPoint x: 262, endPoint y: 132, distance: 103.7
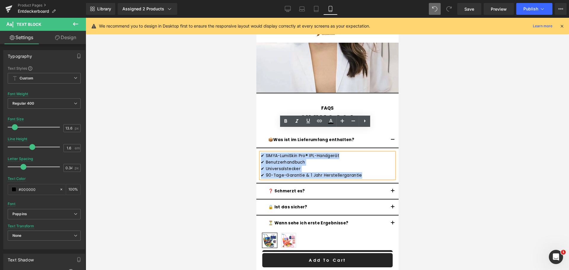
click at [262, 153] on div "✔ SIMYA-LumiSkin Pro® IPL-Handgerät ✔ Benutzerhandbuch ✔ Universalstecker ✔ 90-…" at bounding box center [326, 166] width 133 height 26
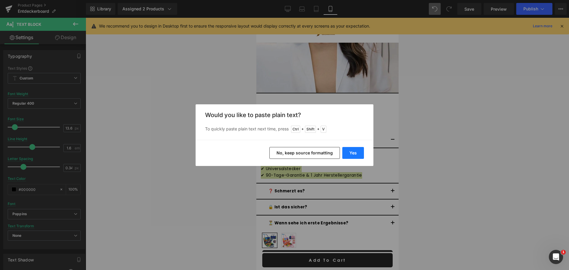
click at [355, 150] on button "Yes" at bounding box center [353, 153] width 22 height 12
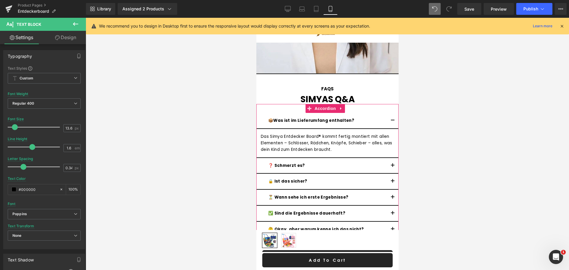
scroll to position [1289, 0]
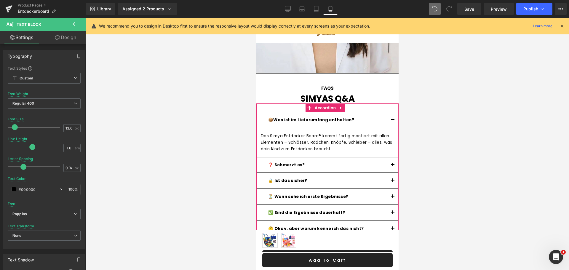
click at [315, 225] on div "🤔 Okay, aber warum kenne ich das nicht? Text Block" at bounding box center [327, 228] width 118 height 7
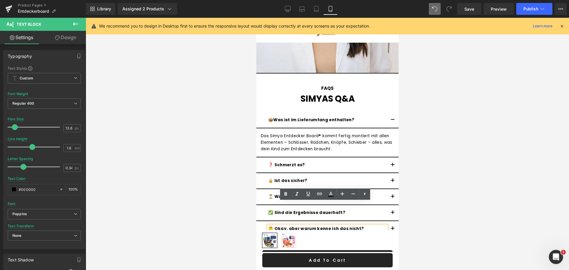
click at [386, 221] on button "button" at bounding box center [392, 228] width 12 height 15
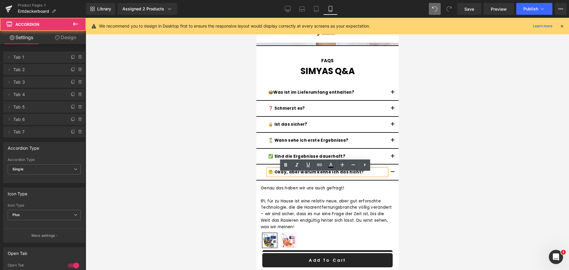
scroll to position [1319, 0]
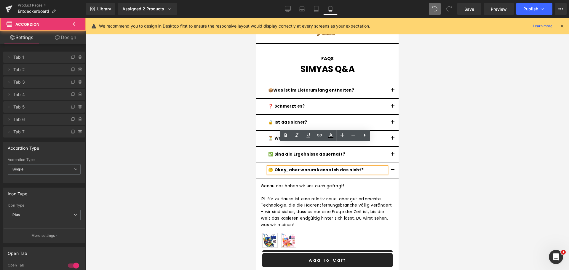
click at [276, 183] on div "Genau das haben wir uns auch gefragt! IPL für zu Hause ist eine relativ neue, a…" at bounding box center [326, 205] width 133 height 45
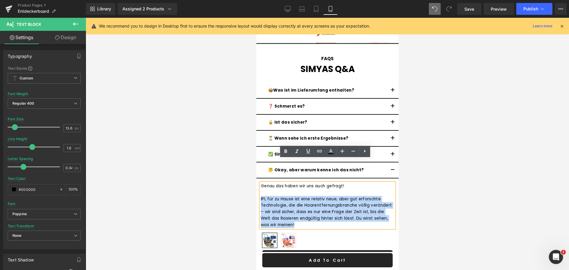
drag, startPoint x: 260, startPoint y: 174, endPoint x: 320, endPoint y: 202, distance: 65.9
click at [320, 202] on div "IPL für zu Hause ist eine relativ neue, aber gut erforschte Technologie, die di…" at bounding box center [326, 212] width 133 height 32
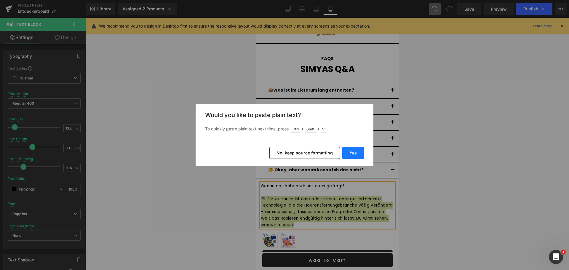
click at [353, 153] on button "Yes" at bounding box center [353, 153] width 22 height 12
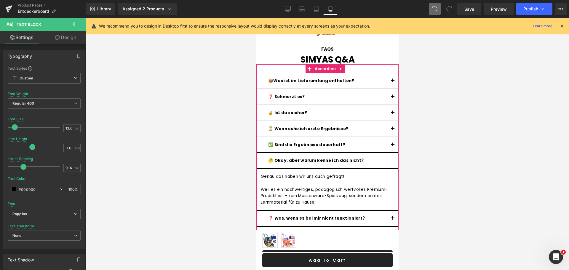
scroll to position [1338, 0]
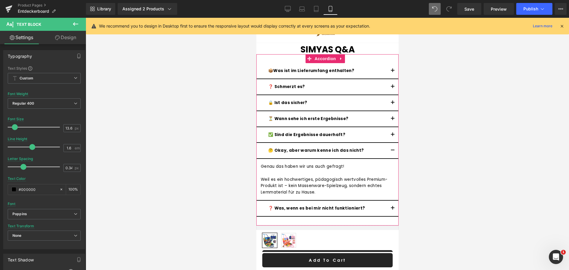
click at [388, 143] on button "button" at bounding box center [392, 150] width 12 height 15
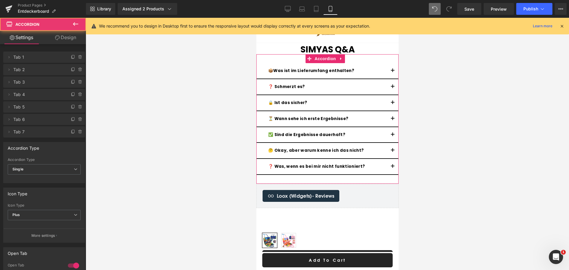
click at [388, 143] on button "button" at bounding box center [392, 150] width 12 height 15
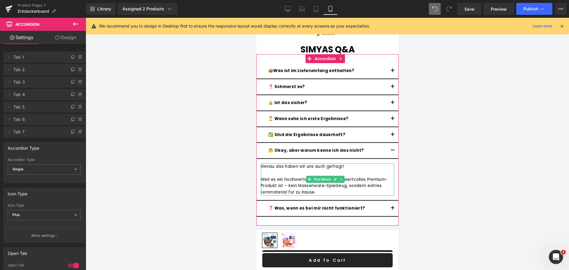
click at [265, 176] on div "Weil es ein hochwertiges, pädagogisch wertvolles Premium-Produkt ist – kein Mas…" at bounding box center [326, 185] width 133 height 19
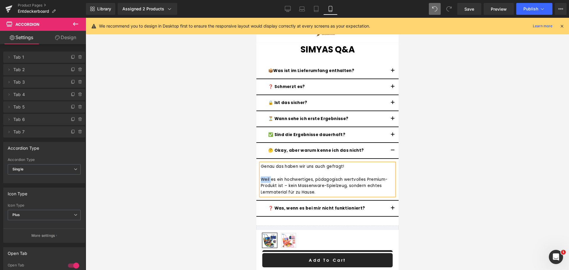
click at [265, 176] on div "Weil es ein hochwertiges, pädagogisch wertvolles Premium-Produkt ist – kein Mas…" at bounding box center [326, 185] width 133 height 19
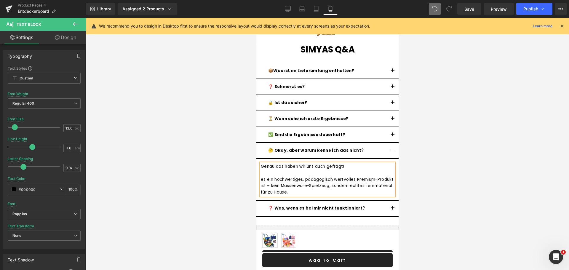
click at [262, 176] on div "es ein hochwertiges, pädagogisch wertvolles Premium-Produkt ist – kein Massenwa…" at bounding box center [326, 185] width 133 height 19
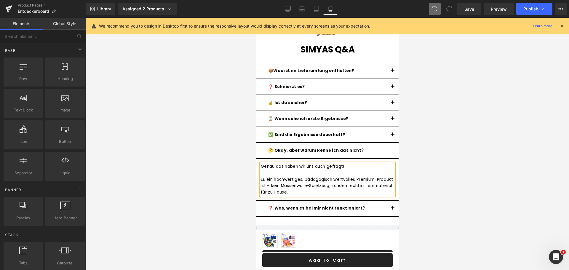
click at [440, 155] on div at bounding box center [327, 144] width 483 height 252
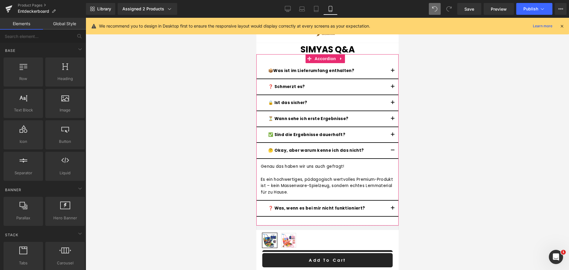
click at [389, 143] on button "button" at bounding box center [392, 150] width 12 height 15
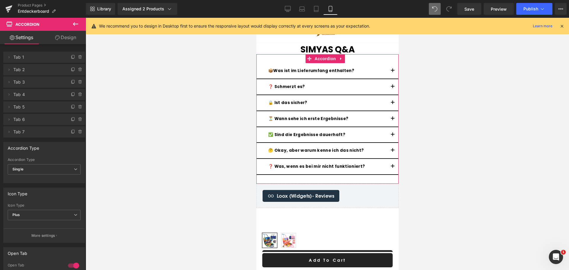
click at [386, 159] on button "button" at bounding box center [392, 166] width 12 height 15
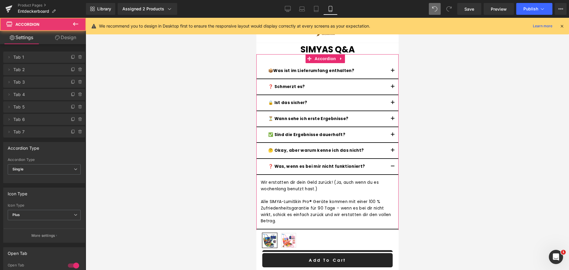
click at [286, 179] on div "Wir erstatten dir dein Geld zurück! (Ja, auch wenn du es wochenlang benutzt has…" at bounding box center [326, 201] width 133 height 45
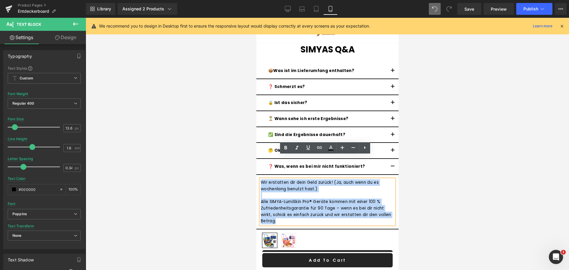
click at [261, 179] on div "Wir erstatten dir dein Geld zurück! (Ja, auch wenn du es wochenlang benutzt has…" at bounding box center [326, 201] width 133 height 45
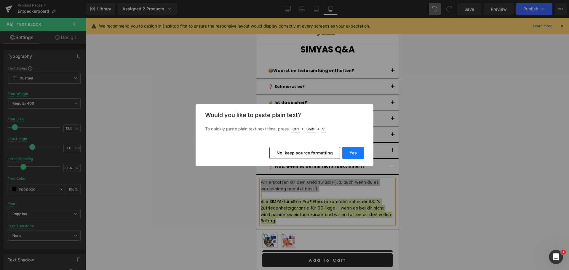
drag, startPoint x: 345, startPoint y: 153, endPoint x: 89, endPoint y: 135, distance: 256.9
click at [345, 153] on button "Yes" at bounding box center [353, 153] width 22 height 12
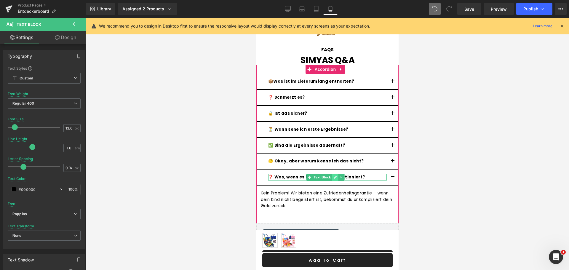
scroll to position [1309, 0]
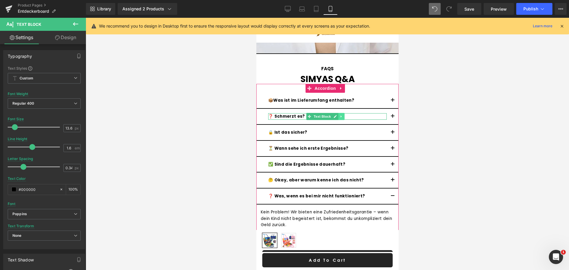
click at [340, 115] on icon at bounding box center [340, 117] width 3 height 4
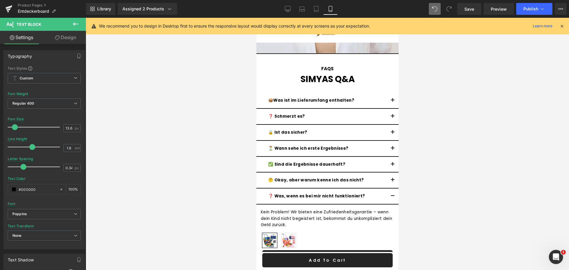
click at [459, 100] on div at bounding box center [327, 144] width 483 height 252
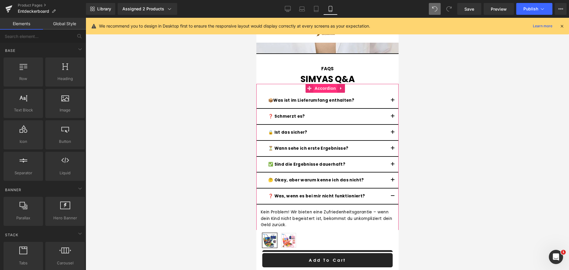
click at [324, 84] on span "Accordion" at bounding box center [325, 88] width 24 height 9
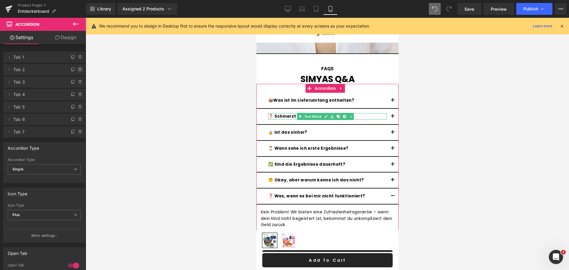
click at [78, 71] on icon at bounding box center [80, 69] width 5 height 5
click at [77, 71] on button "Delete" at bounding box center [74, 70] width 19 height 8
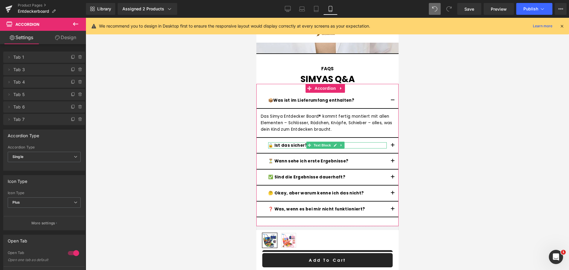
click at [316, 142] on span "Text Block" at bounding box center [322, 145] width 20 height 7
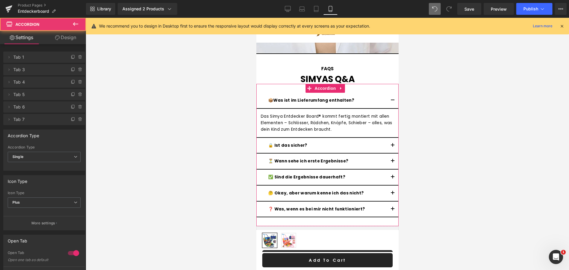
click at [386, 138] on button "button" at bounding box center [392, 145] width 12 height 15
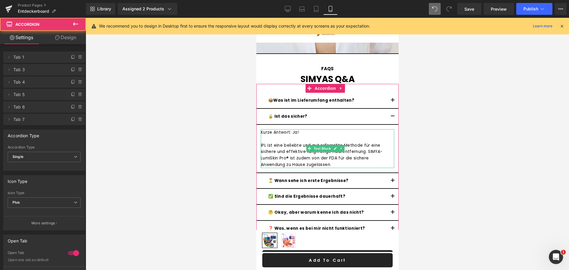
click at [284, 142] on div "IPL ist eine beliebte und gut erforschte Methode für eine sichere und effektive…" at bounding box center [326, 155] width 133 height 26
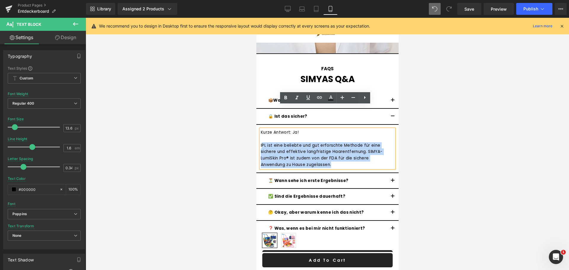
drag, startPoint x: 261, startPoint y: 121, endPoint x: 332, endPoint y: 143, distance: 74.3
click at [332, 143] on div "IPL ist eine beliebte und gut erforschte Methode für eine sichere und effektive…" at bounding box center [326, 155] width 133 height 26
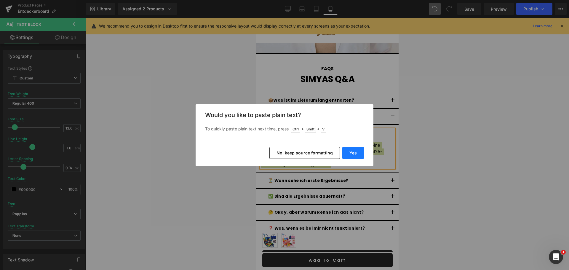
click at [353, 153] on button "Yes" at bounding box center [353, 153] width 22 height 12
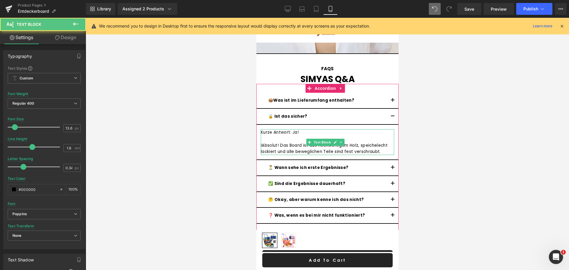
click at [262, 142] on div "IAbsolut! Das Board ist aus hochwertigem Holz, speichelecht lackiert und alle b…" at bounding box center [326, 148] width 133 height 13
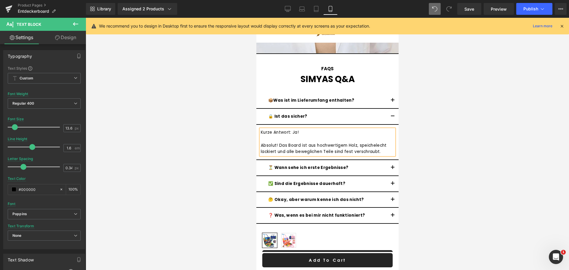
click at [277, 142] on div "Absolut! Das Board ist aus hochwertigem Holz, speichelecht lackiert und alle be…" at bounding box center [326, 148] width 133 height 13
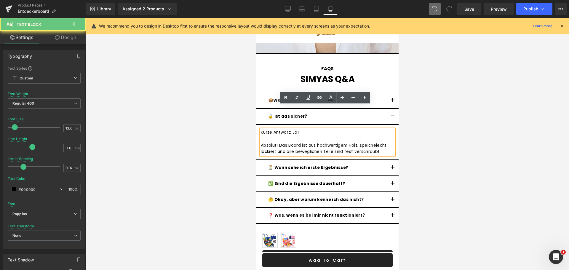
click at [279, 142] on div "Absolut! Das Board ist aus hochwertigem Holz, speichelecht lackiert und alle be…" at bounding box center [326, 148] width 133 height 13
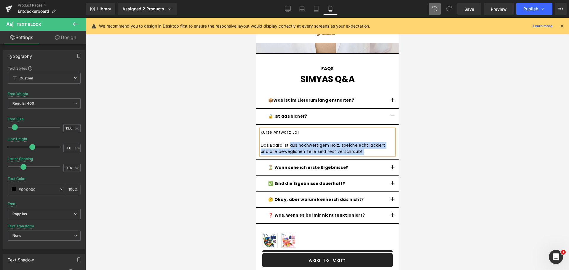
drag, startPoint x: 289, startPoint y: 122, endPoint x: 363, endPoint y: 129, distance: 74.5
click at [363, 142] on div "Das Board ist aus hochwertigem Holz, speichelecht lackiert und alle beweglichen…" at bounding box center [326, 148] width 133 height 13
click at [386, 109] on button "button" at bounding box center [392, 116] width 12 height 15
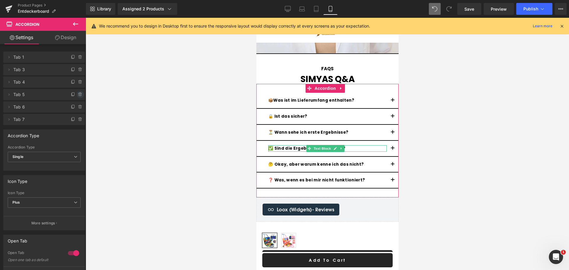
click at [79, 94] on icon at bounding box center [80, 94] width 2 height 3
click at [76, 94] on button "Delete" at bounding box center [74, 95] width 19 height 8
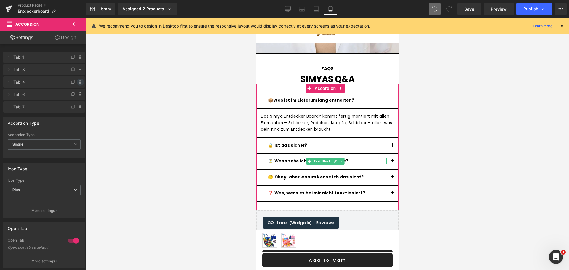
click at [80, 82] on icon at bounding box center [80, 82] width 5 height 5
click at [79, 81] on button "Delete" at bounding box center [74, 83] width 19 height 8
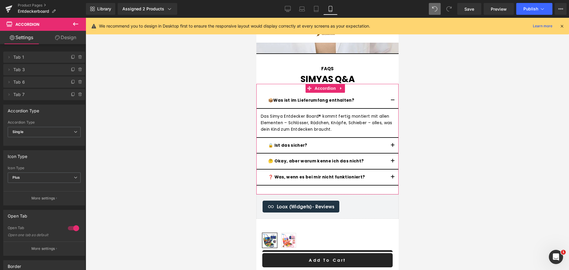
click at [388, 93] on button "button" at bounding box center [392, 100] width 12 height 15
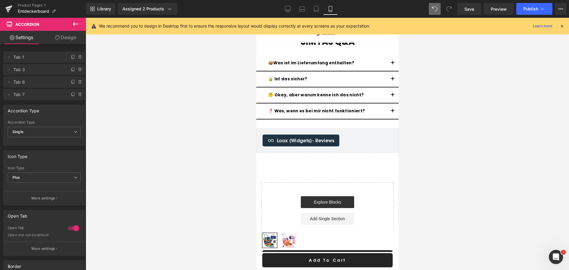
scroll to position [1343, 0]
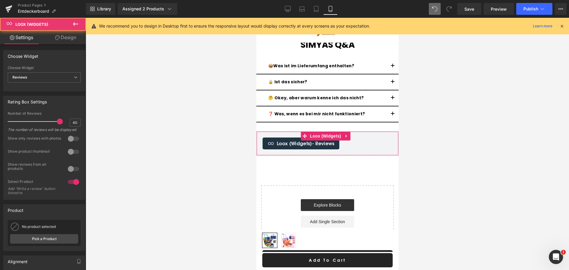
click at [297, 137] on div "Loox (Widgets) - Reviews" at bounding box center [300, 143] width 77 height 12
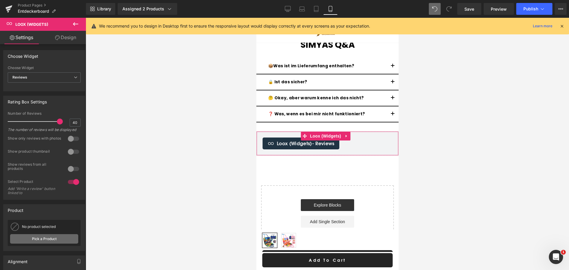
click at [46, 241] on link "Pick a Product" at bounding box center [44, 238] width 68 height 9
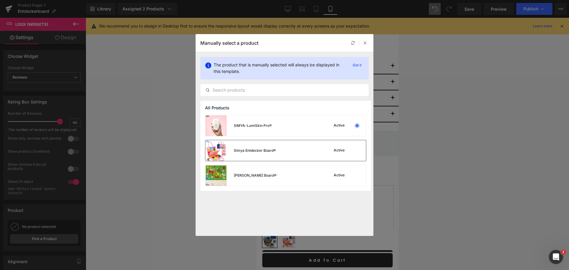
click at [262, 145] on div "Simya Entdecker Board®" at bounding box center [240, 150] width 71 height 21
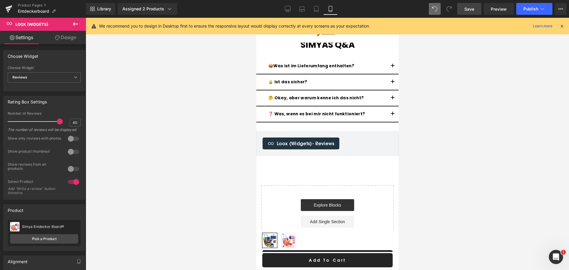
click at [467, 8] on span "Save" at bounding box center [469, 9] width 10 height 6
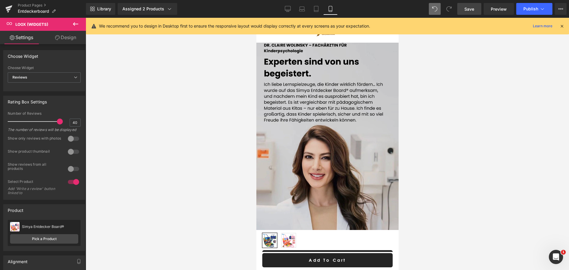
scroll to position [1106, 0]
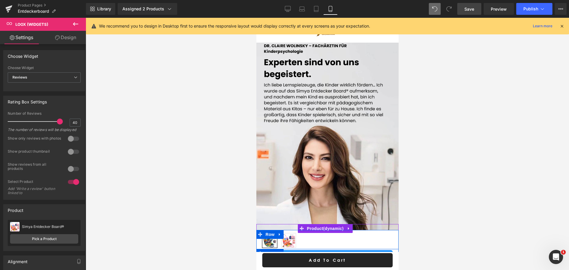
click at [340, 251] on button "zum Warenkorb Hinzufügen" at bounding box center [327, 257] width 130 height 14
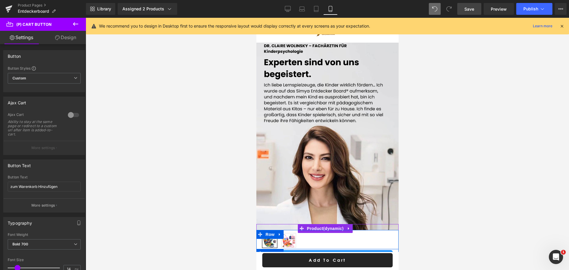
click at [281, 251] on icon at bounding box center [279, 253] width 4 height 4
click at [295, 251] on link at bounding box center [295, 253] width 8 height 9
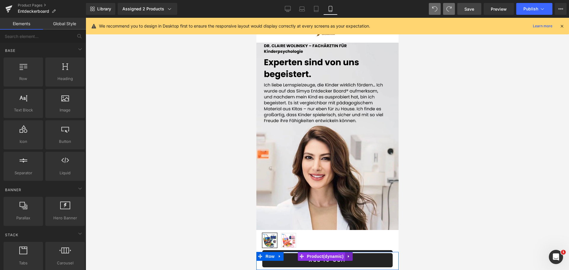
click at [349, 257] on icon at bounding box center [348, 256] width 4 height 4
click at [350, 256] on icon at bounding box center [352, 256] width 4 height 4
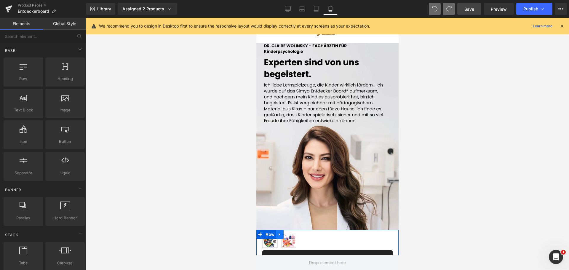
click at [277, 235] on link at bounding box center [280, 234] width 8 height 9
click at [299, 235] on link at bounding box center [303, 234] width 8 height 9
click at [279, 233] on icon at bounding box center [279, 234] width 4 height 4
click at [293, 235] on icon at bounding box center [295, 234] width 4 height 4
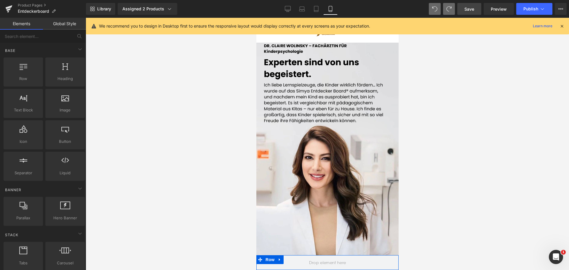
click at [279, 257] on link at bounding box center [280, 259] width 8 height 9
click at [294, 259] on icon at bounding box center [295, 259] width 4 height 4
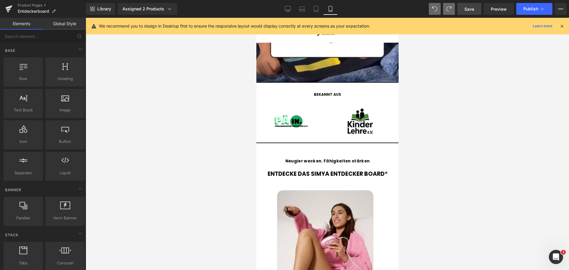
scroll to position [808, 0]
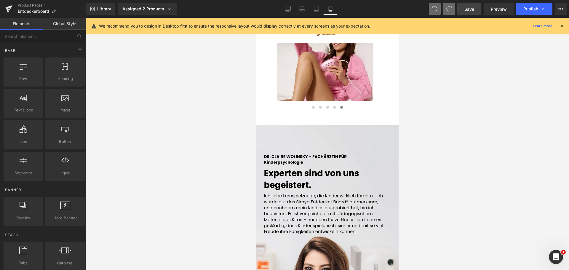
drag, startPoint x: 395, startPoint y: 55, endPoint x: 656, endPoint y: 194, distance: 295.1
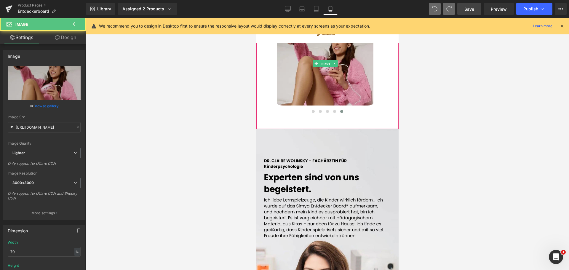
click at [313, 62] on img at bounding box center [325, 63] width 97 height 92
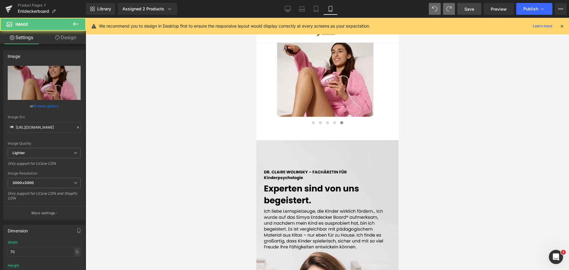
scroll to position [932, 0]
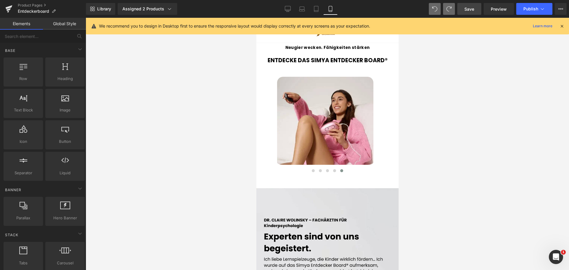
click at [112, 167] on div at bounding box center [327, 144] width 483 height 252
click at [322, 119] on span "Image" at bounding box center [325, 122] width 12 height 7
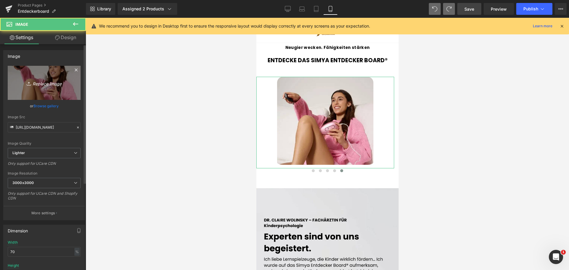
click at [46, 87] on link "Replace Image" at bounding box center [44, 83] width 73 height 34
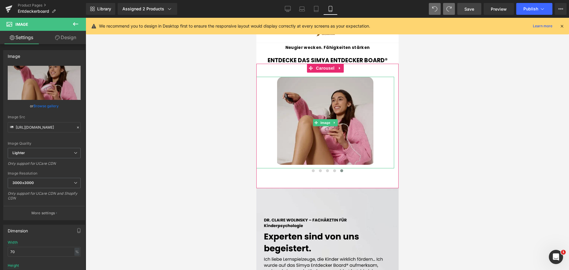
click at [323, 111] on img at bounding box center [325, 123] width 97 height 92
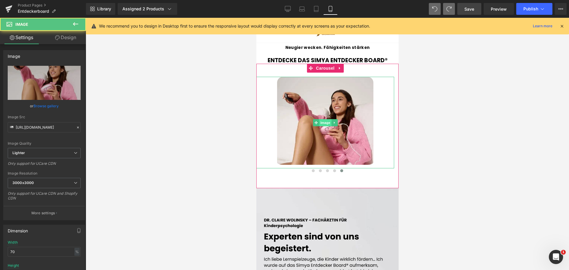
click at [324, 119] on span "Image" at bounding box center [325, 122] width 12 height 7
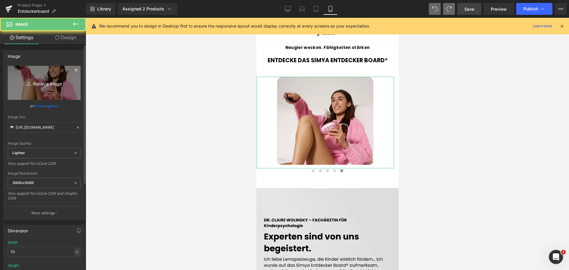
click at [69, 80] on link "Replace Image" at bounding box center [44, 83] width 73 height 34
type input "C:\fakepath\Design ohne Titel - 2025-07-15T005639.788.png"
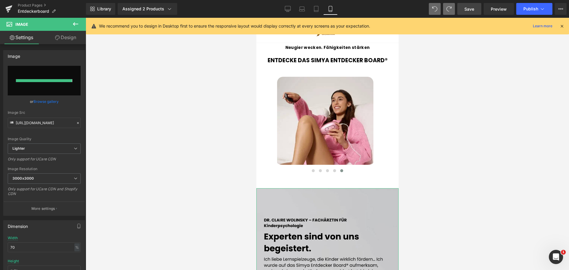
type input "[URL][DOMAIN_NAME]"
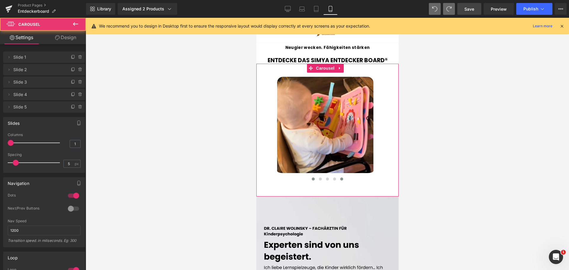
click at [311, 176] on button at bounding box center [312, 179] width 7 height 6
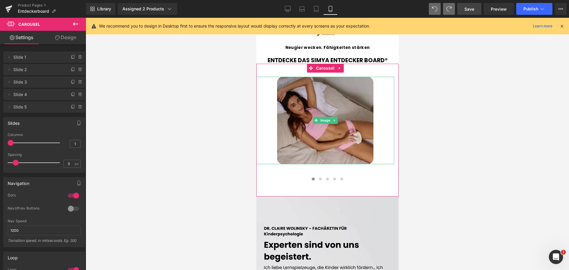
click at [304, 91] on img at bounding box center [325, 120] width 97 height 87
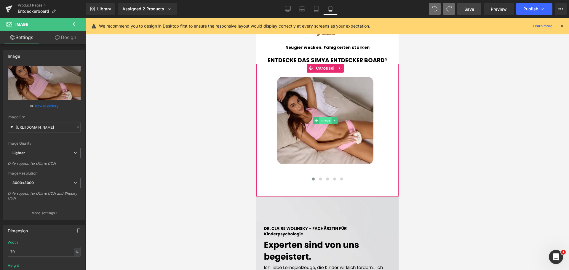
click at [324, 117] on span "Image" at bounding box center [325, 120] width 12 height 7
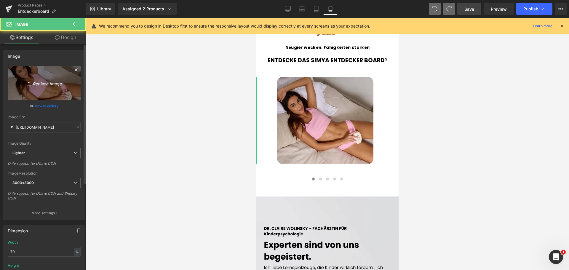
click at [53, 82] on icon "Replace Image" at bounding box center [43, 82] width 47 height 7
type input "C:\fakepath\Design ohne Titel - 2025-07-15T004743.738.png"
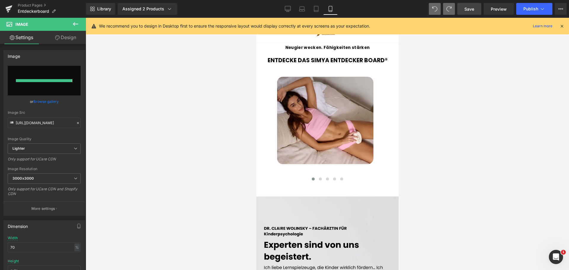
type input "[URL][DOMAIN_NAME]"
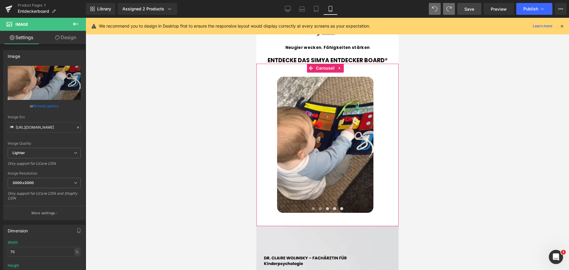
click at [319, 207] on span at bounding box center [319, 208] width 3 height 3
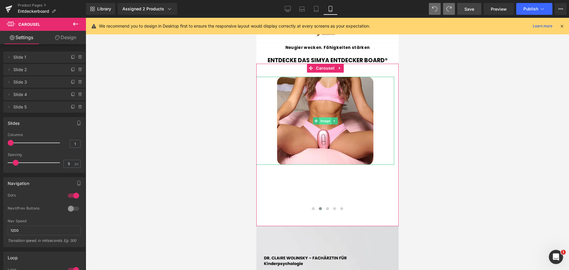
click at [327, 117] on span "Image" at bounding box center [325, 120] width 12 height 7
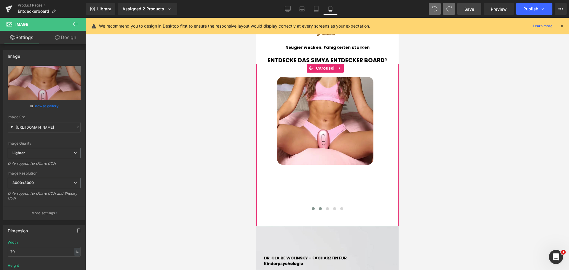
click at [311, 207] on span at bounding box center [312, 208] width 3 height 3
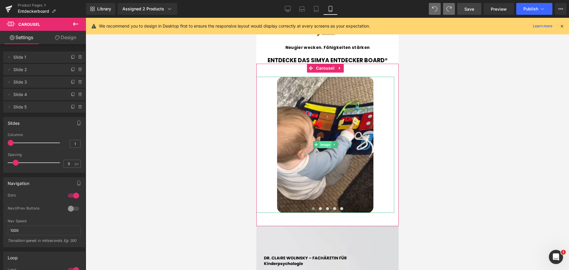
click at [324, 141] on span "Image" at bounding box center [325, 144] width 12 height 7
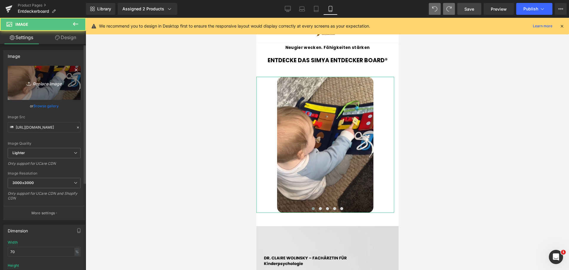
click at [75, 84] on link "Replace Image" at bounding box center [44, 83] width 73 height 34
type input "C:\fakepath\Design ohne Titel - 2025-07-15T004955.904.png"
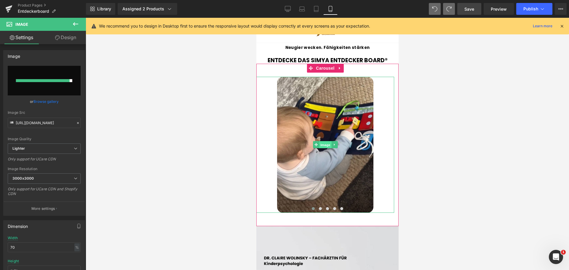
click at [326, 141] on span "Image" at bounding box center [325, 144] width 12 height 7
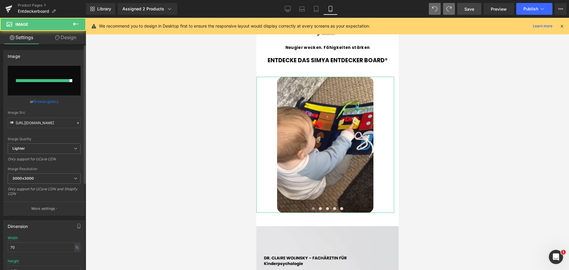
click at [76, 91] on input "file" at bounding box center [44, 81] width 73 height 30
type input "C:\fakepath\Design ohne Titel - 2025-07-15T004955.904.png"
type input "[URL][DOMAIN_NAME]"
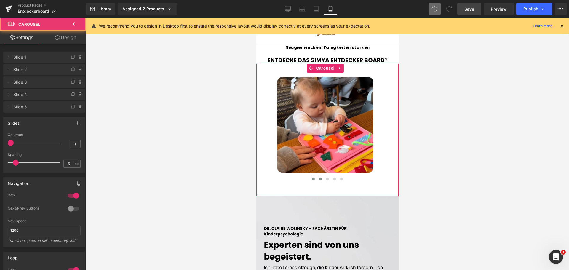
click at [318, 176] on button at bounding box center [319, 179] width 7 height 6
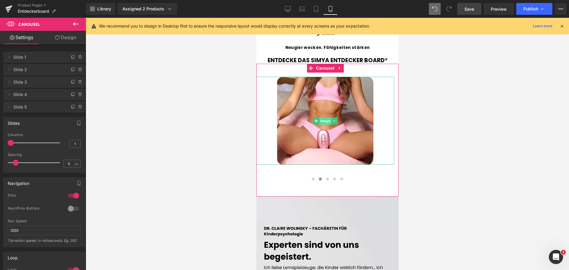
click at [326, 117] on span "Image" at bounding box center [325, 120] width 12 height 7
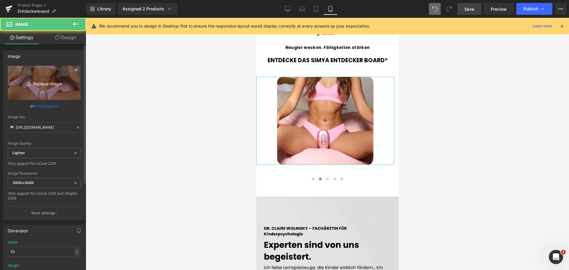
click at [15, 78] on link "Replace Image" at bounding box center [44, 83] width 73 height 34
type input "C:\fakepath\Design ohne Titel - 2025-07-15T004622.274.png"
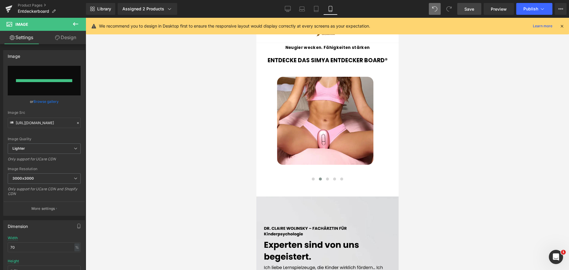
type input "[URL][DOMAIN_NAME]"
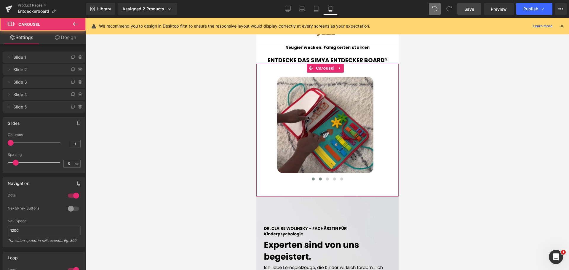
click at [311, 177] on span at bounding box center [312, 178] width 3 height 3
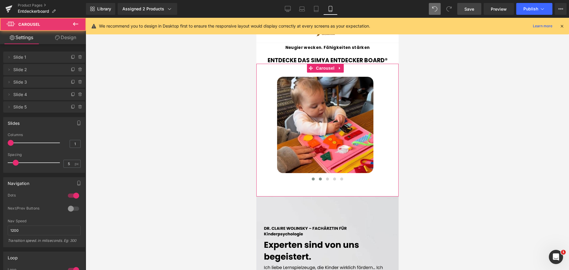
click at [318, 177] on span at bounding box center [319, 178] width 3 height 3
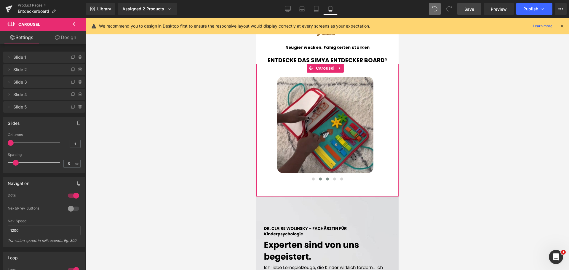
click at [326, 177] on span at bounding box center [327, 178] width 3 height 3
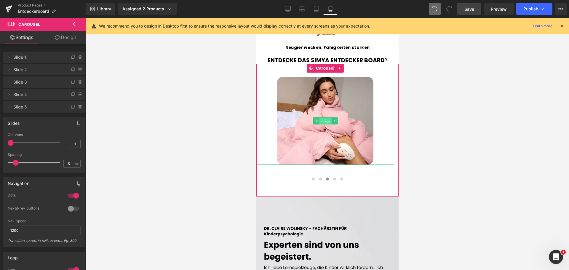
click at [323, 117] on span "Image" at bounding box center [325, 120] width 12 height 7
click at [309, 176] on button at bounding box center [312, 179] width 7 height 6
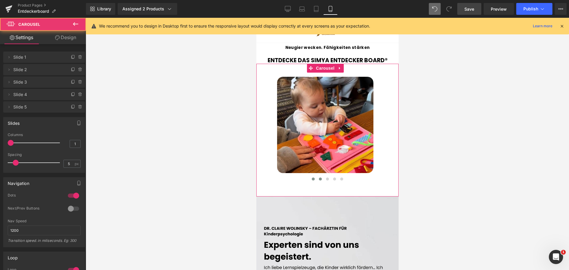
click at [318, 177] on span at bounding box center [319, 178] width 3 height 3
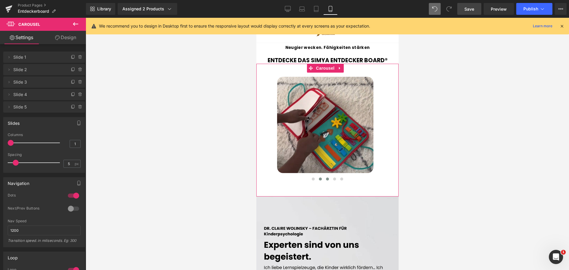
click at [326, 177] on span at bounding box center [327, 178] width 3 height 3
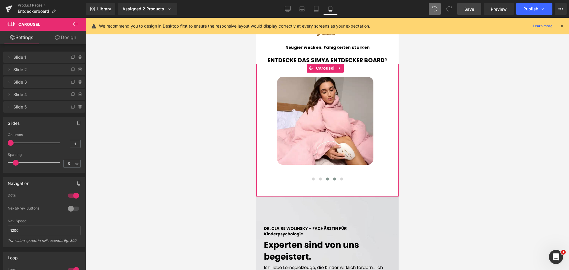
click at [331, 176] on button at bounding box center [334, 179] width 7 height 6
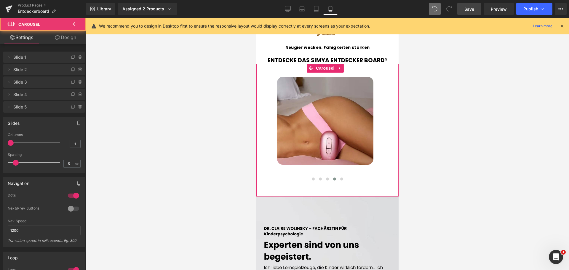
drag, startPoint x: 334, startPoint y: 164, endPoint x: 338, endPoint y: 164, distance: 3.9
click at [334, 176] on button at bounding box center [334, 179] width 7 height 6
click at [340, 177] on span at bounding box center [341, 178] width 3 height 3
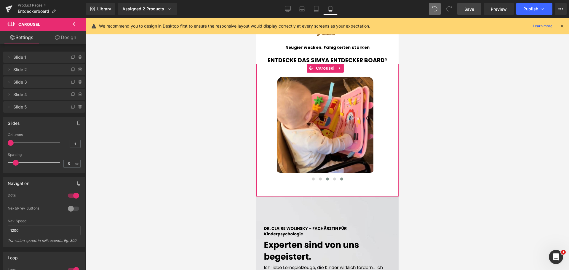
click at [326, 177] on span at bounding box center [327, 178] width 3 height 3
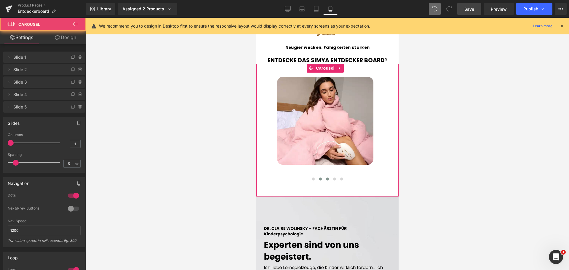
click at [318, 177] on span at bounding box center [319, 178] width 3 height 3
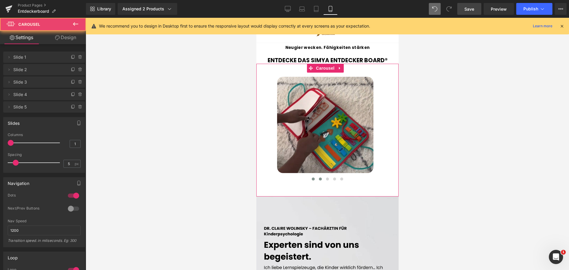
click at [313, 176] on button at bounding box center [312, 179] width 7 height 6
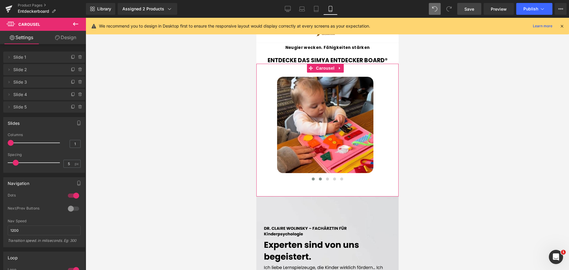
click at [320, 176] on button at bounding box center [319, 179] width 7 height 6
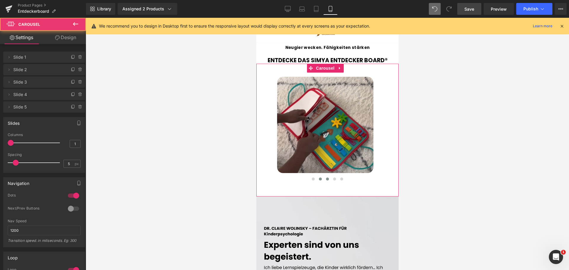
click at [326, 177] on span at bounding box center [327, 178] width 3 height 3
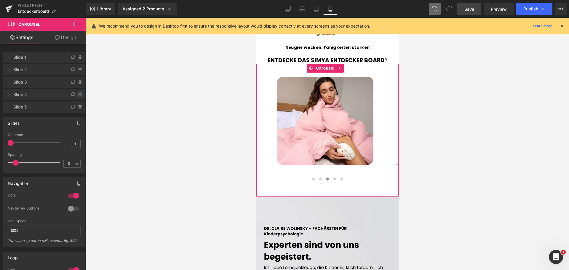
click at [79, 93] on icon at bounding box center [80, 94] width 5 height 5
click at [78, 94] on button "Delete" at bounding box center [74, 95] width 19 height 8
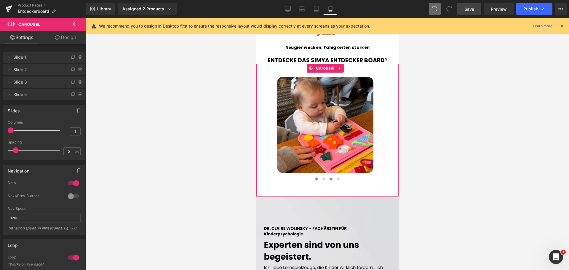
click at [330, 176] on button at bounding box center [330, 179] width 7 height 6
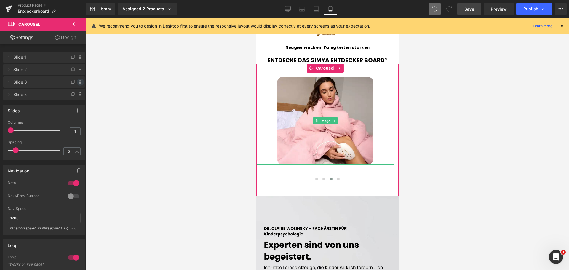
click at [79, 82] on icon at bounding box center [80, 82] width 5 height 5
click at [80, 82] on button "Delete" at bounding box center [74, 83] width 19 height 8
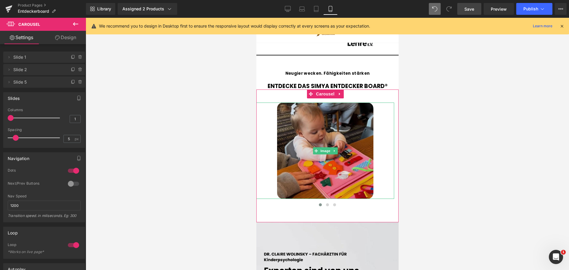
scroll to position [902, 0]
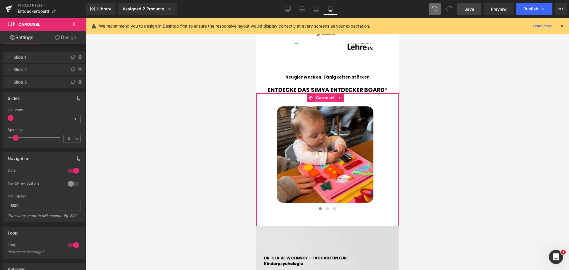
click at [321, 93] on span "Carousel" at bounding box center [324, 97] width 21 height 9
click at [71, 171] on div at bounding box center [73, 170] width 14 height 9
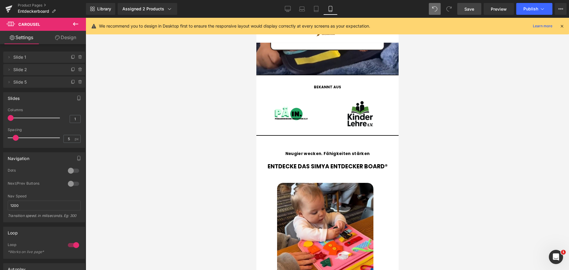
scroll to position [848, 0]
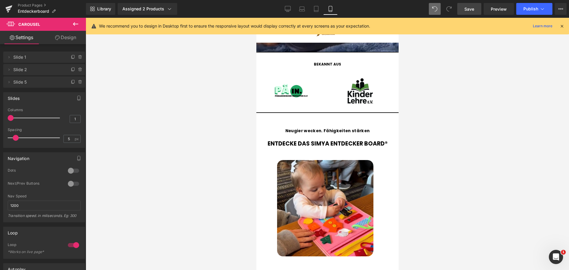
drag, startPoint x: 397, startPoint y: 171, endPoint x: 656, endPoint y: 182, distance: 258.9
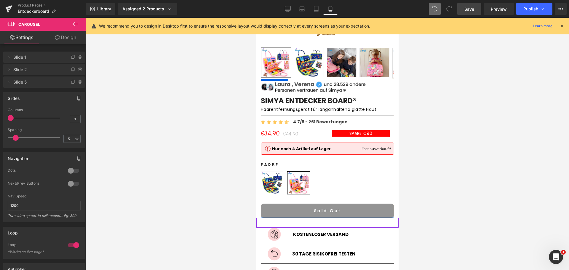
scroll to position [174, 0]
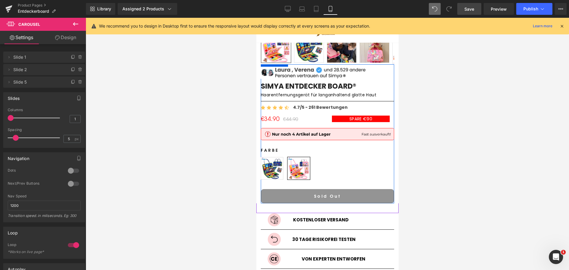
click at [333, 193] on div "Sold Out (P) Cart Button" at bounding box center [326, 196] width 133 height 14
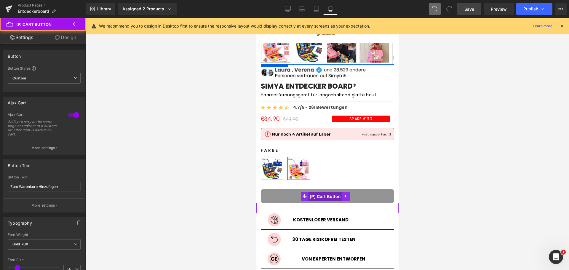
click at [326, 194] on span "(P) Cart Button" at bounding box center [325, 196] width 34 height 9
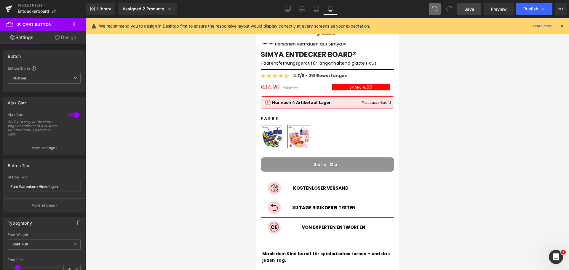
scroll to position [194, 0]
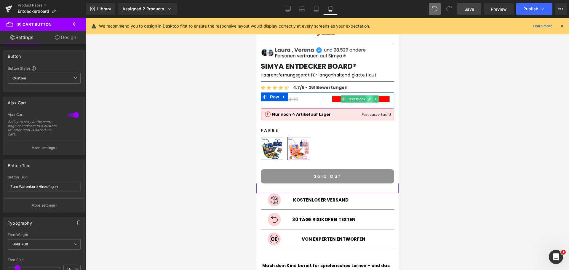
click at [366, 95] on link at bounding box center [369, 98] width 6 height 7
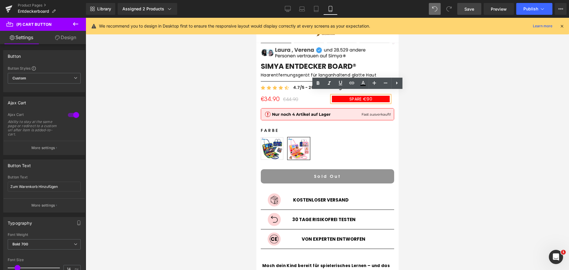
click at [365, 96] on span "SPARE €90" at bounding box center [360, 99] width 23 height 6
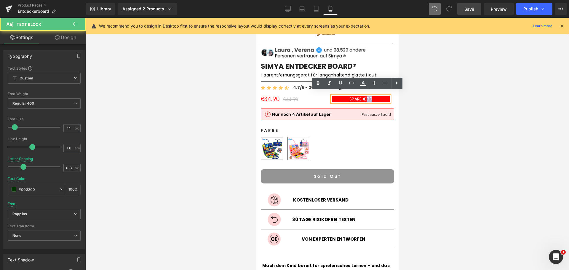
click at [365, 96] on span "SPARE €90" at bounding box center [360, 99] width 23 height 6
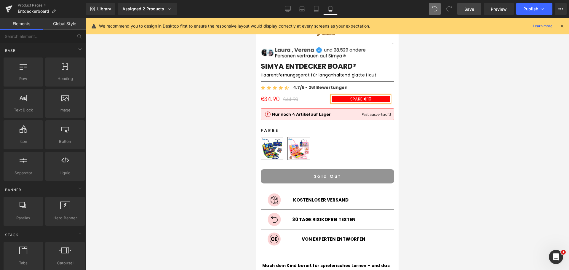
click at [453, 73] on div at bounding box center [327, 144] width 483 height 252
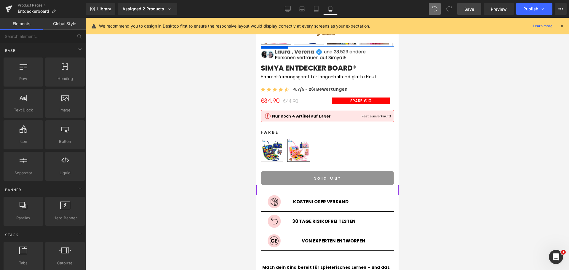
scroll to position [185, 0]
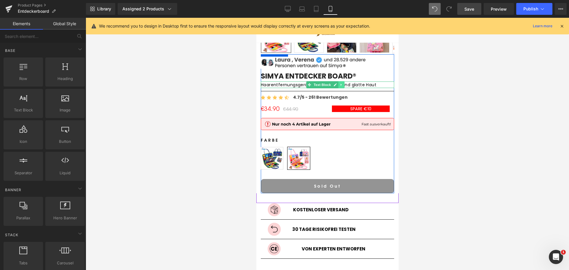
click at [342, 83] on icon at bounding box center [340, 85] width 3 height 4
click at [343, 83] on icon at bounding box center [343, 84] width 3 height 3
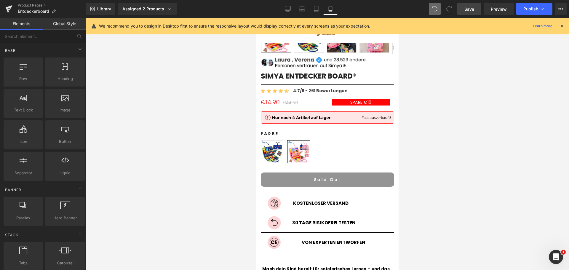
click at [471, 6] on span "Save" at bounding box center [469, 9] width 10 height 6
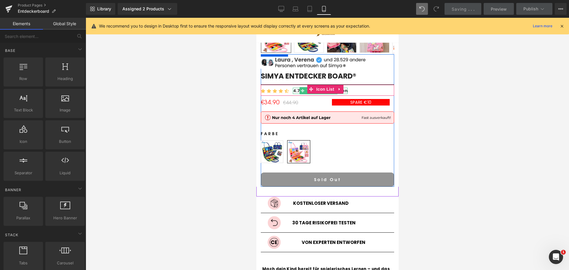
click at [298, 88] on strong "4.7/5 - 261 Bewertungen" at bounding box center [320, 91] width 55 height 6
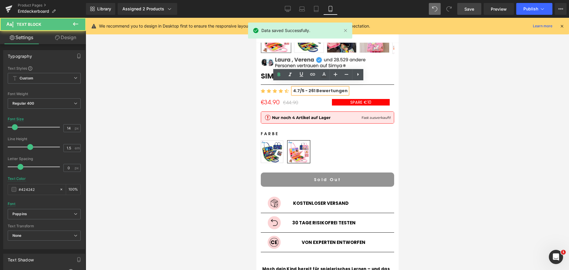
click at [305, 88] on strong "4.7/5 - 261 Bewertungen" at bounding box center [320, 91] width 55 height 6
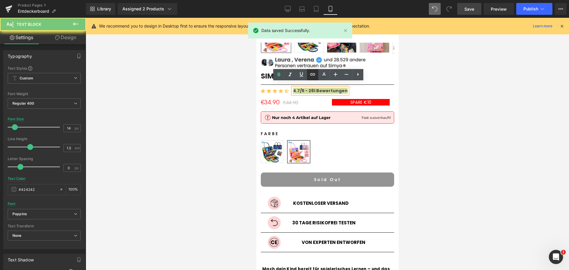
click at [311, 75] on icon at bounding box center [312, 74] width 7 height 7
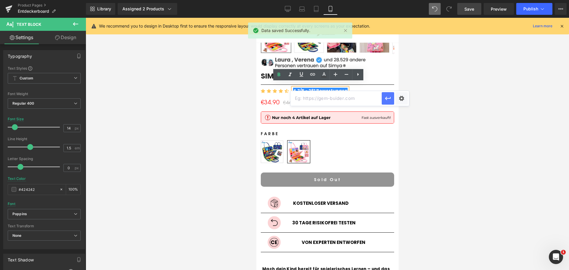
click at [387, 100] on icon "button" at bounding box center [387, 98] width 7 height 7
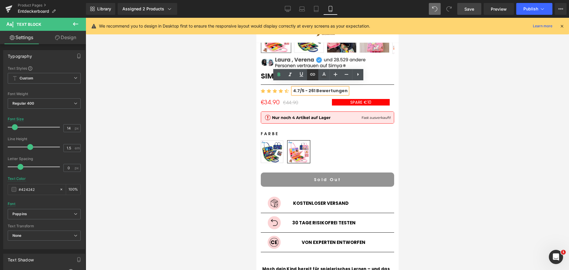
click at [313, 76] on icon at bounding box center [312, 74] width 7 height 7
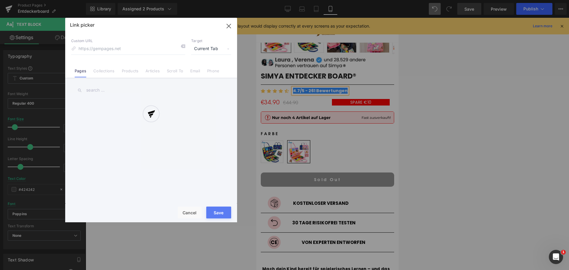
click at [398, 0] on div "Text Color Highlight Color #333333 Edit or remove link: Edit - Unlink - Cancel …" at bounding box center [284, 0] width 569 height 0
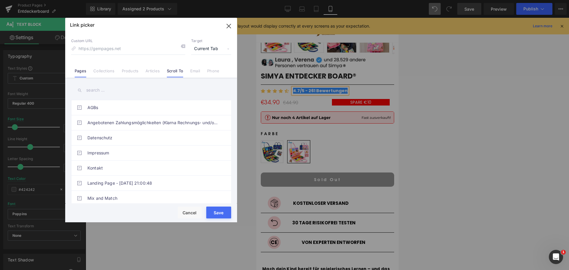
click at [179, 74] on link "Scroll To" at bounding box center [175, 72] width 16 height 9
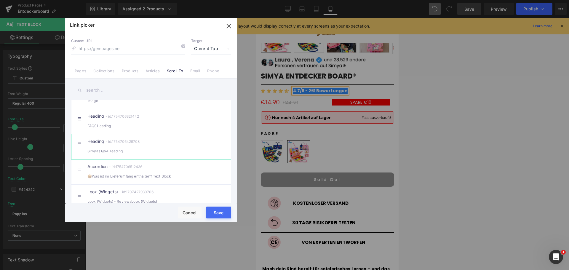
scroll to position [451, 0]
click at [128, 185] on div "- id:1707427930706" at bounding box center [136, 187] width 36 height 4
type input "#m-1707427930706"
click at [210, 212] on button "Save" at bounding box center [218, 212] width 25 height 12
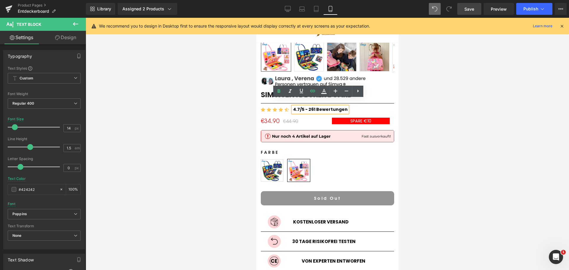
scroll to position [164, 0]
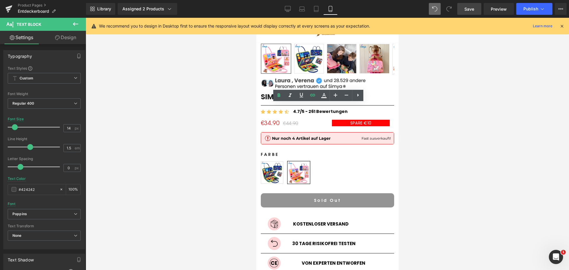
click at [441, 109] on div at bounding box center [327, 144] width 483 height 252
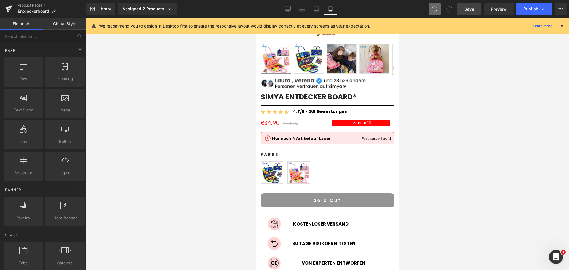
click at [468, 12] on span "Save" at bounding box center [469, 9] width 10 height 6
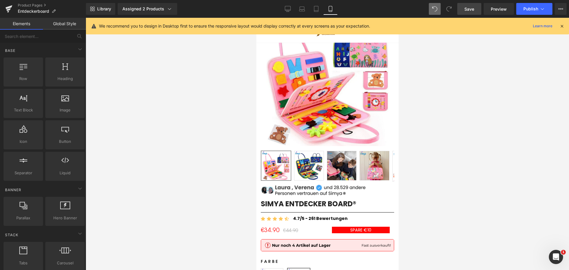
scroll to position [0, 0]
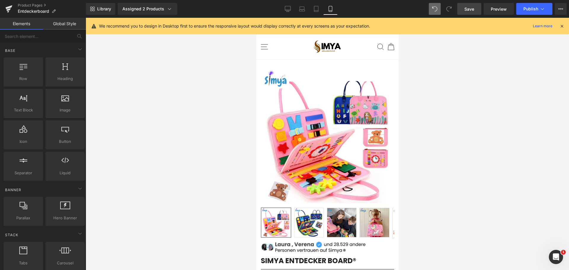
drag, startPoint x: 395, startPoint y: 47, endPoint x: 723, endPoint y: 31, distance: 328.3
click at [537, 10] on span "Publish" at bounding box center [530, 9] width 15 height 5
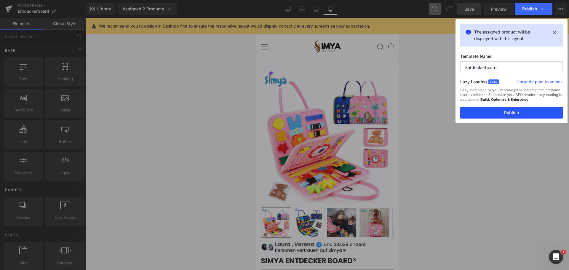
click at [523, 113] on button "Publish" at bounding box center [511, 113] width 103 height 12
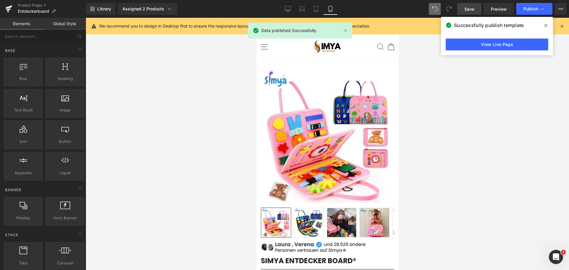
click at [561, 27] on icon at bounding box center [561, 25] width 5 height 5
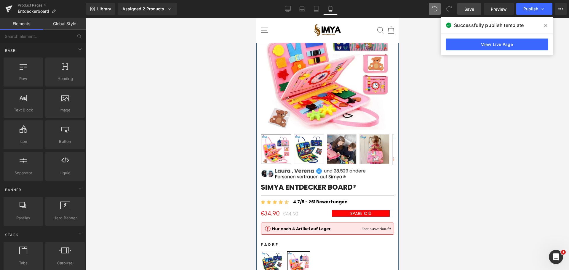
scroll to position [79, 0]
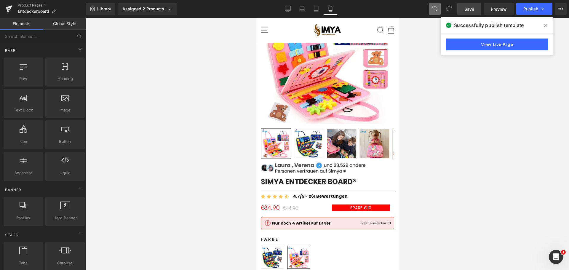
click at [478, 177] on div at bounding box center [327, 144] width 483 height 252
click at [204, 116] on div at bounding box center [327, 144] width 483 height 252
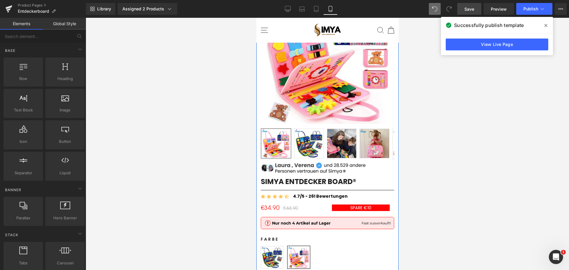
click at [368, 193] on div "Icon Icon Icon Icon Icon Icon List Hoz 4.7/5 - 261 Bewertungen Text Block" at bounding box center [326, 197] width 133 height 8
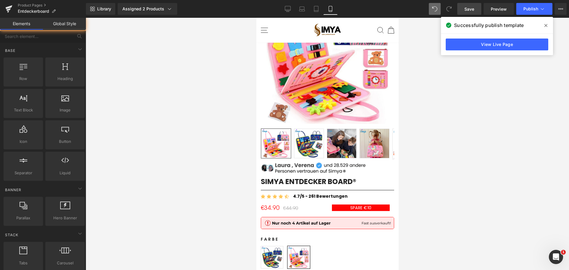
drag, startPoint x: 425, startPoint y: 200, endPoint x: 405, endPoint y: 197, distance: 20.1
click at [425, 200] on div at bounding box center [327, 144] width 483 height 252
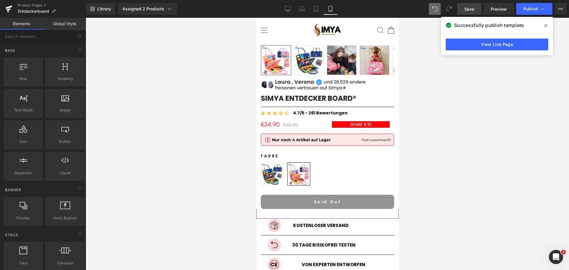
scroll to position [178, 0]
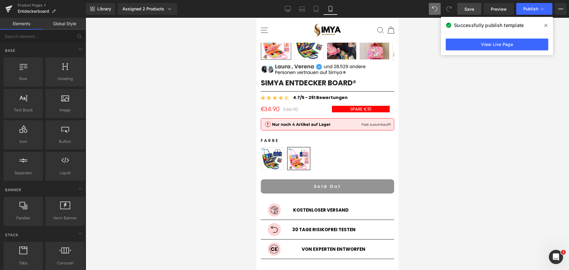
click at [545, 23] on span at bounding box center [545, 25] width 9 height 9
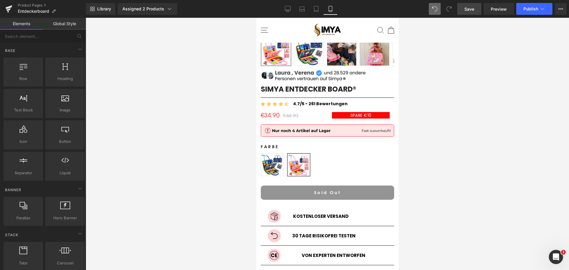
scroll to position [0, 0]
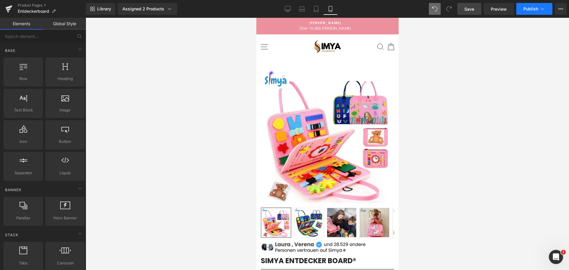
click at [547, 5] on button "Publish" at bounding box center [534, 9] width 36 height 12
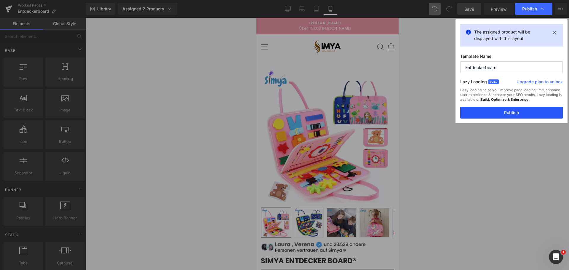
click at [476, 113] on button "Publish" at bounding box center [511, 113] width 103 height 12
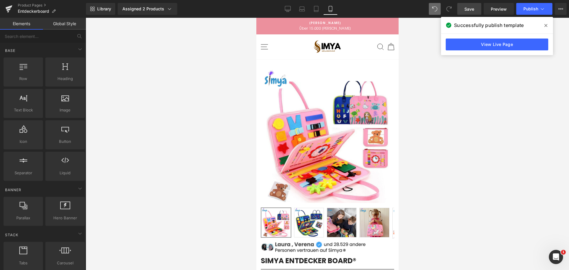
click at [542, 22] on span at bounding box center [545, 25] width 9 height 9
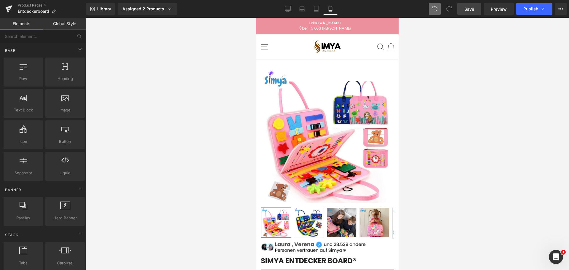
click at [317, 27] on span "Über 15.000 [PERSON_NAME]" at bounding box center [324, 28] width 125 height 6
